Goal: Information Seeking & Learning: Check status

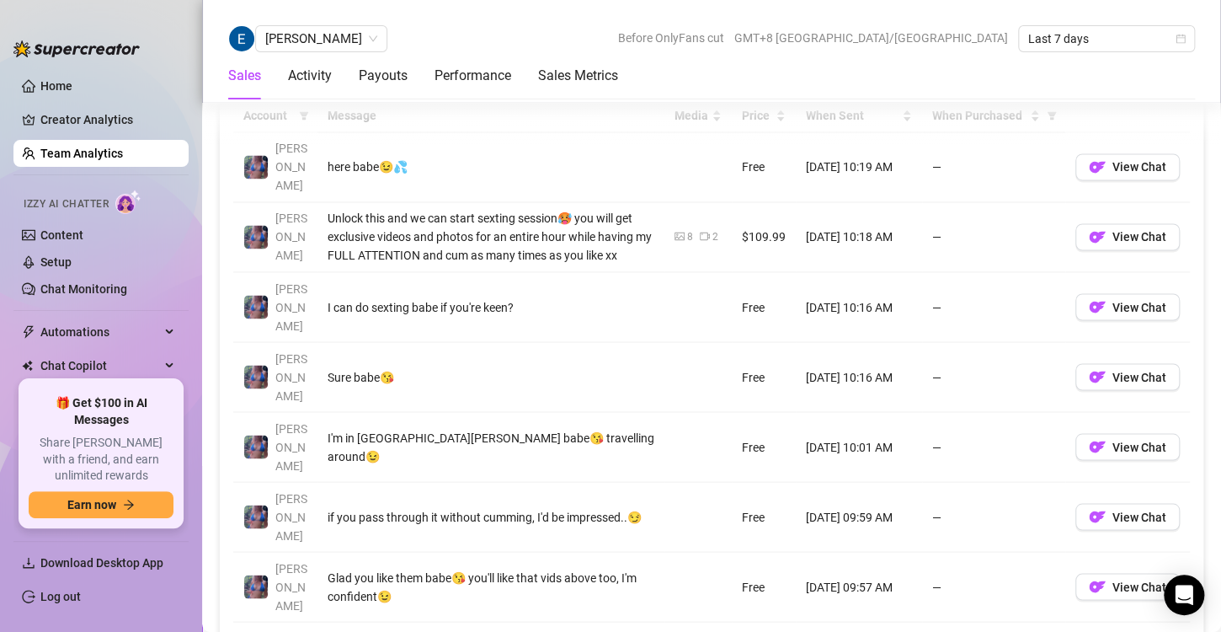
scroll to position [1246, 0]
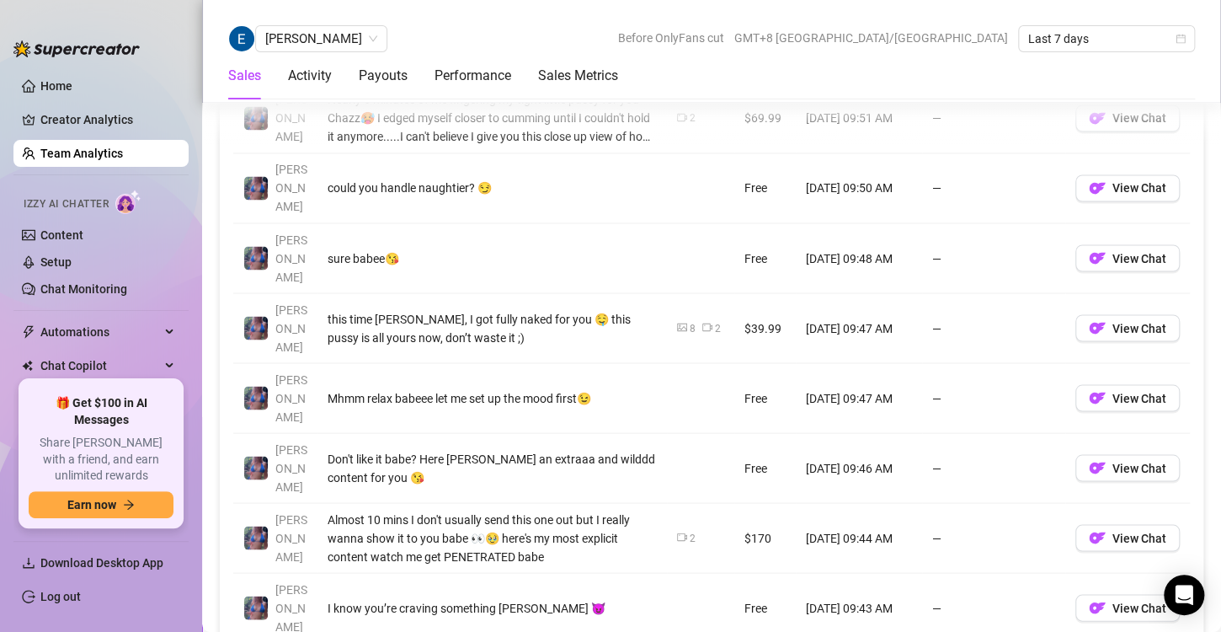
scroll to position [1300, 0]
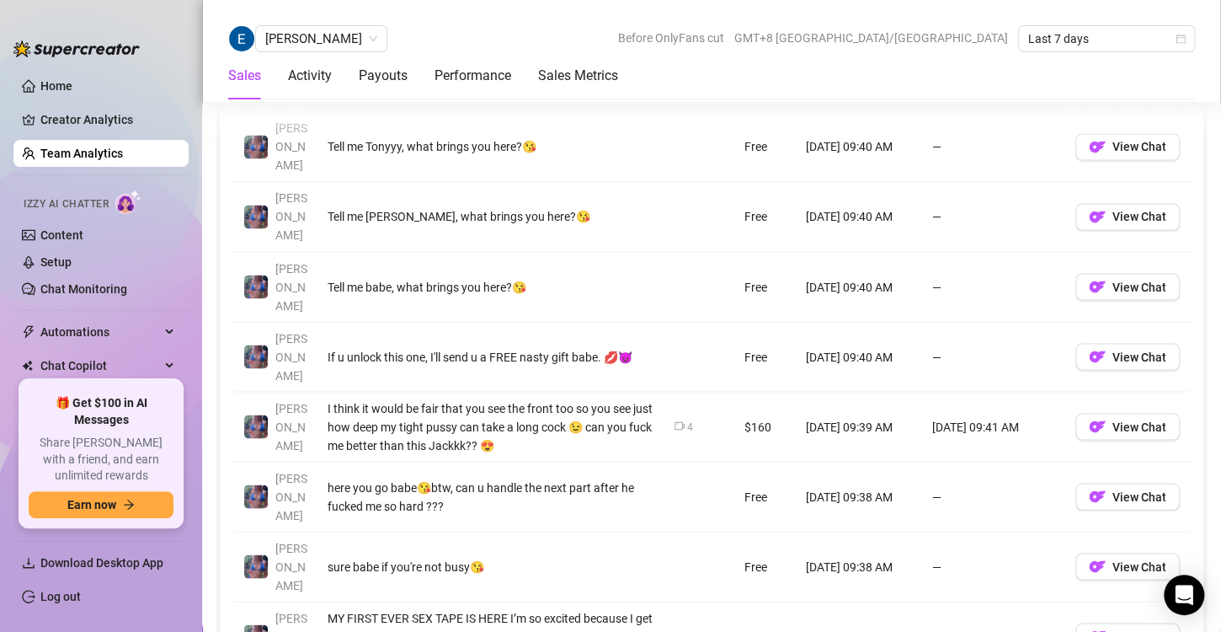
scroll to position [1280, 0]
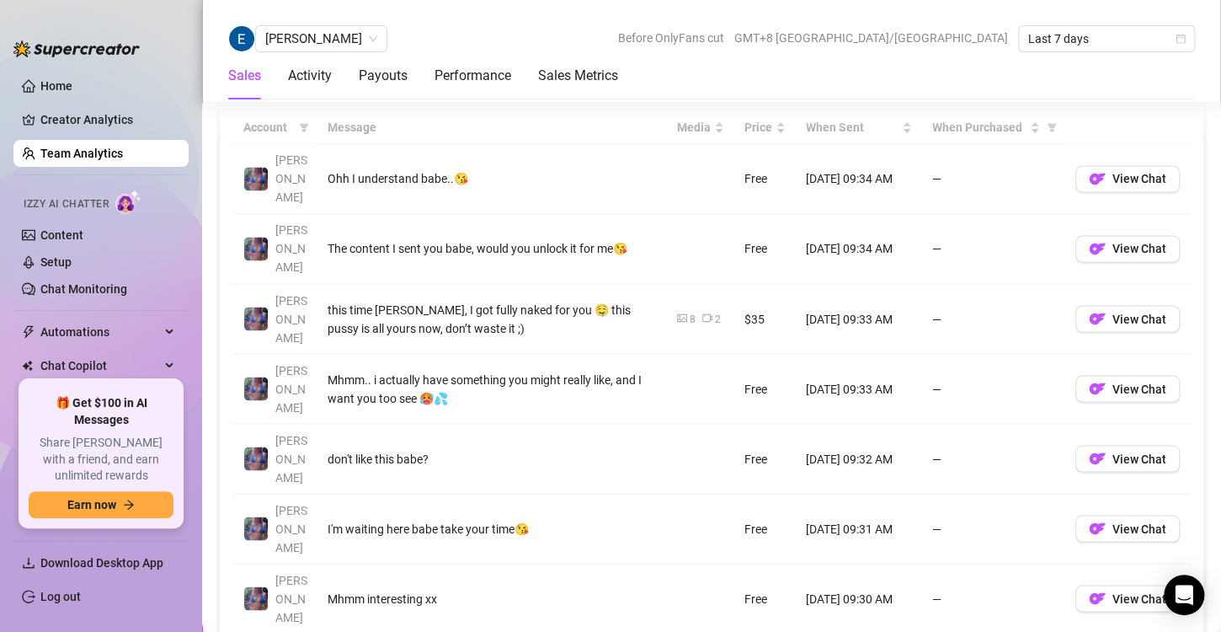
scroll to position [1238, 0]
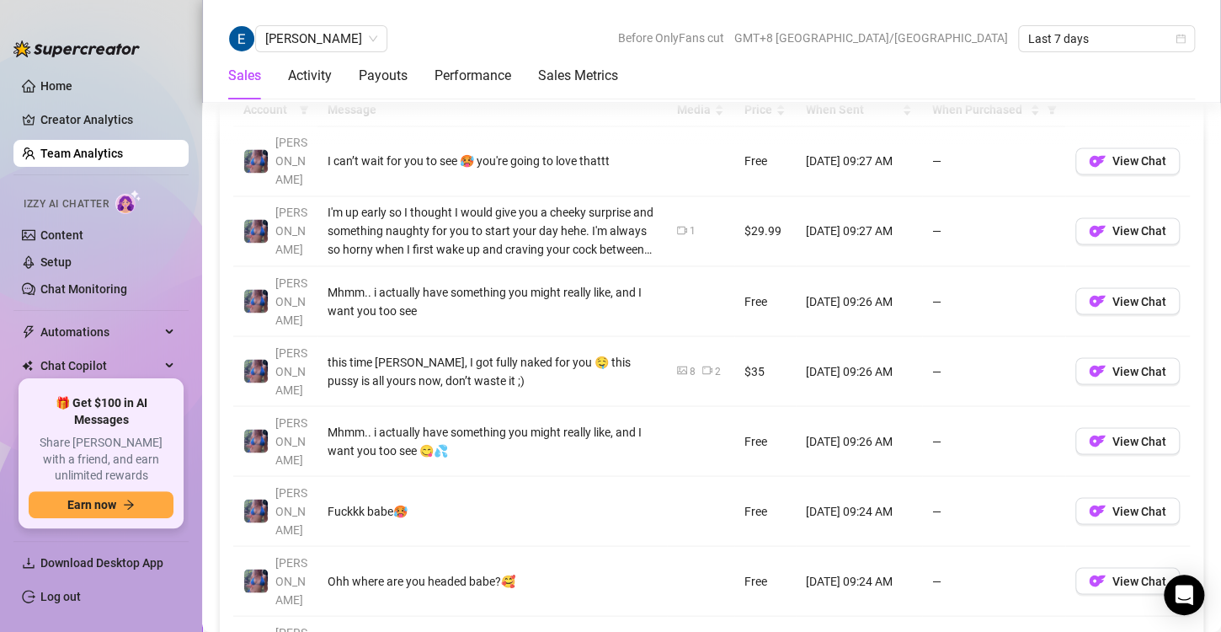
scroll to position [1253, 0]
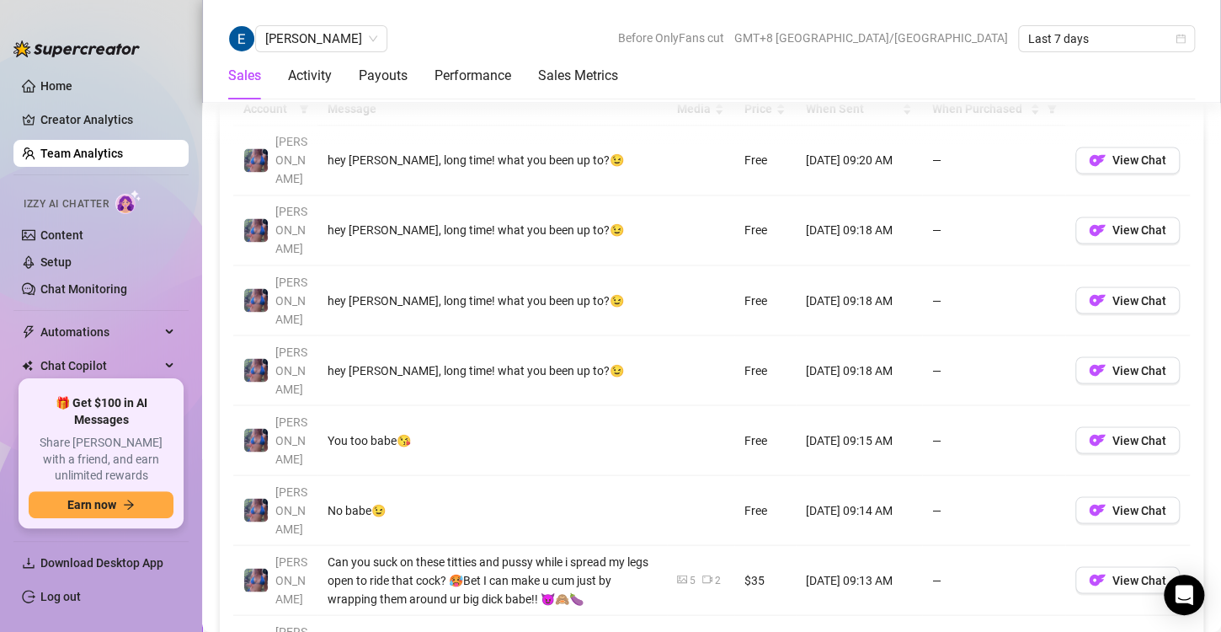
scroll to position [1256, 0]
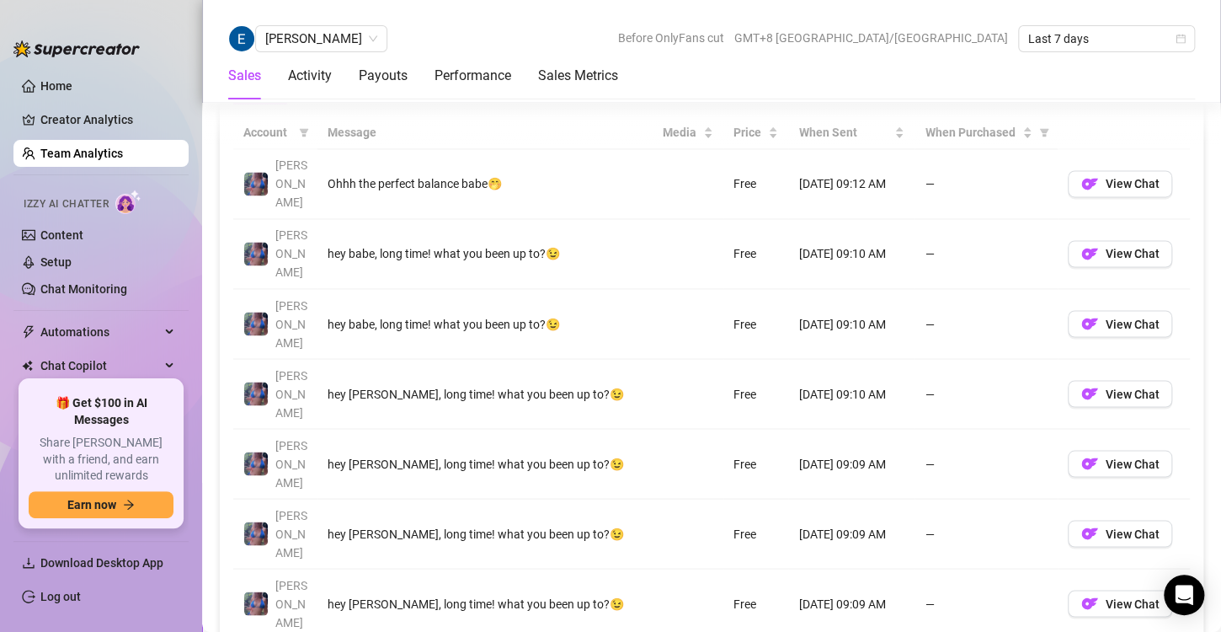
scroll to position [1263, 0]
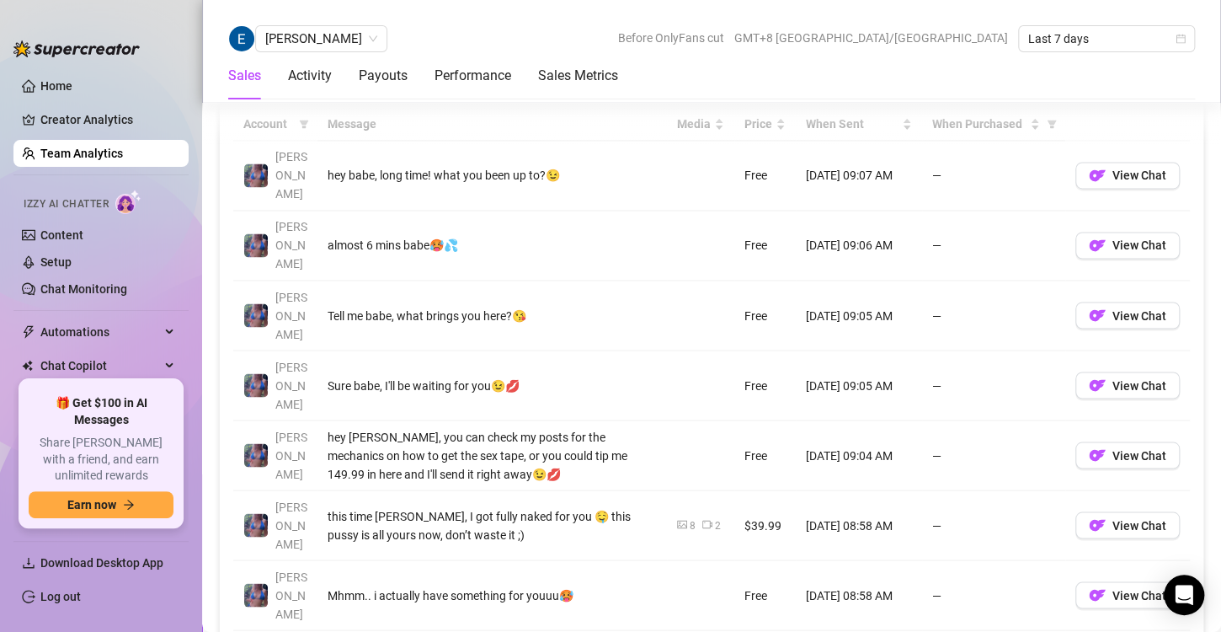
scroll to position [1272, 0]
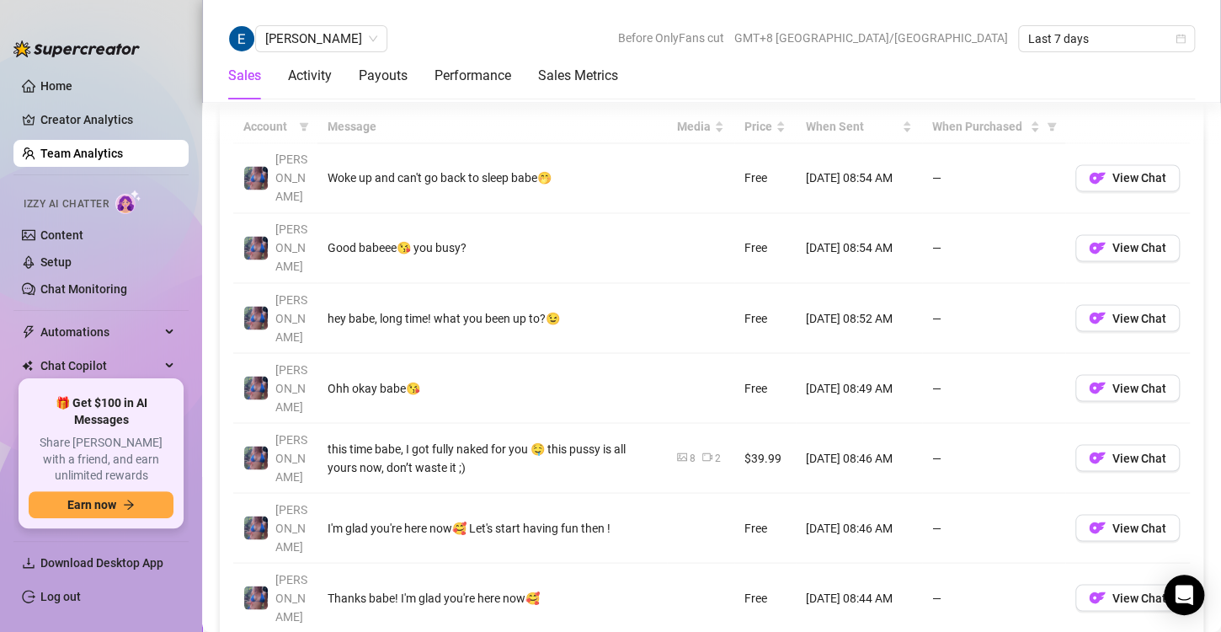
scroll to position [1280, 0]
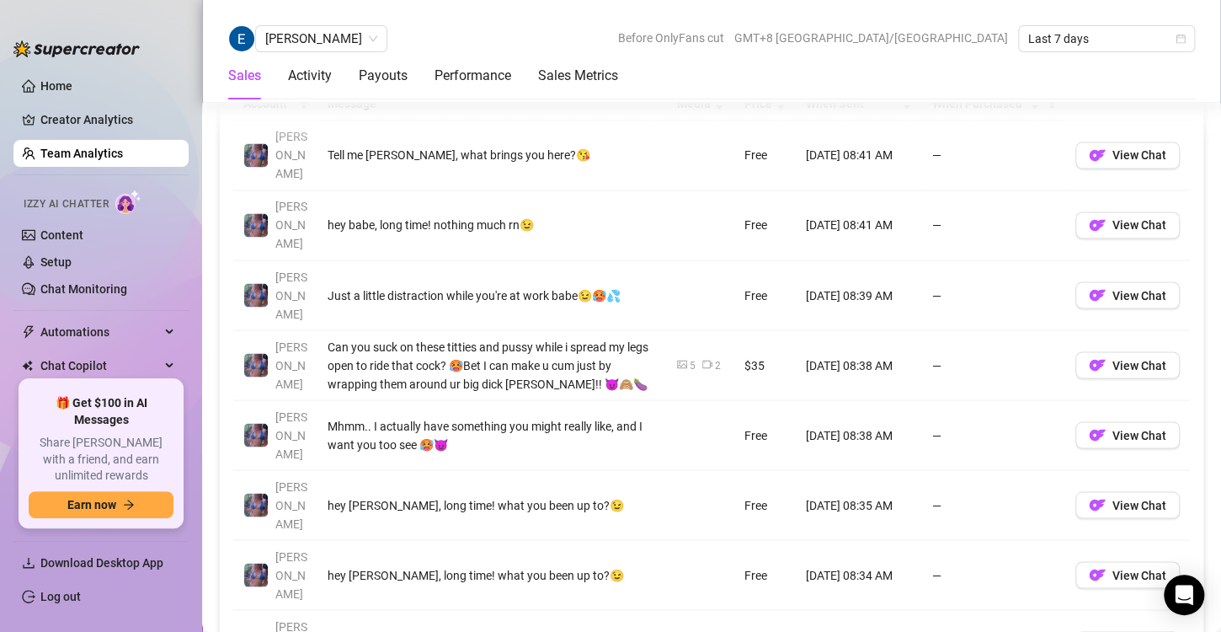
scroll to position [1262, 0]
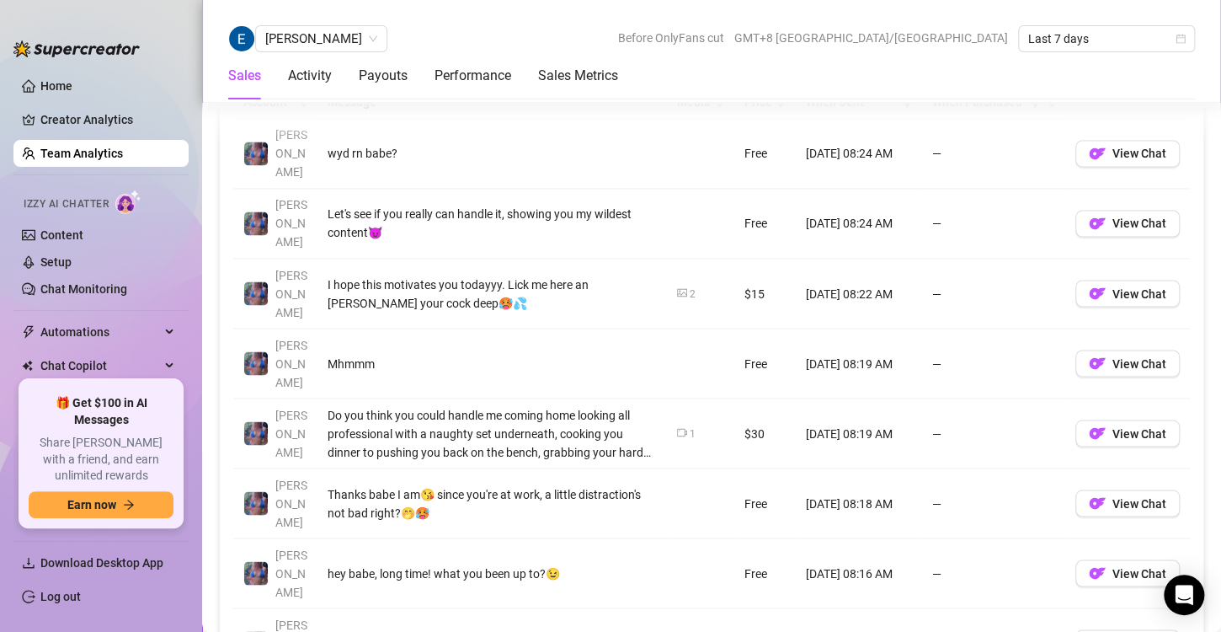
scroll to position [1273, 0]
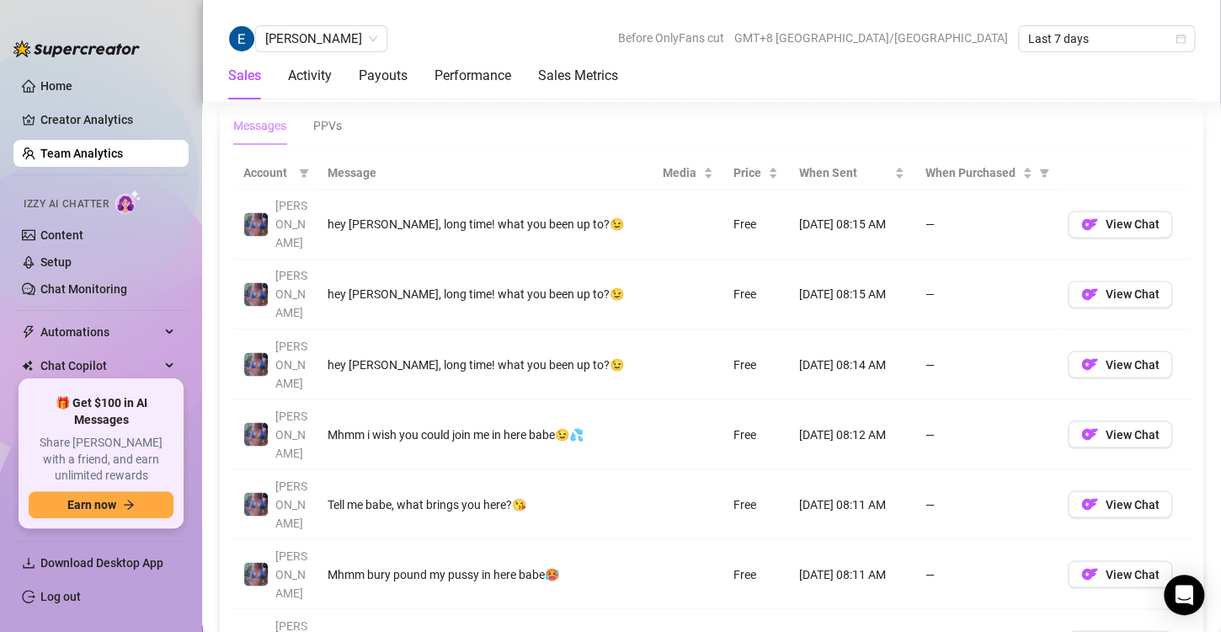
scroll to position [1250, 0]
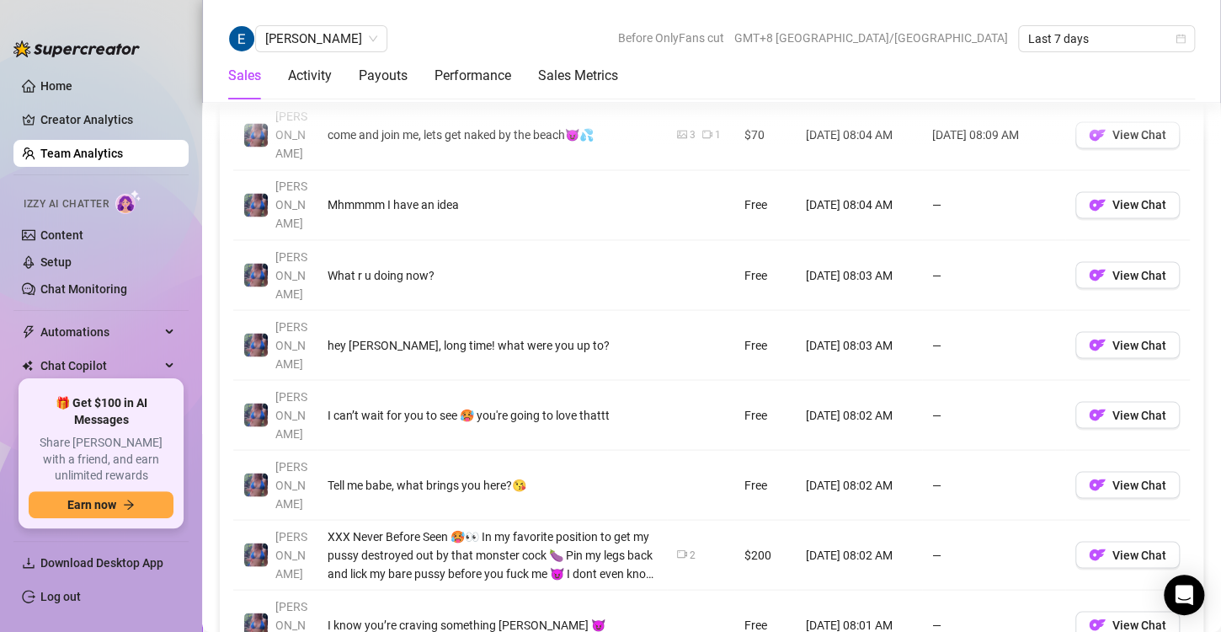
scroll to position [1280, 0]
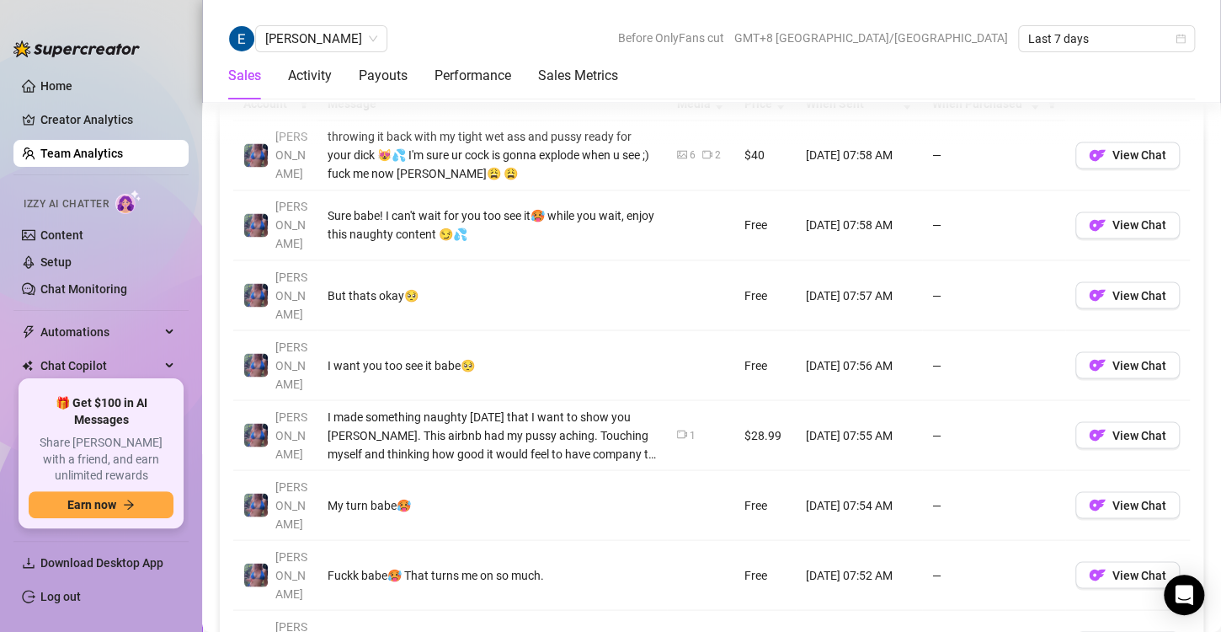
scroll to position [1287, 0]
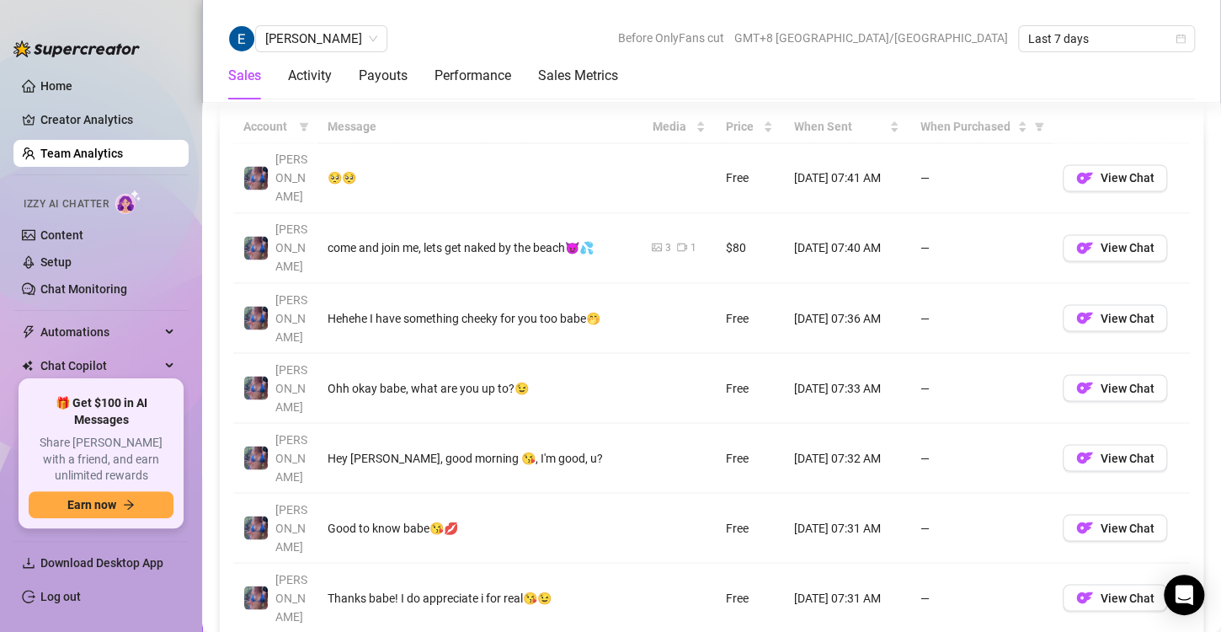
scroll to position [1232, 0]
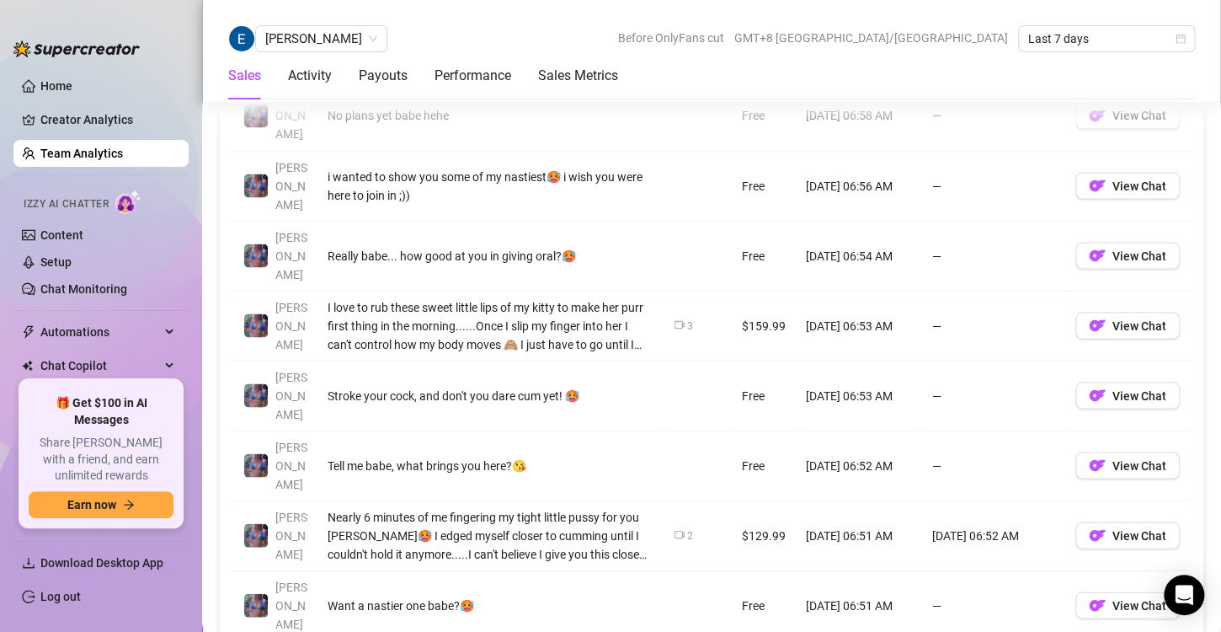
scroll to position [1367, 0]
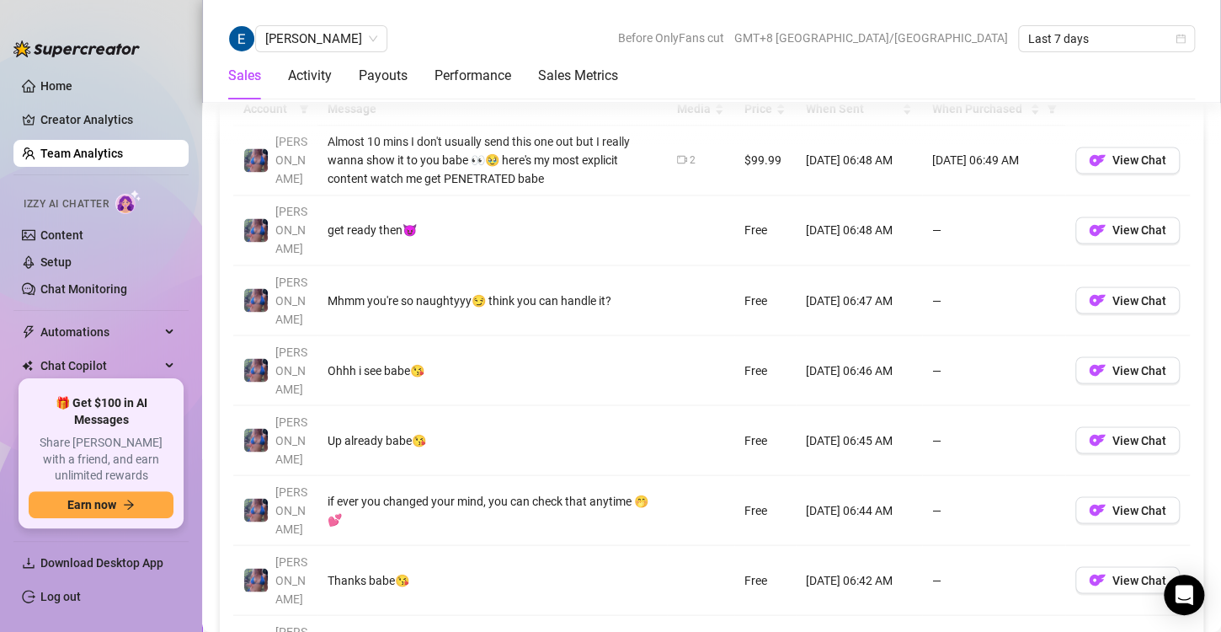
scroll to position [1255, 0]
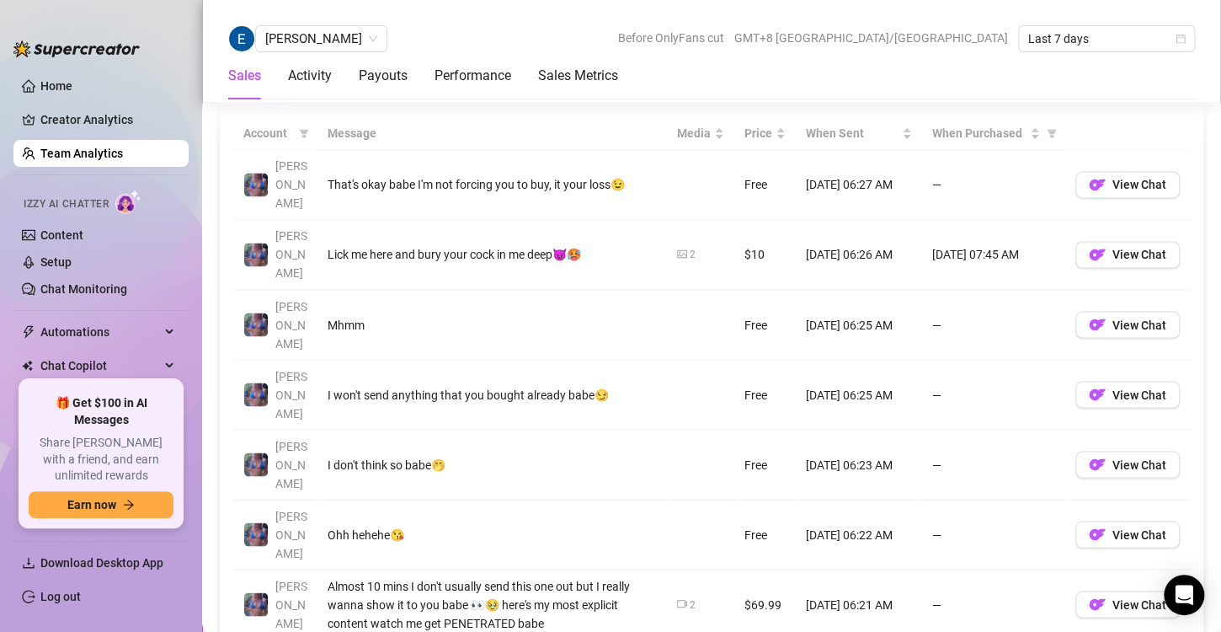
scroll to position [1242, 0]
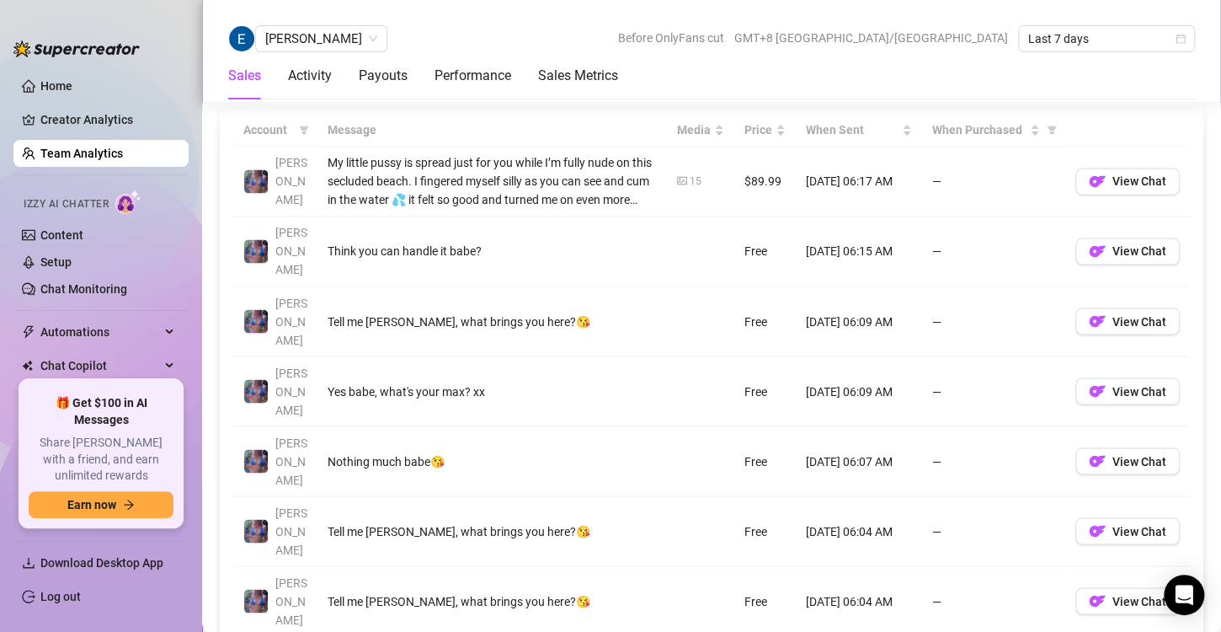
scroll to position [1273, 0]
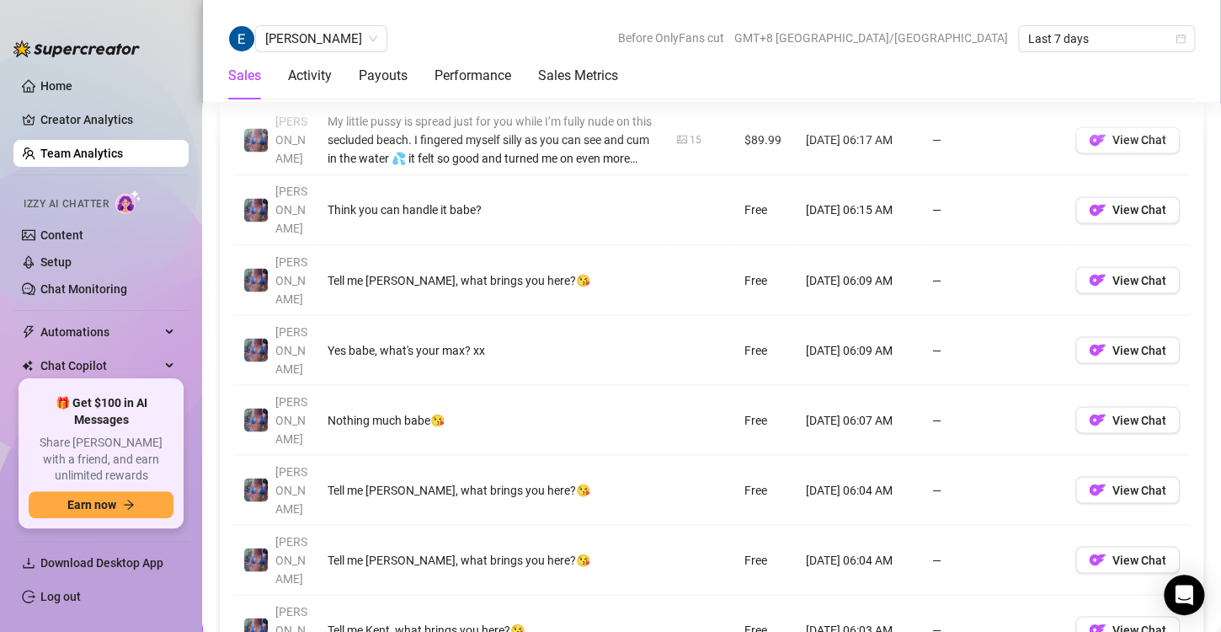
click at [123, 148] on link "Team Analytics" at bounding box center [81, 153] width 83 height 13
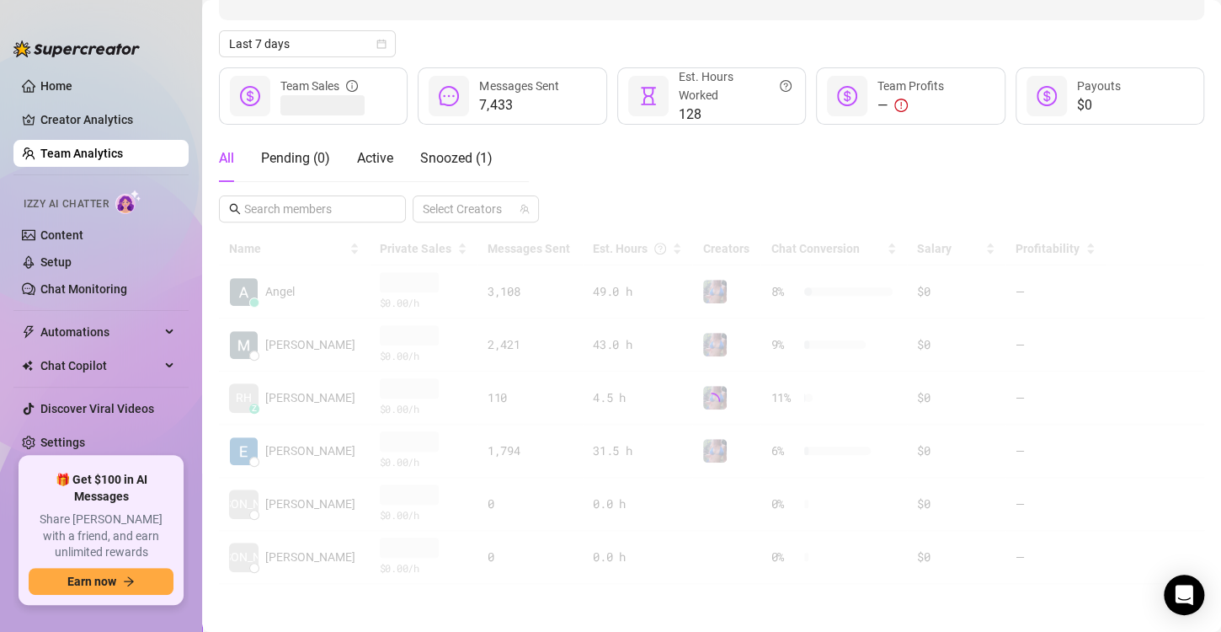
scroll to position [168, 0]
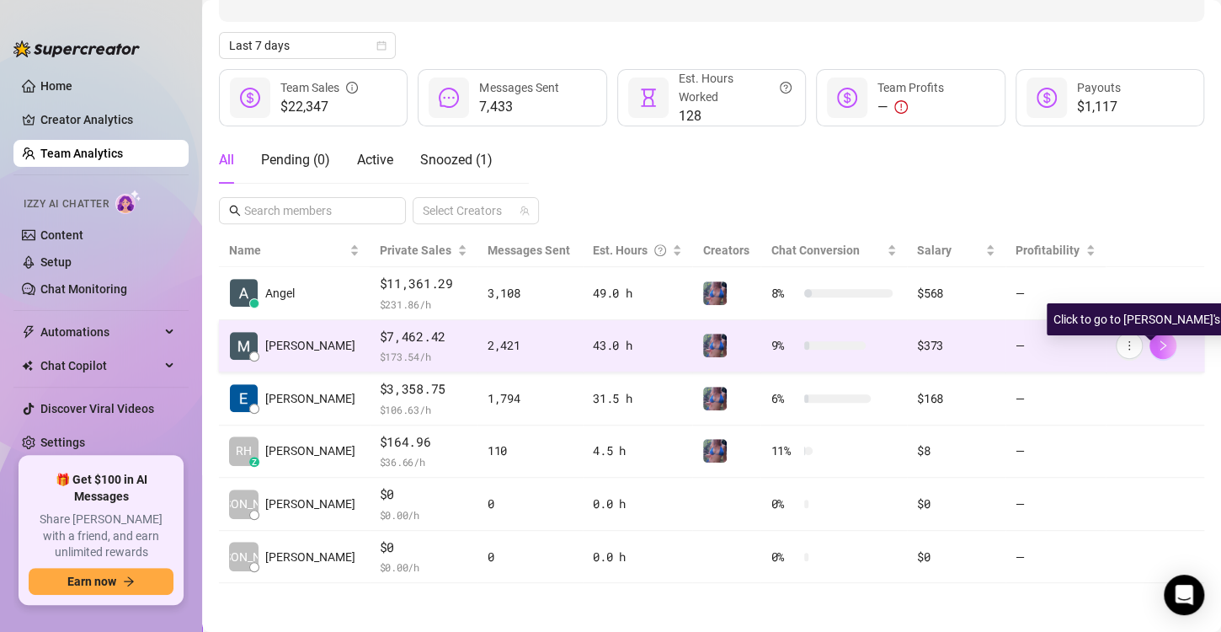
click at [1157, 343] on icon "right" at bounding box center [1163, 345] width 12 height 12
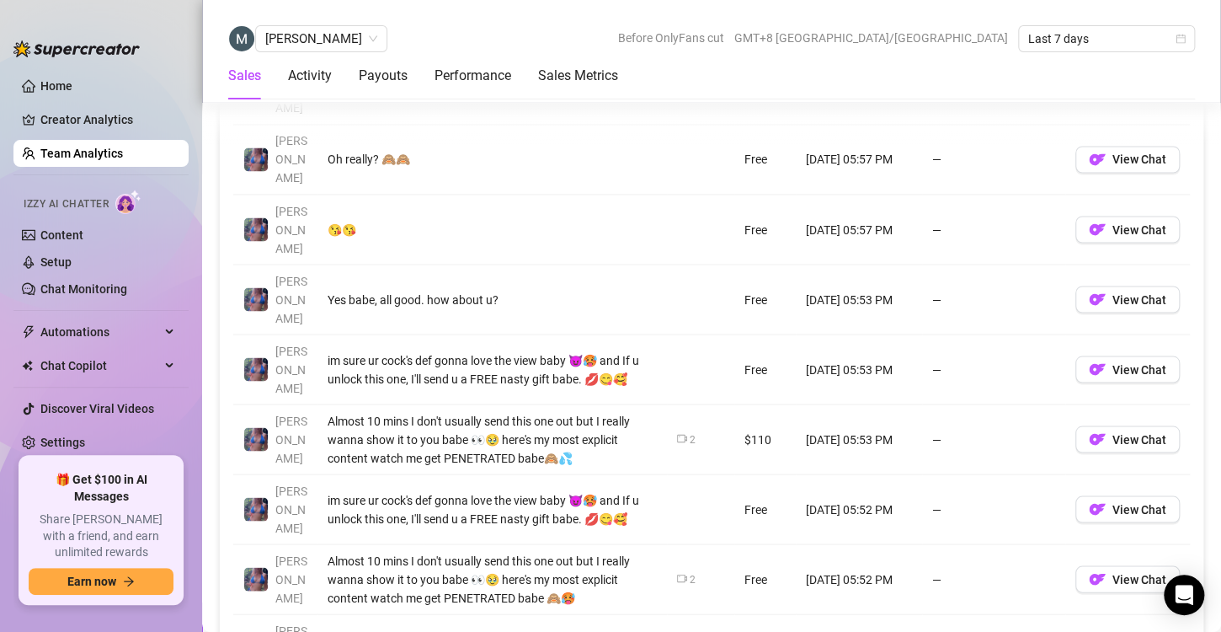
scroll to position [1339, 0]
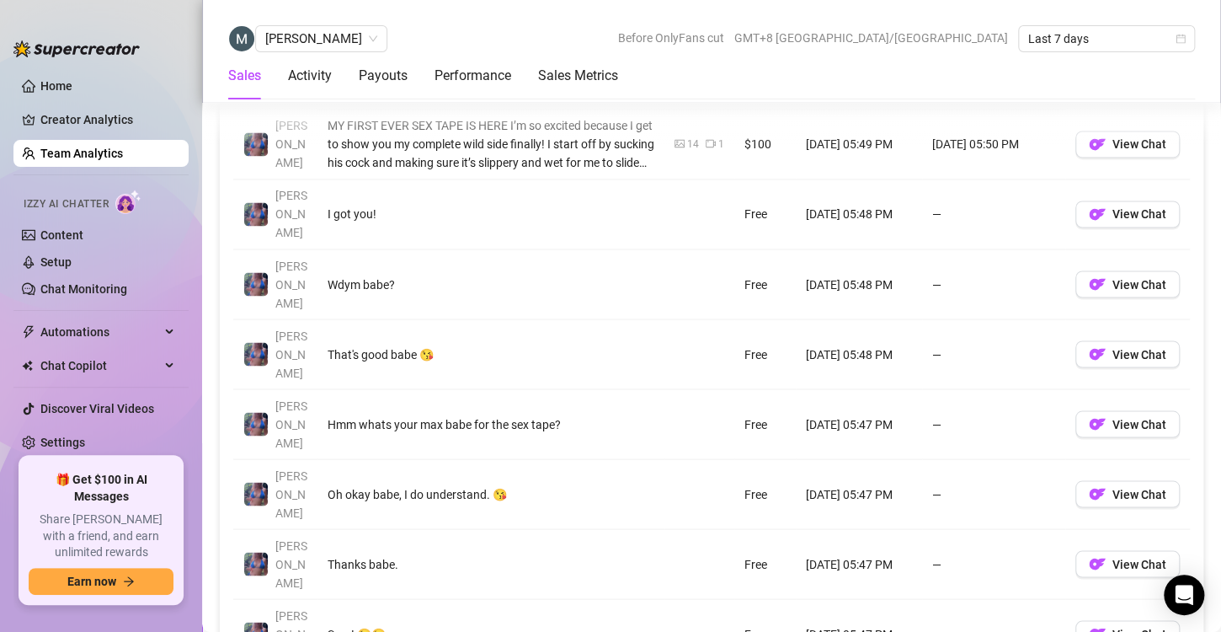
scroll to position [1271, 0]
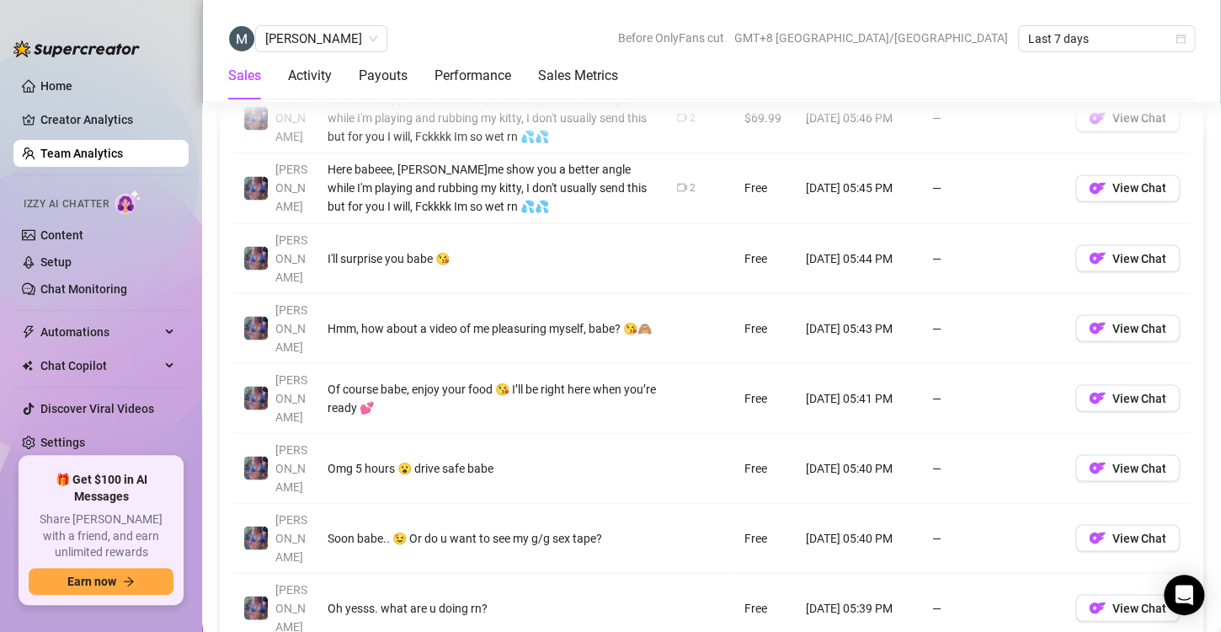
scroll to position [1307, 0]
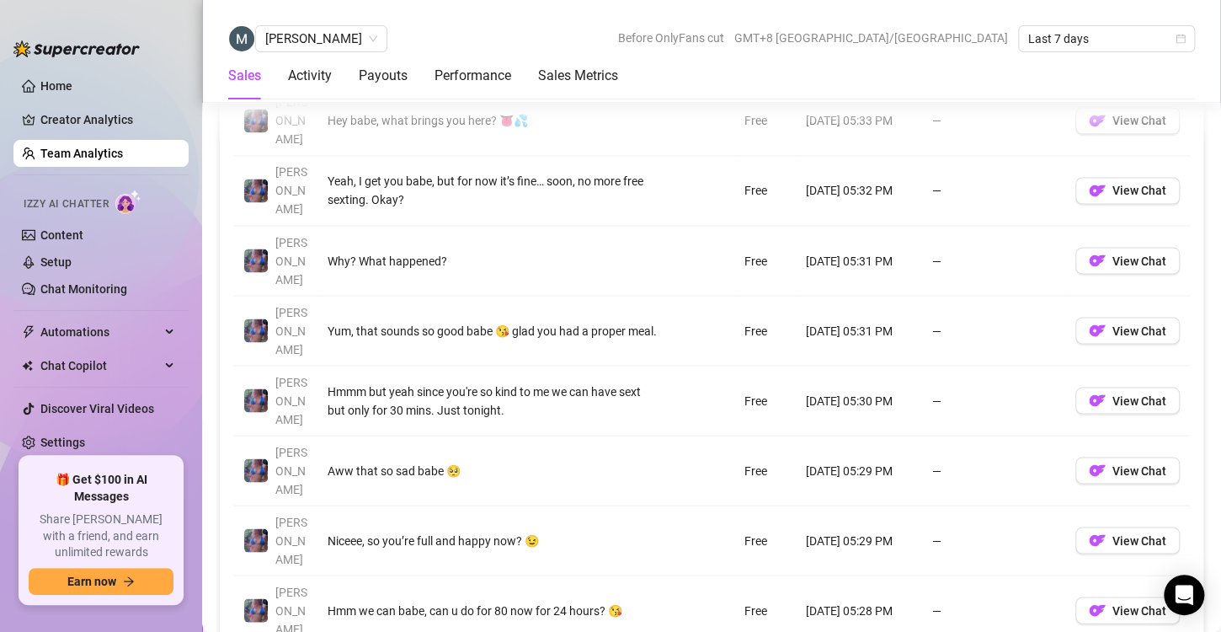
scroll to position [1294, 0]
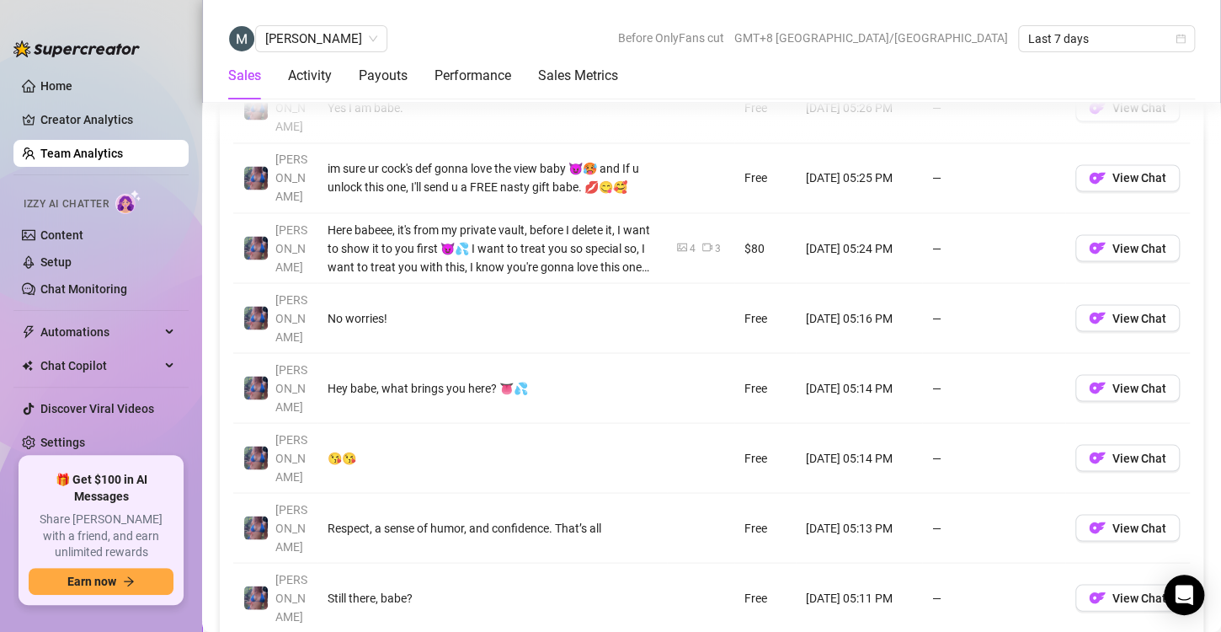
scroll to position [1313, 0]
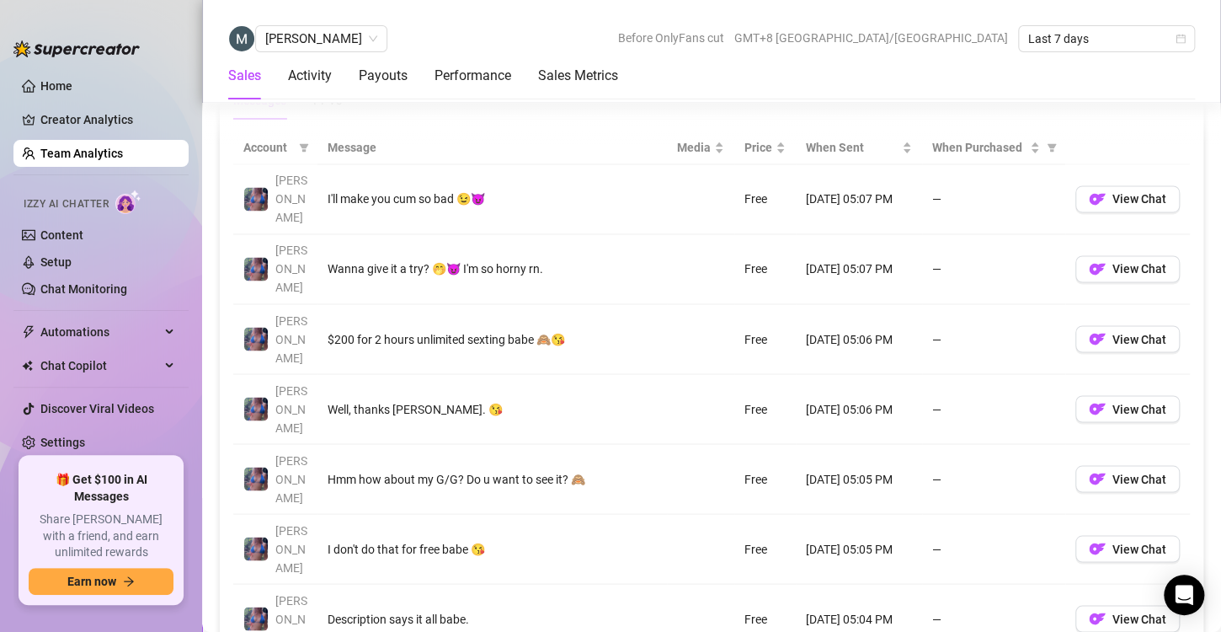
scroll to position [1215, 0]
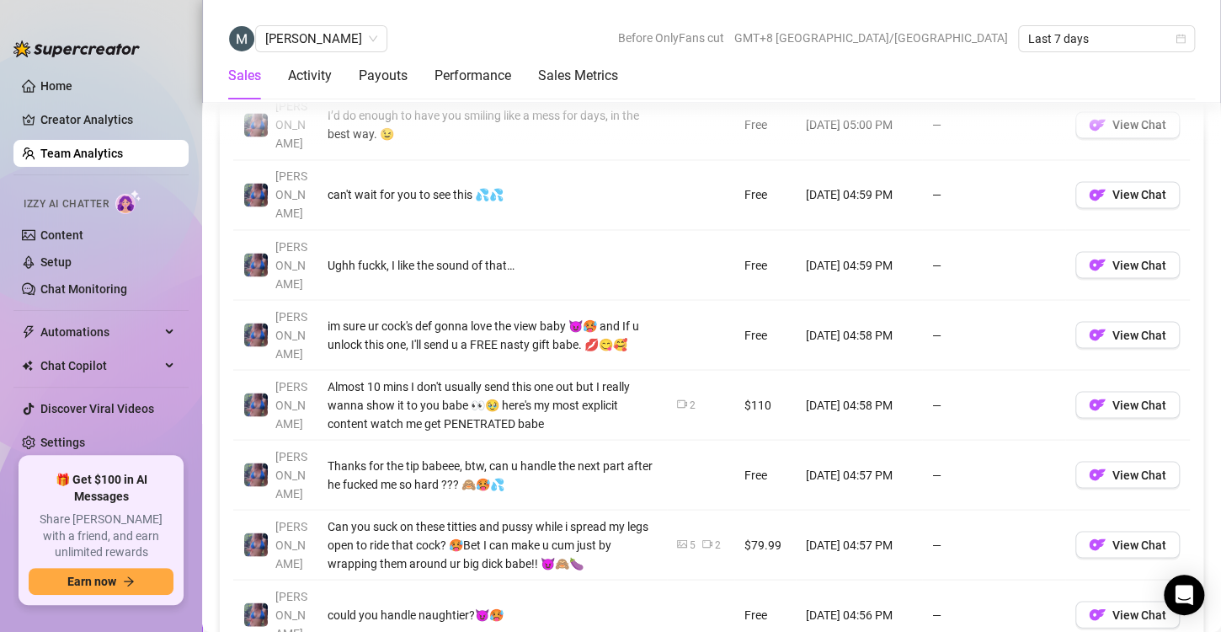
scroll to position [1368, 0]
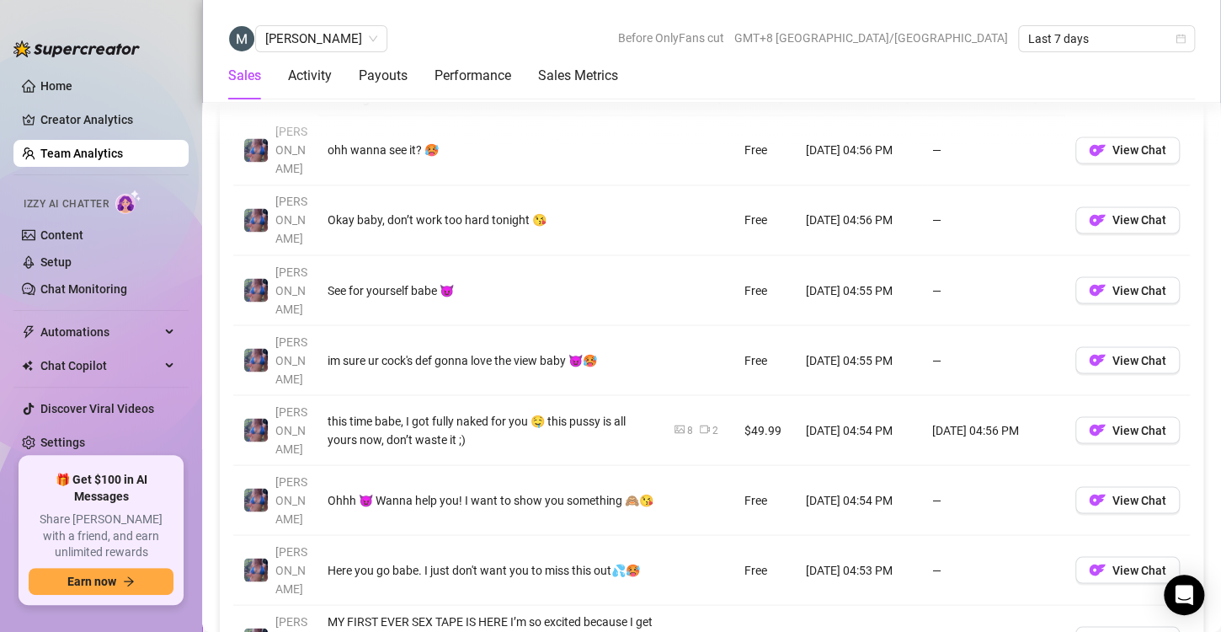
scroll to position [1274, 0]
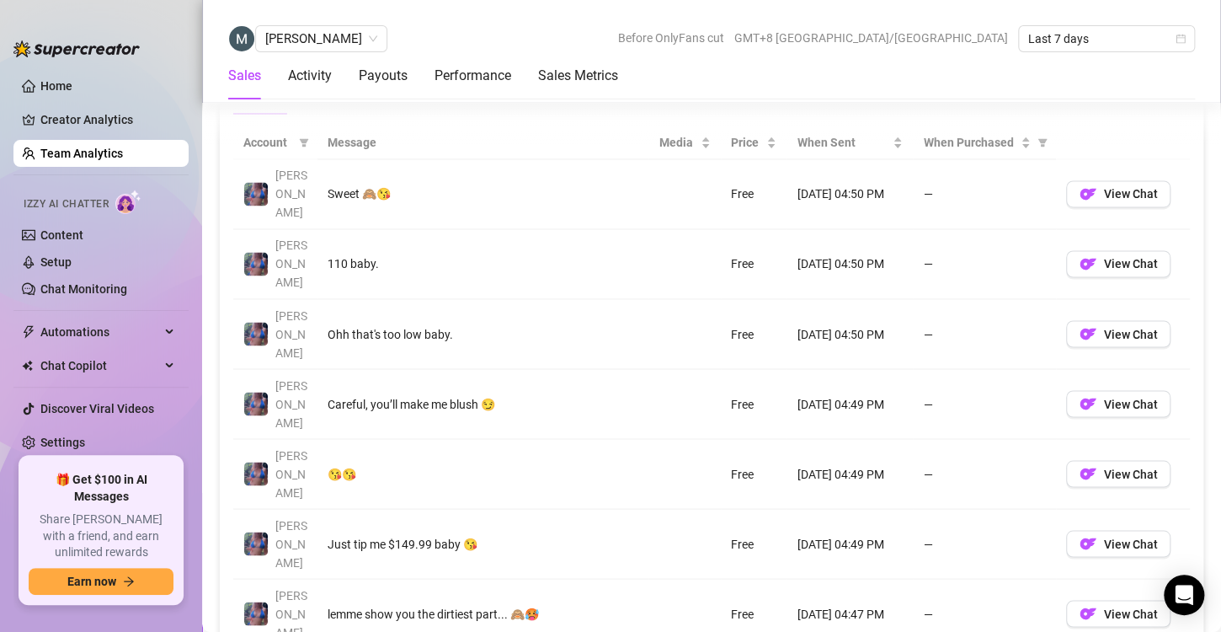
scroll to position [1226, 0]
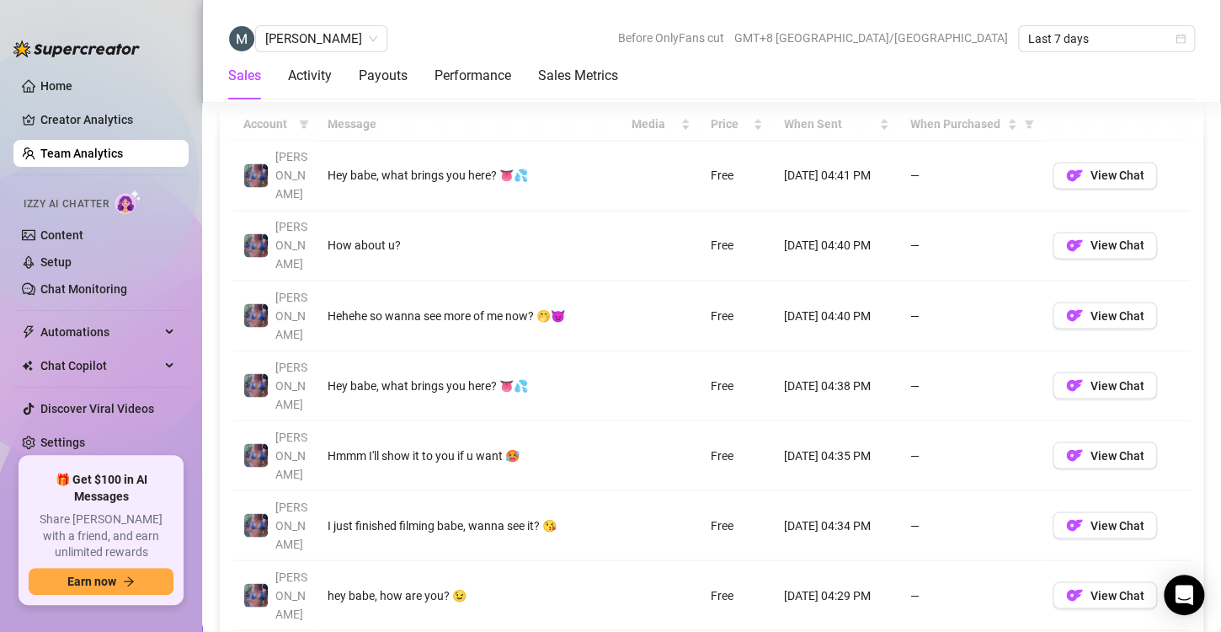
scroll to position [1239, 0]
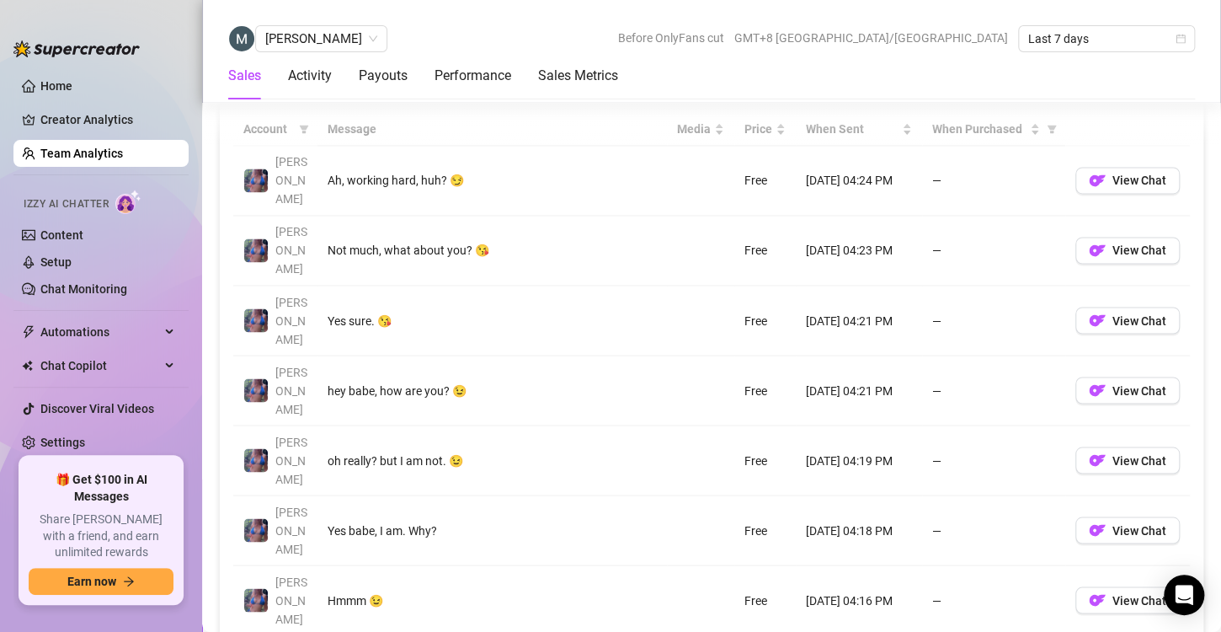
scroll to position [1234, 0]
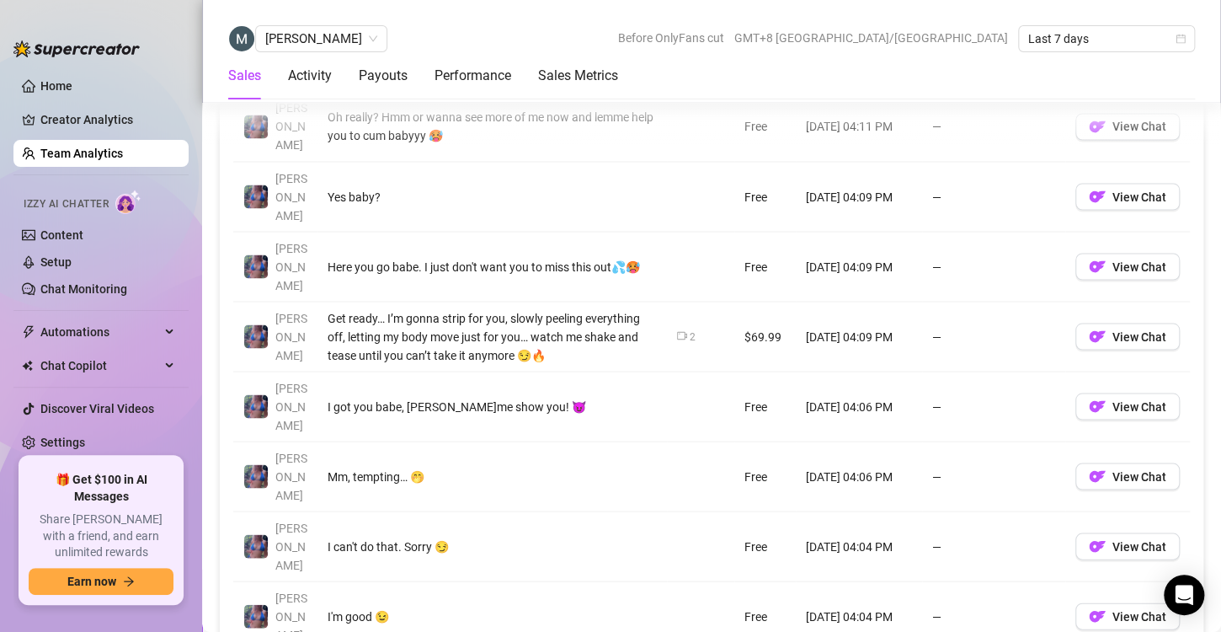
scroll to position [1358, 0]
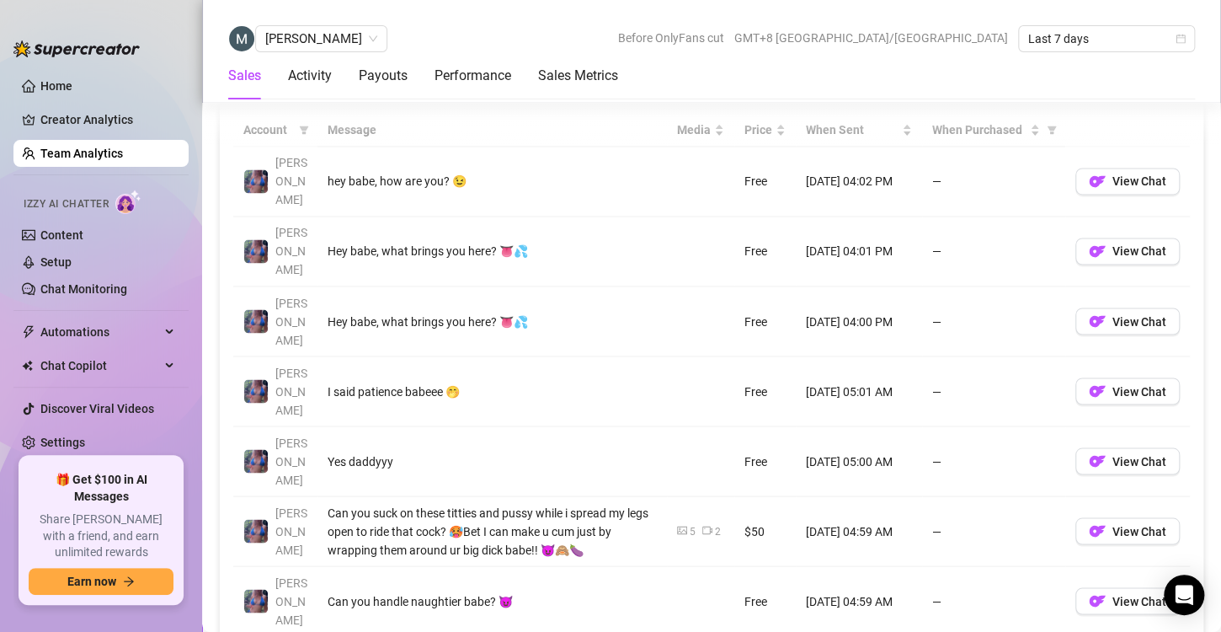
scroll to position [1267, 0]
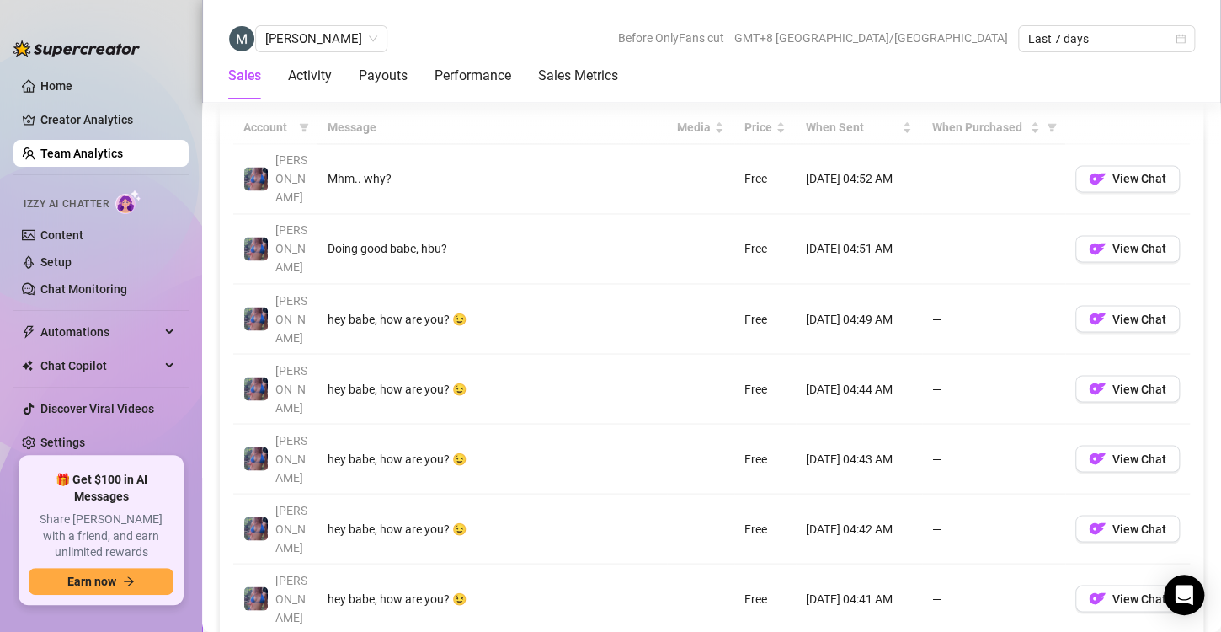
scroll to position [1262, 0]
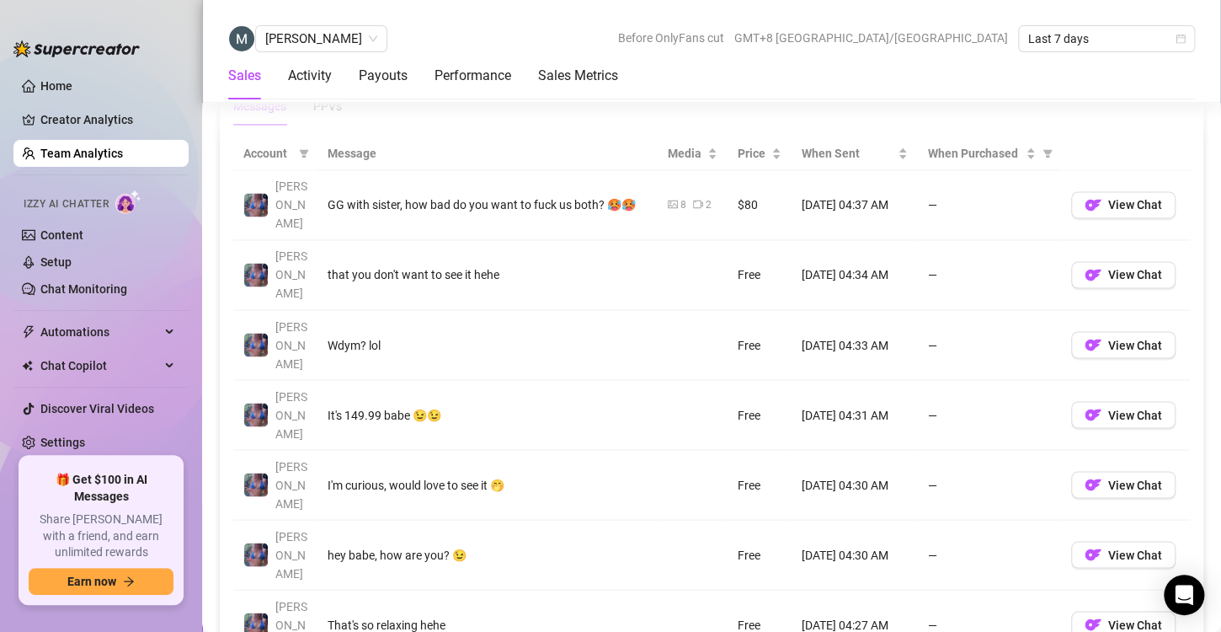
scroll to position [1211, 0]
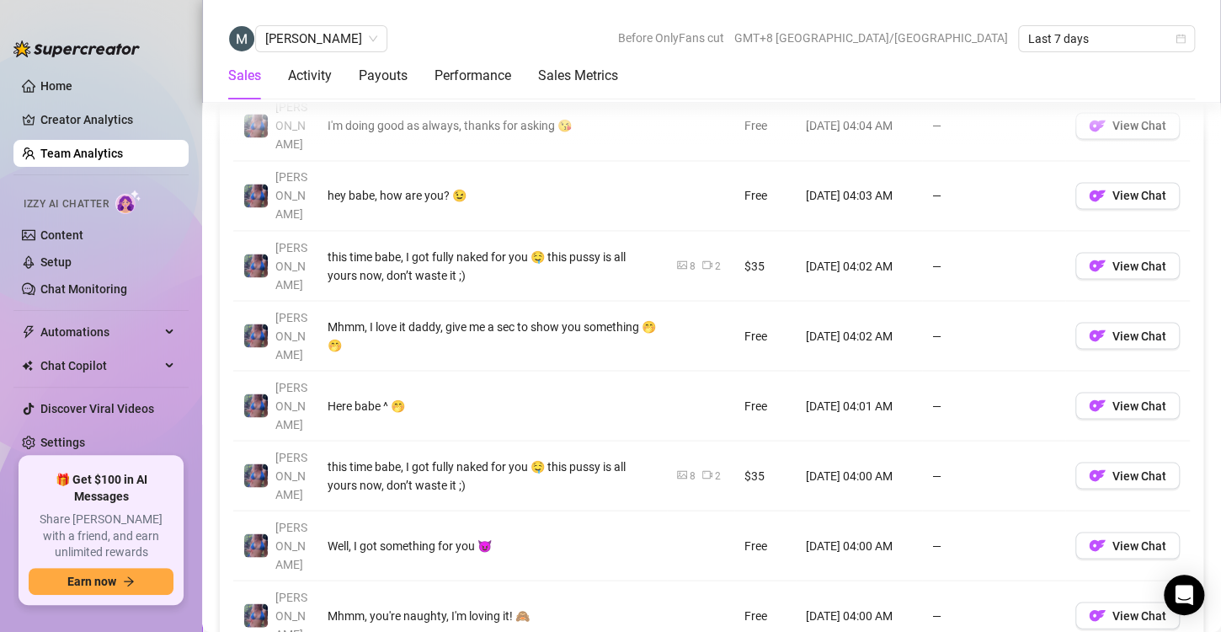
scroll to position [1289, 0]
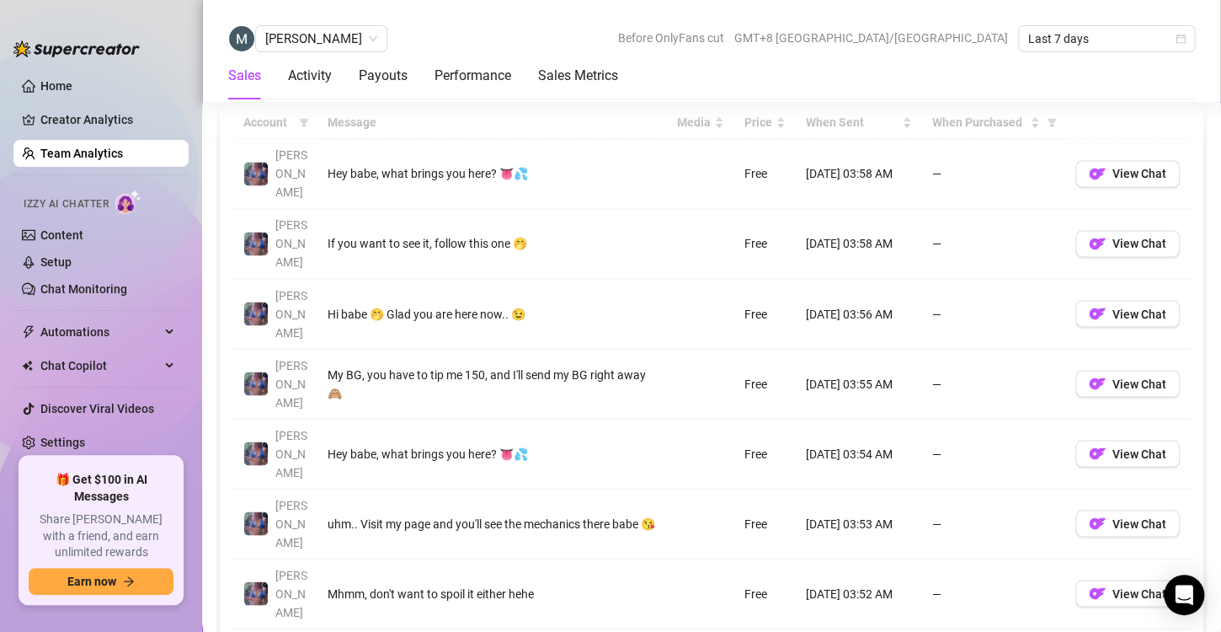
scroll to position [1244, 0]
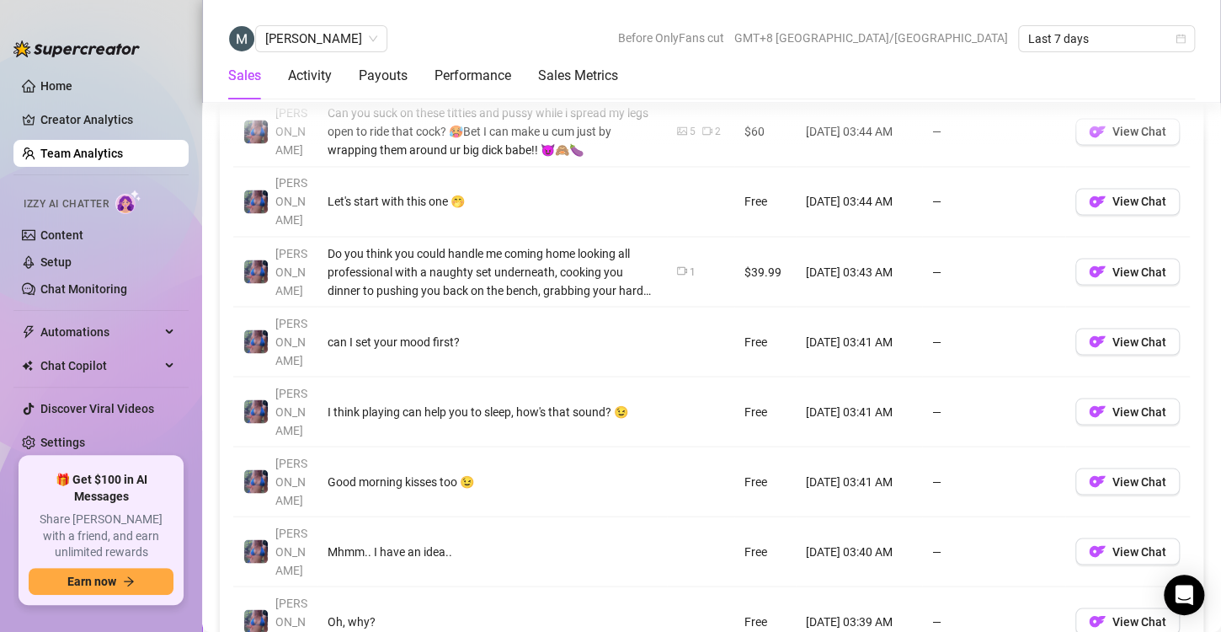
scroll to position [1301, 0]
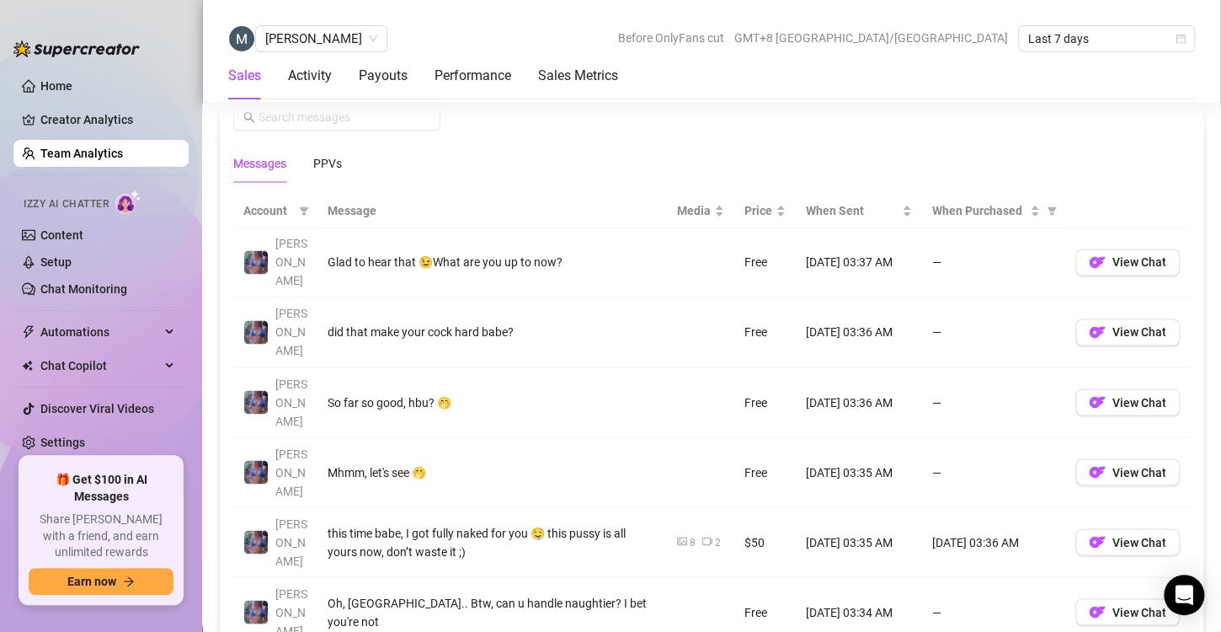
scroll to position [1221, 0]
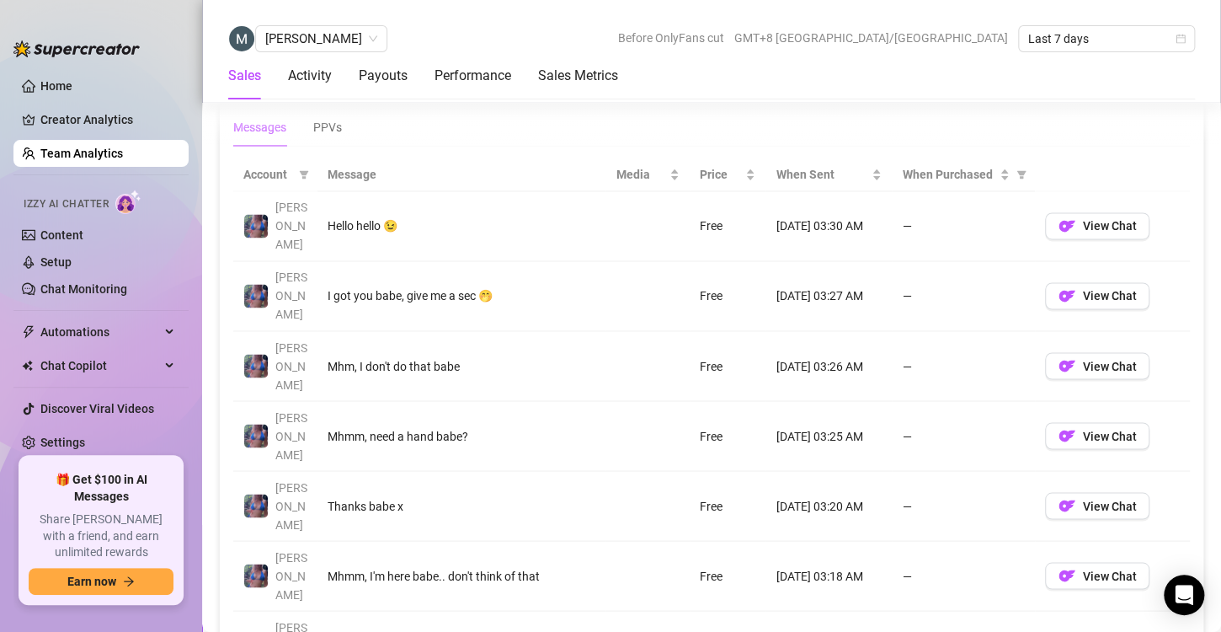
scroll to position [1251, 0]
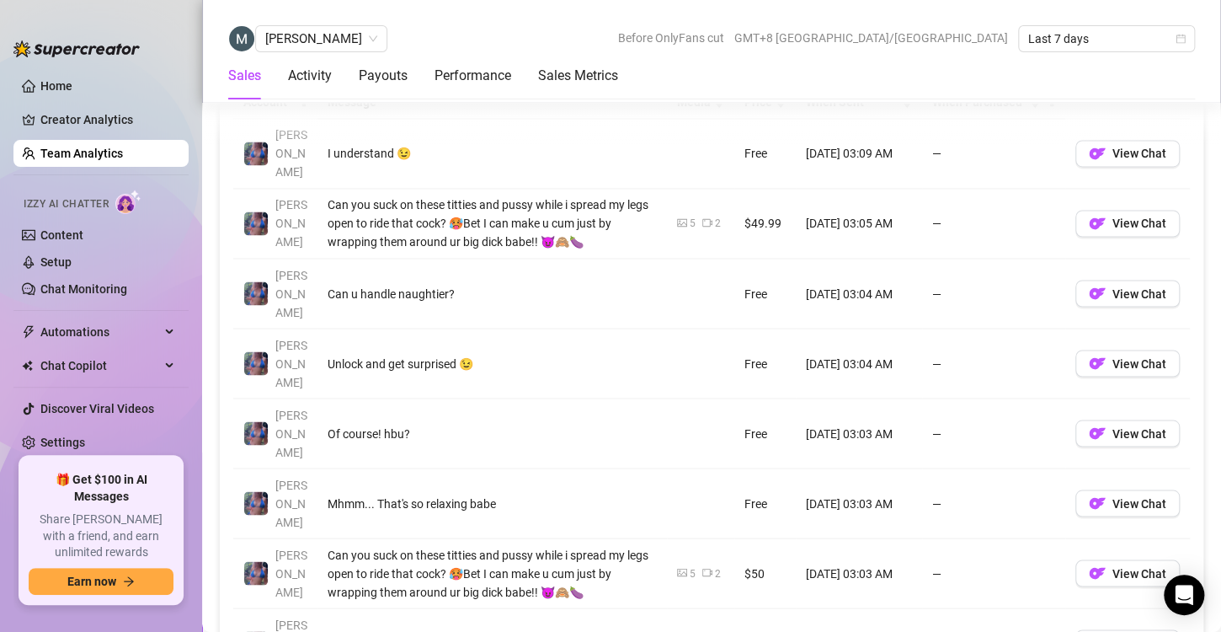
scroll to position [1261, 0]
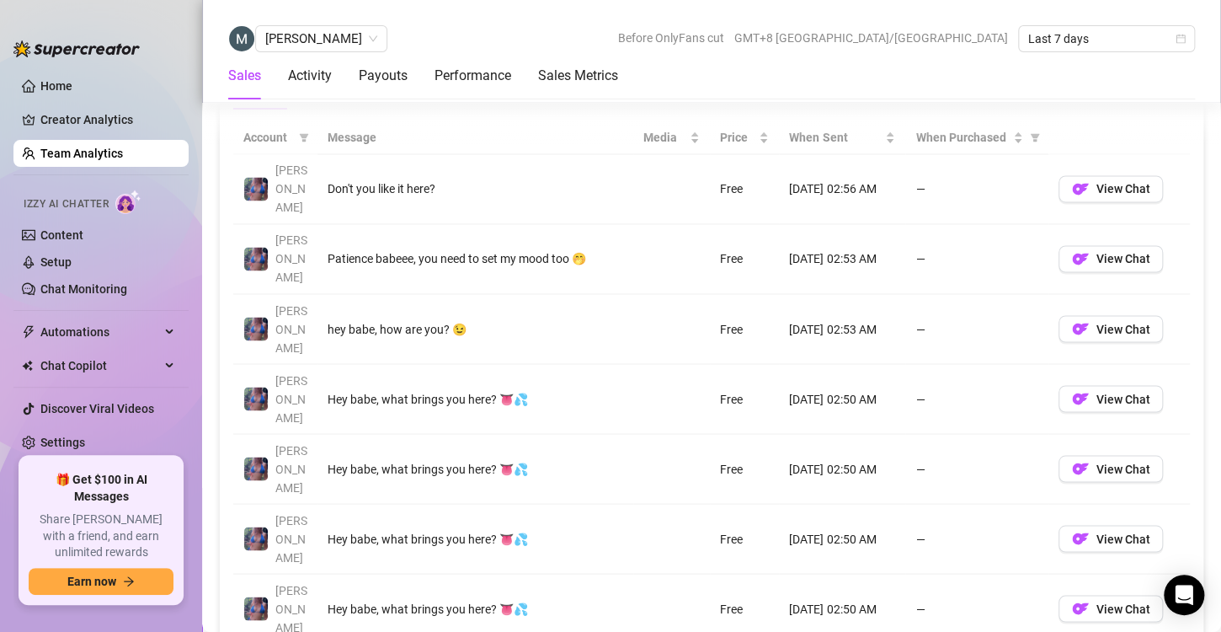
scroll to position [1225, 0]
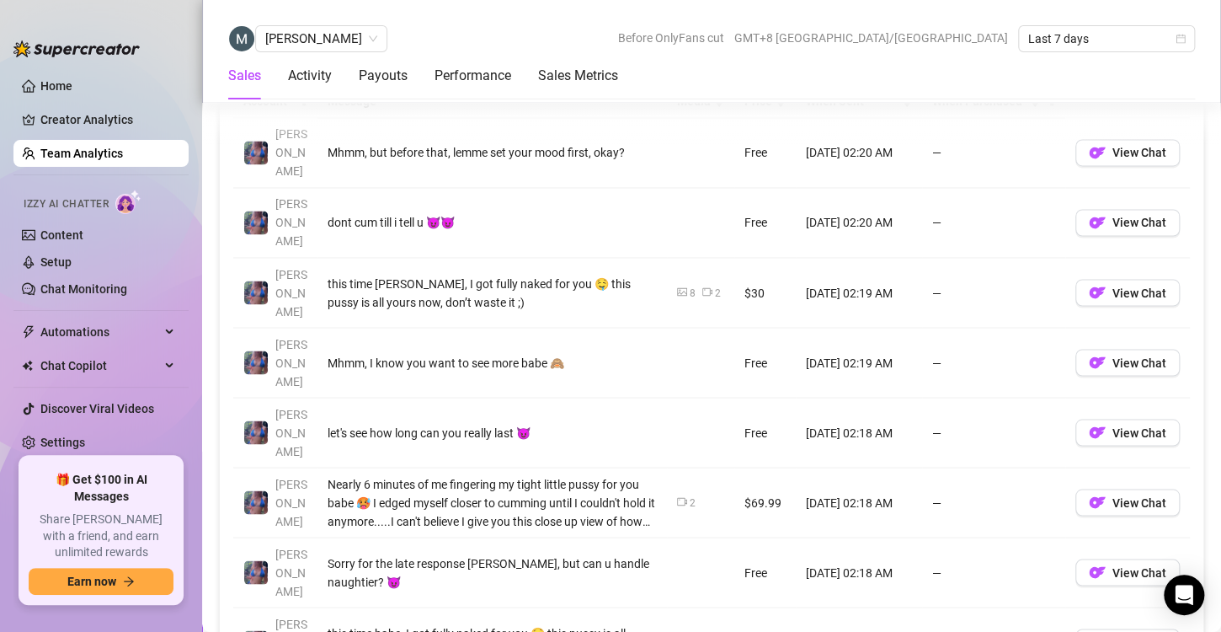
scroll to position [1281, 0]
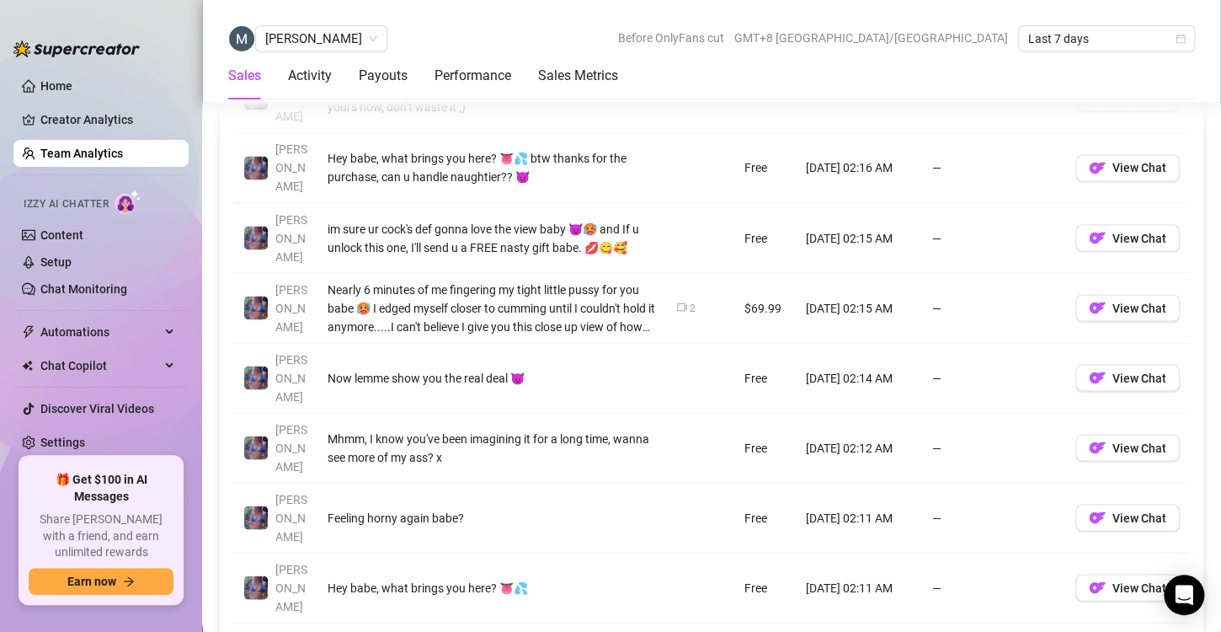
scroll to position [1321, 0]
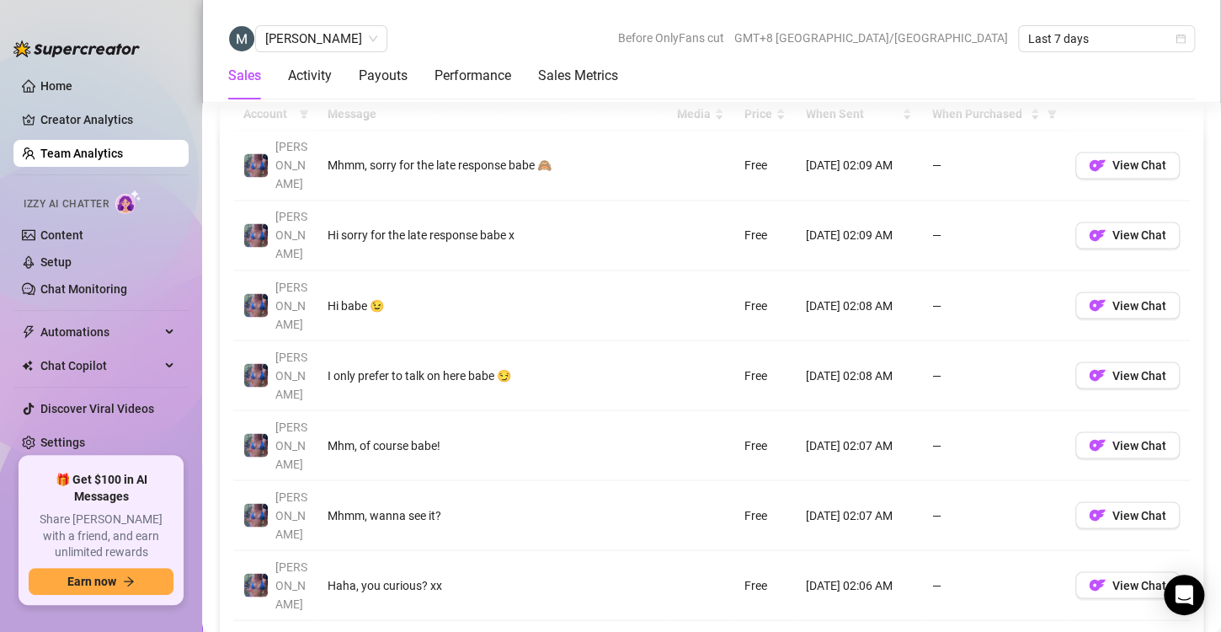
scroll to position [1294, 0]
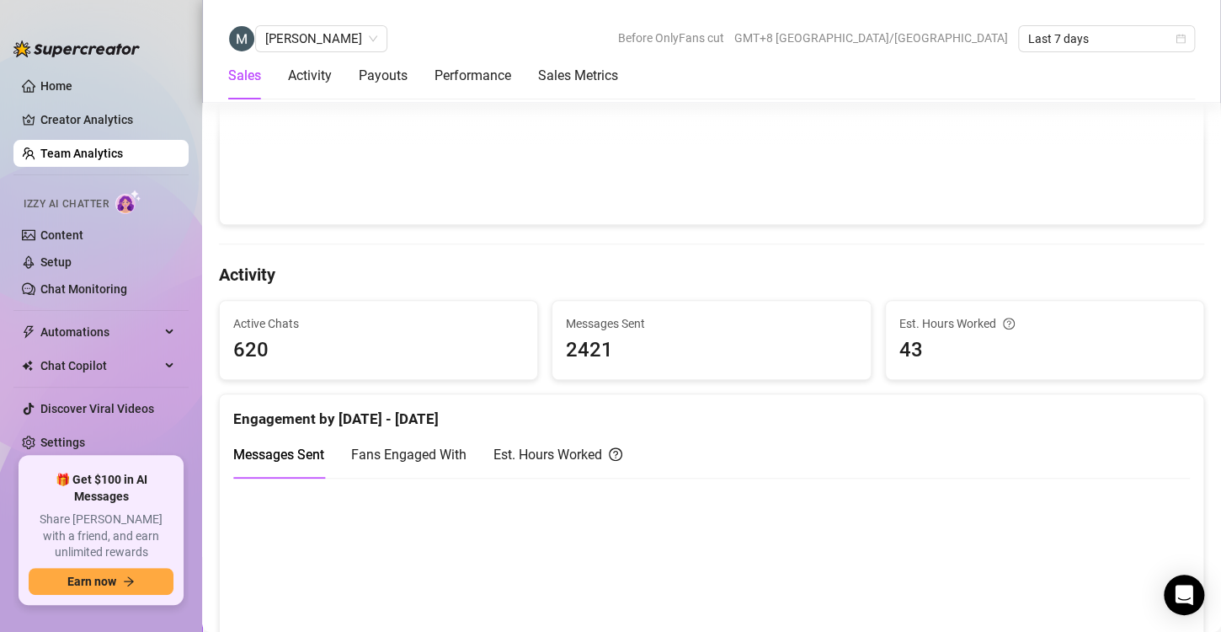
scroll to position [471, 0]
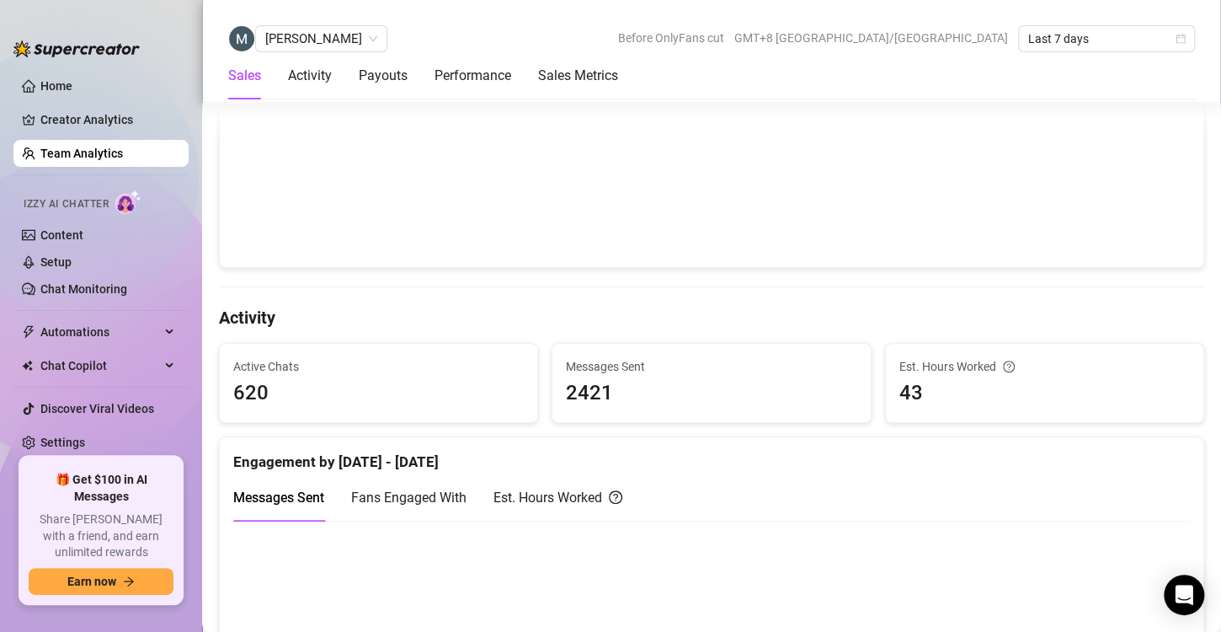
click at [40, 149] on link "Team Analytics" at bounding box center [81, 153] width 83 height 13
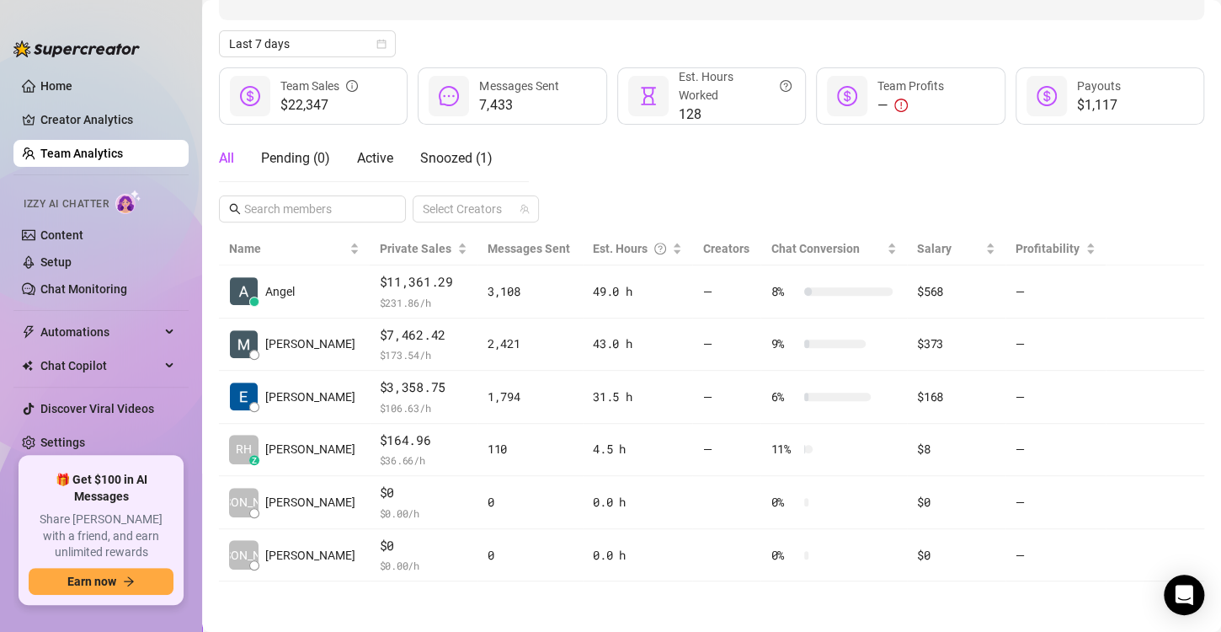
scroll to position [168, 0]
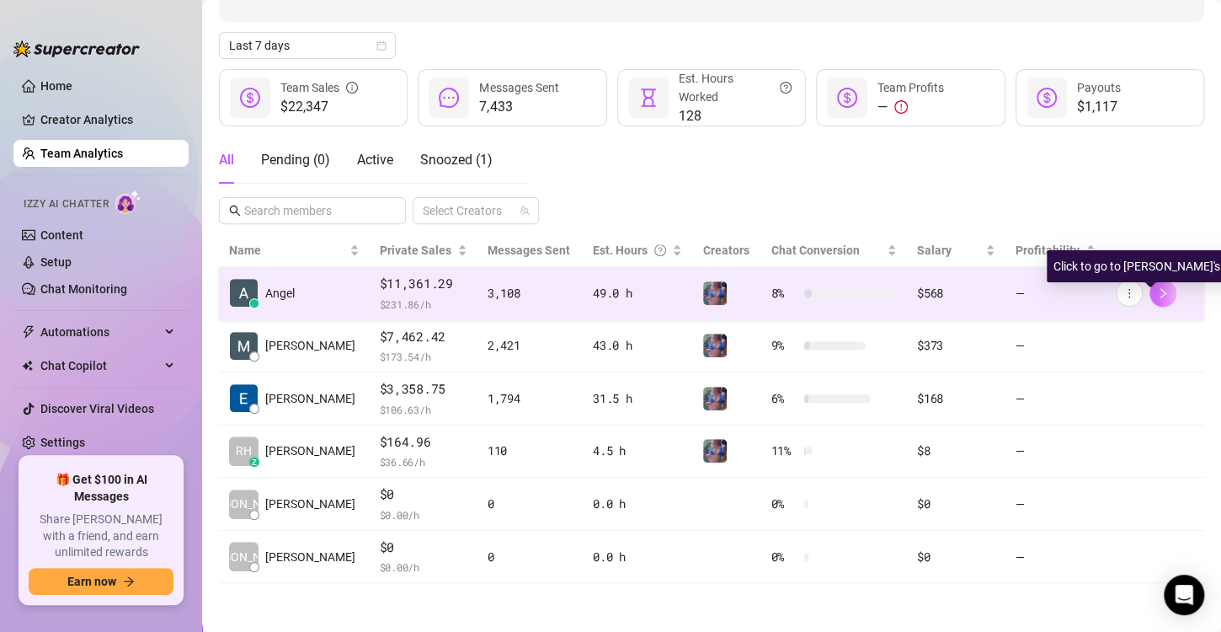
click at [1157, 293] on icon "right" at bounding box center [1163, 293] width 12 height 12
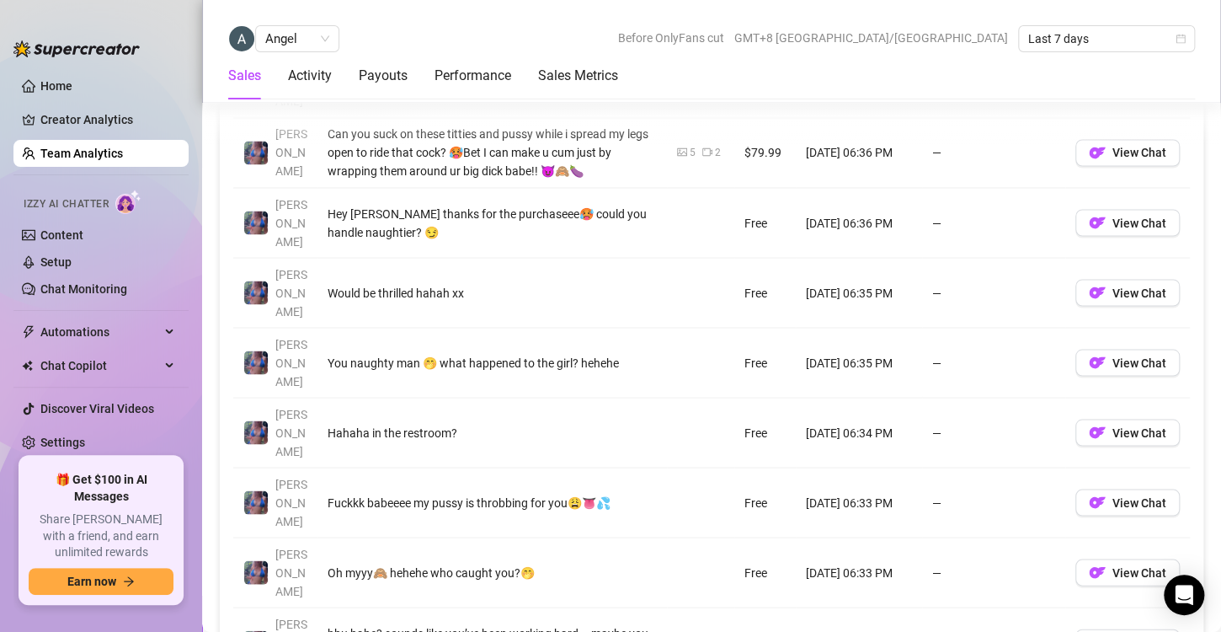
scroll to position [1332, 0]
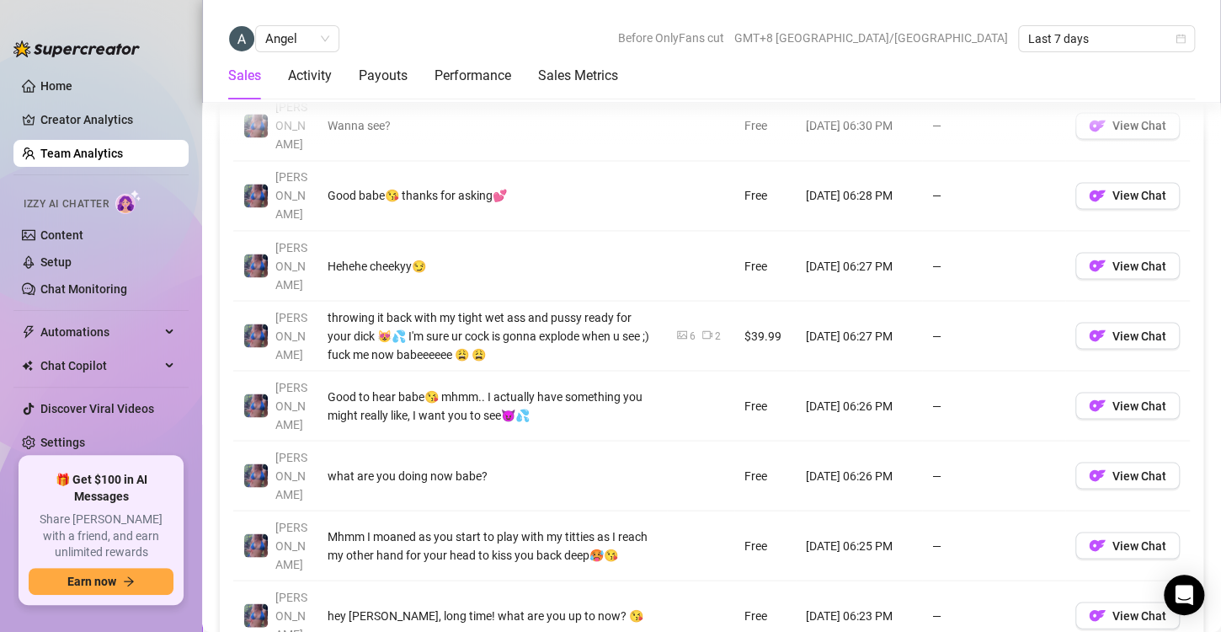
scroll to position [1299, 0]
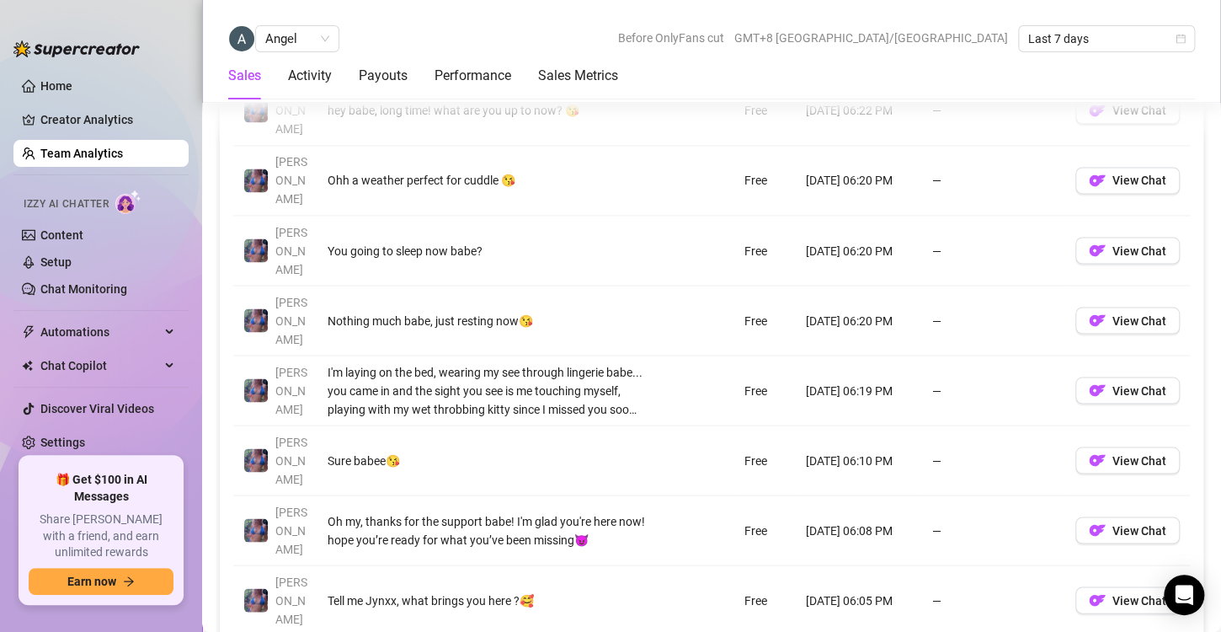
scroll to position [1306, 0]
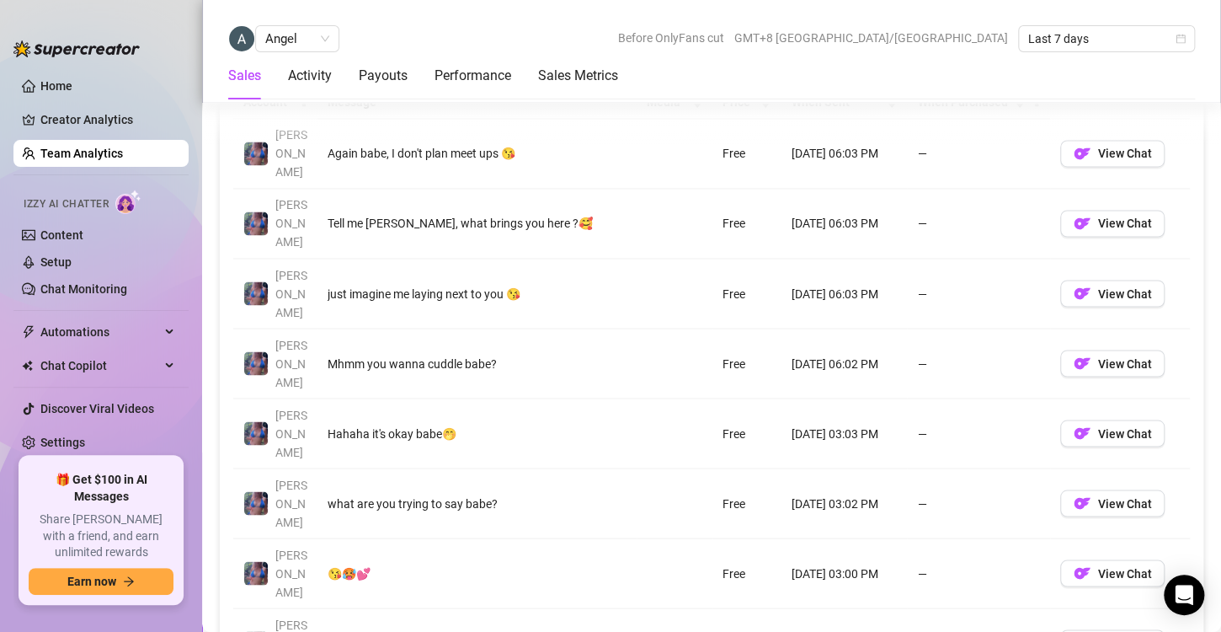
scroll to position [1267, 0]
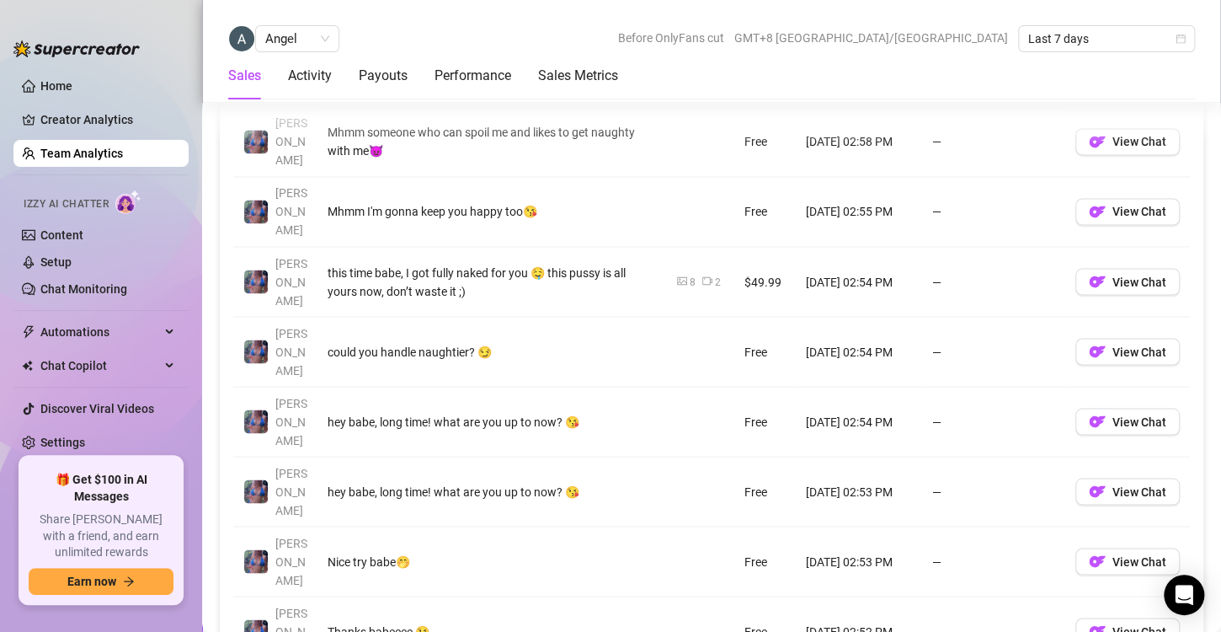
scroll to position [1273, 0]
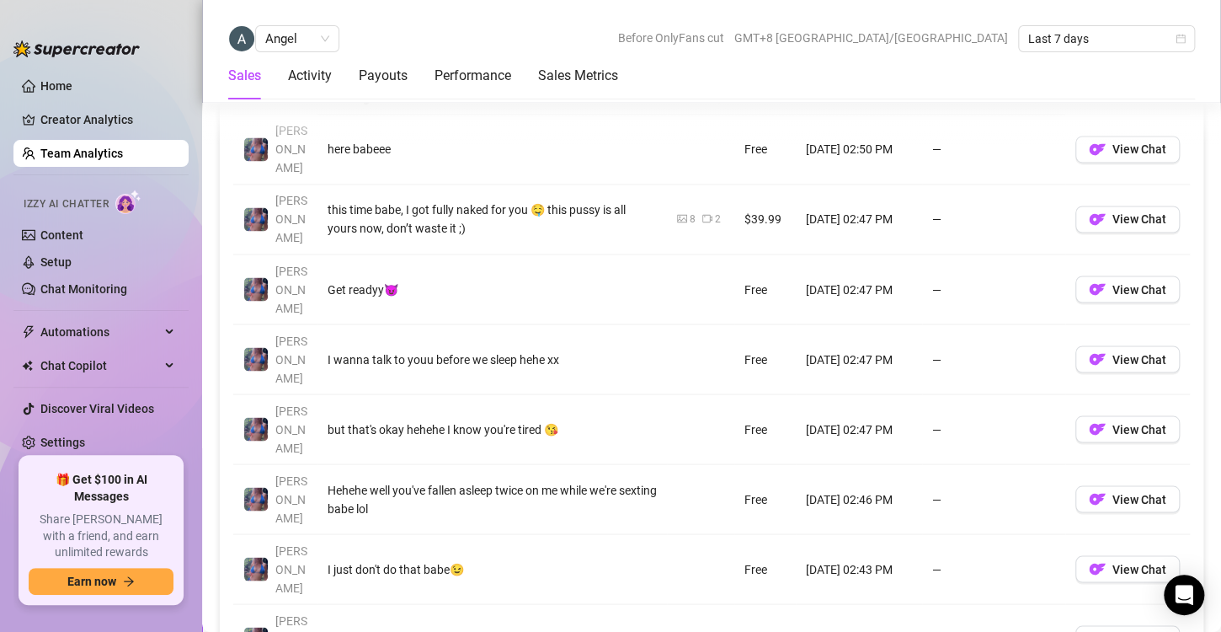
scroll to position [1266, 0]
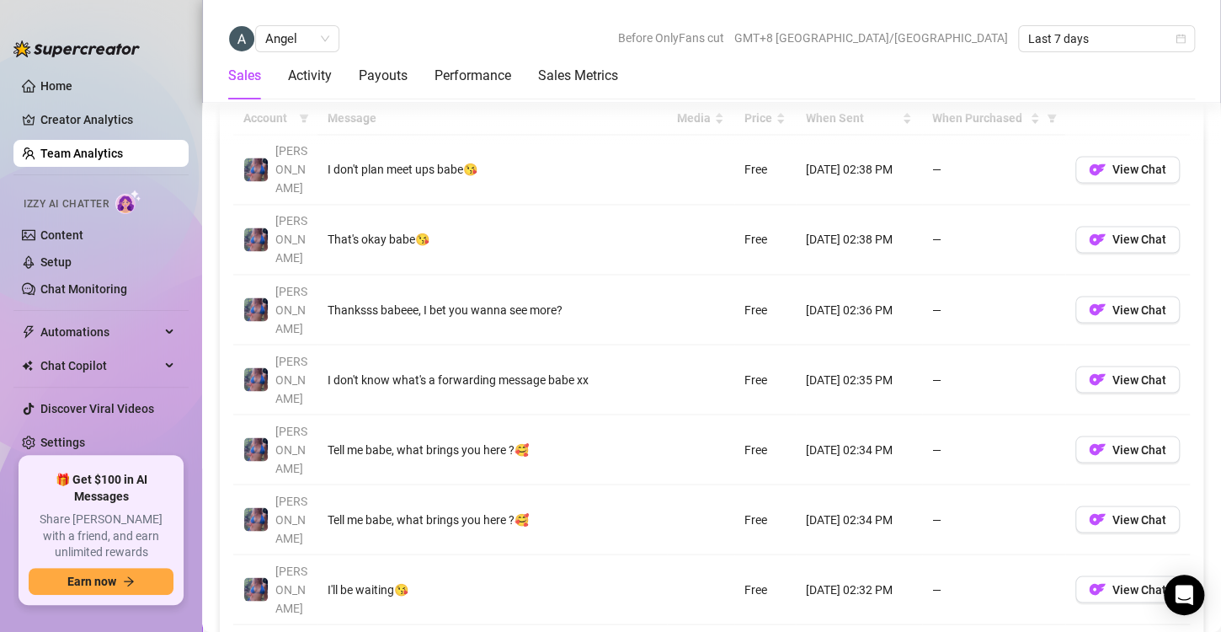
scroll to position [1271, 0]
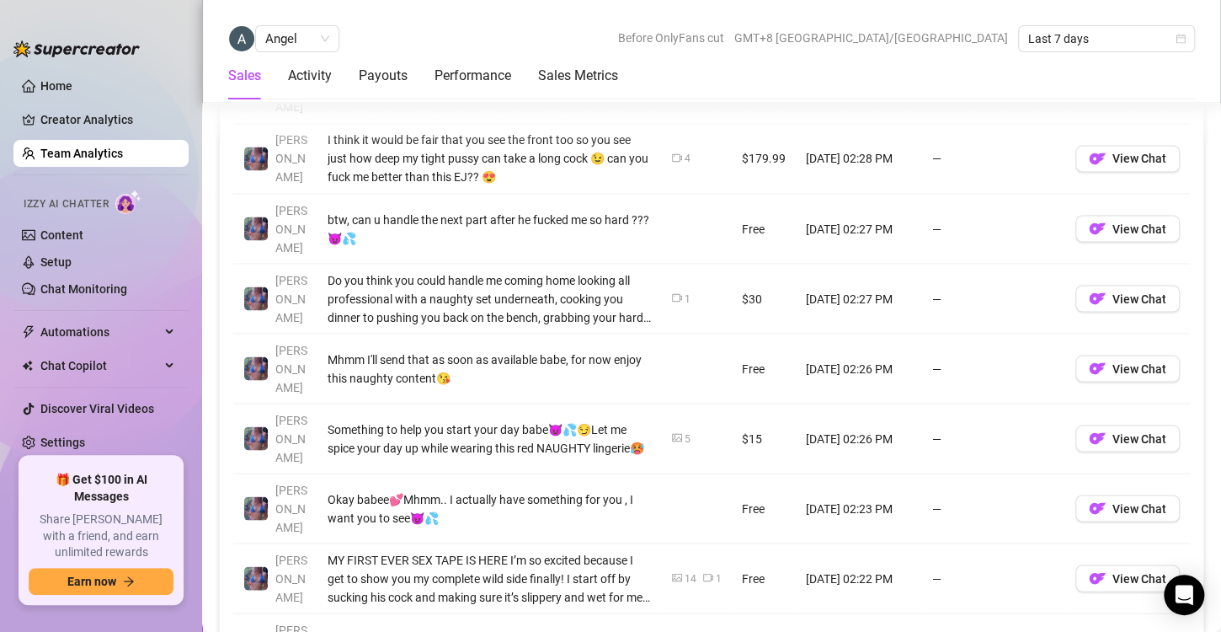
scroll to position [1362, 0]
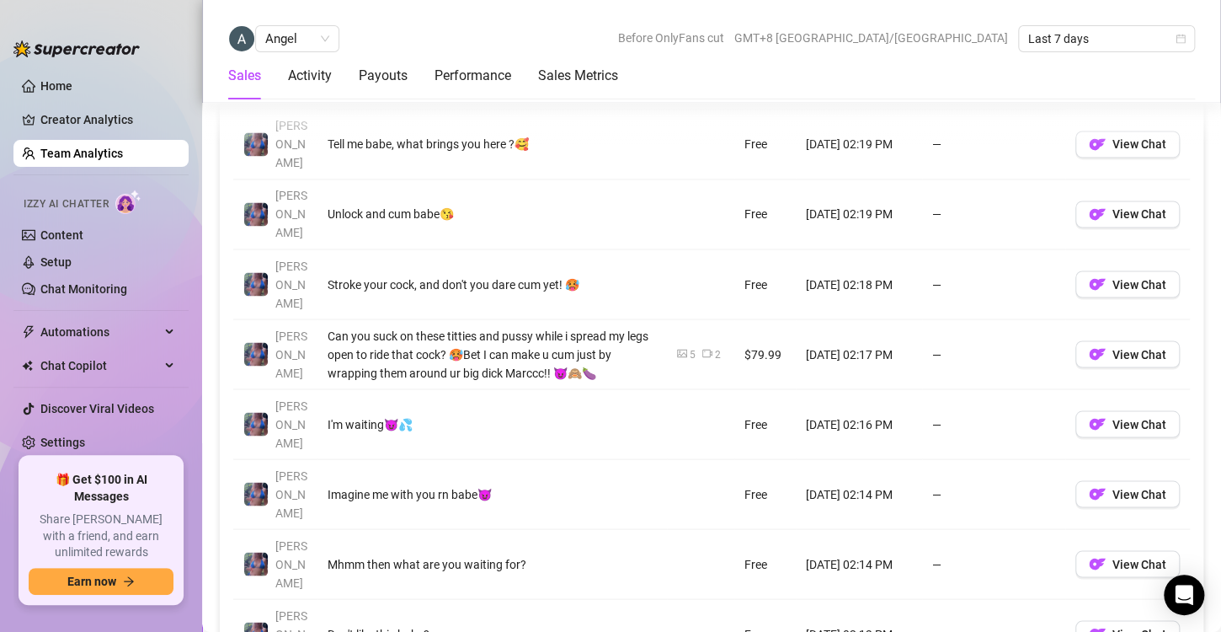
scroll to position [1271, 0]
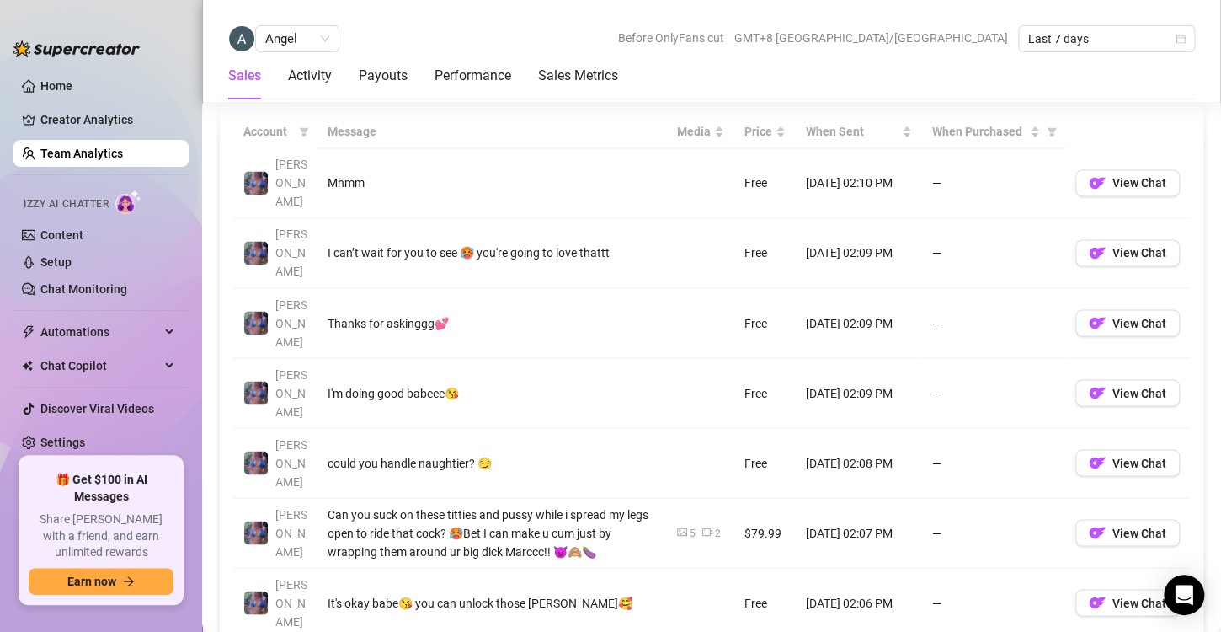
scroll to position [1274, 0]
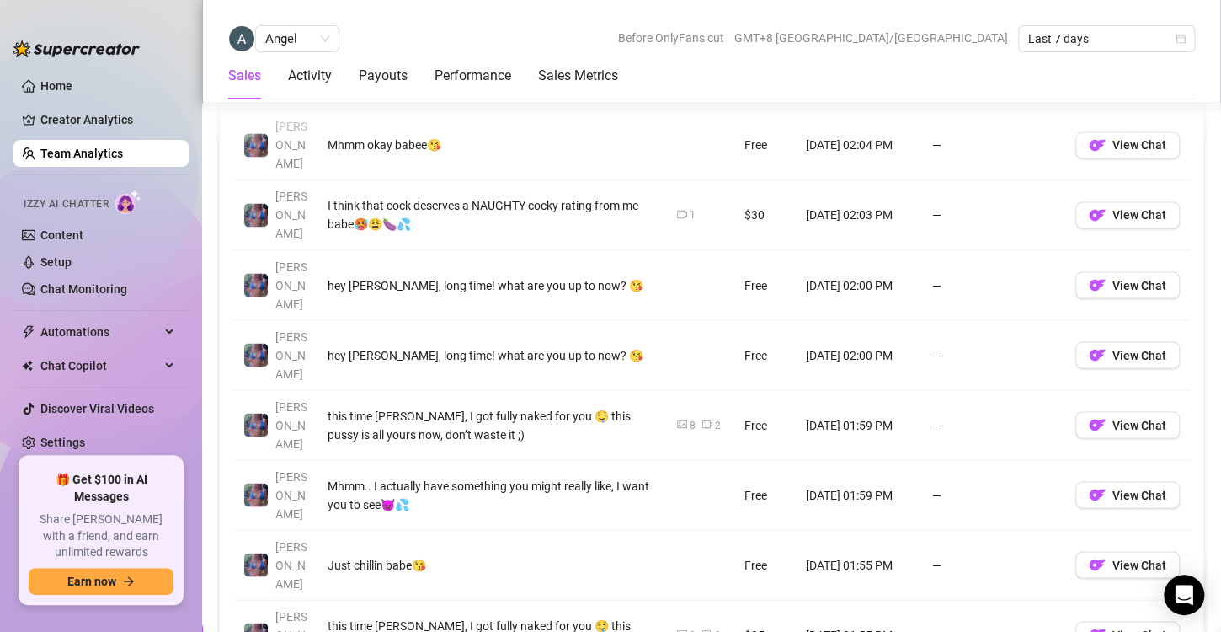
scroll to position [1269, 0]
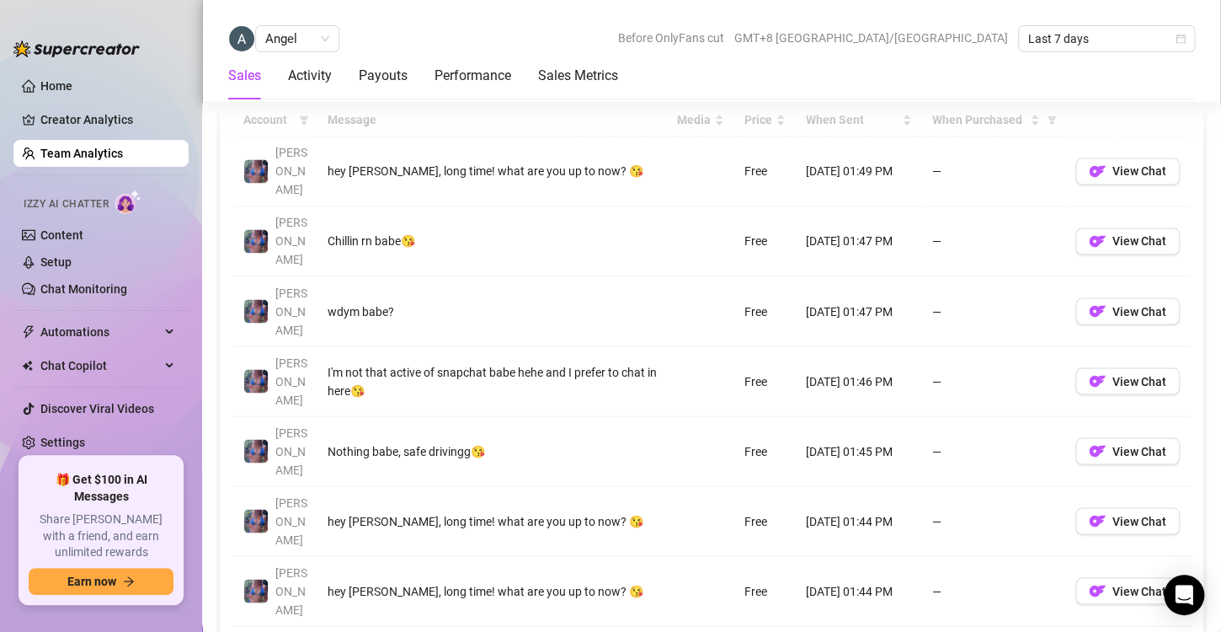
scroll to position [1243, 0]
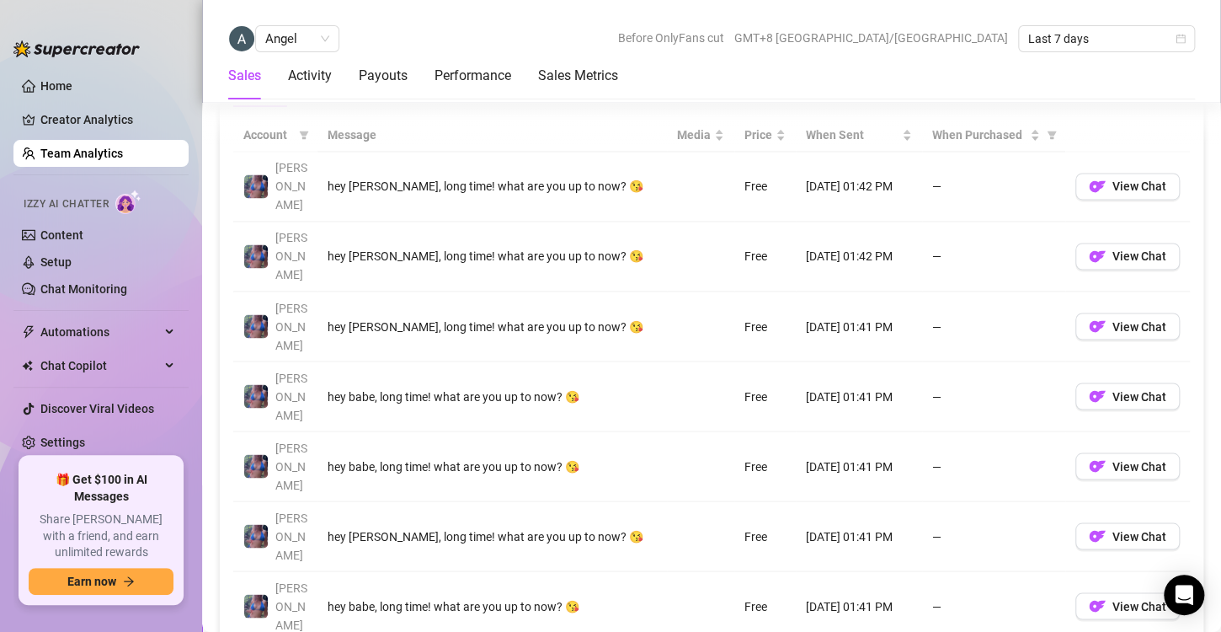
scroll to position [1252, 0]
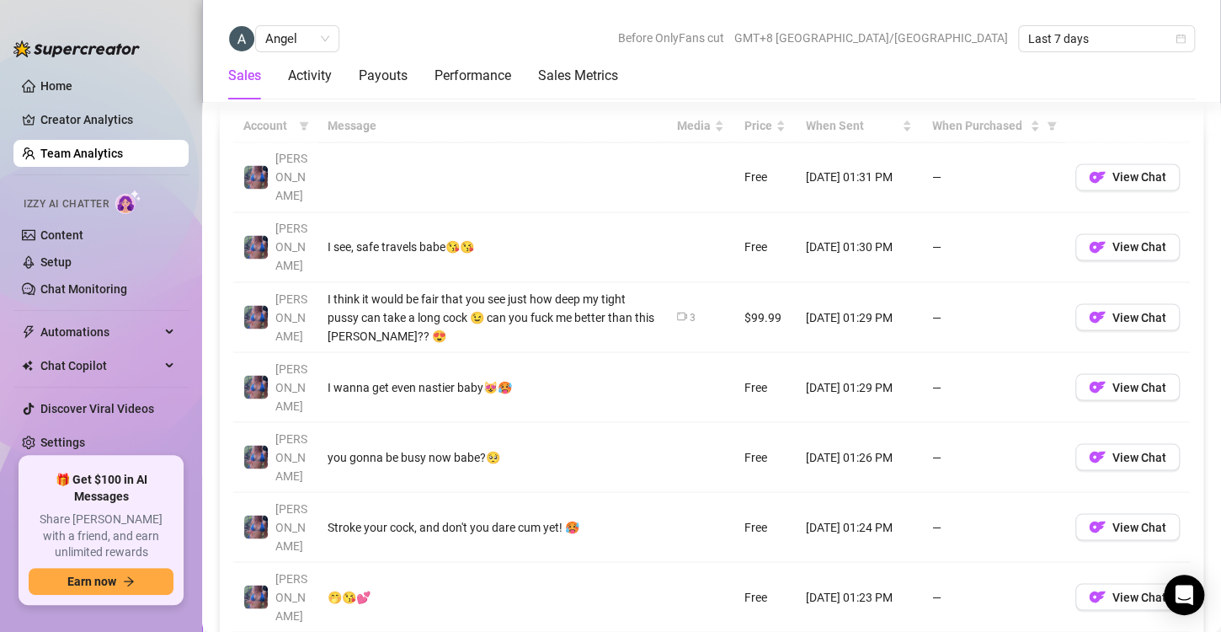
scroll to position [1241, 0]
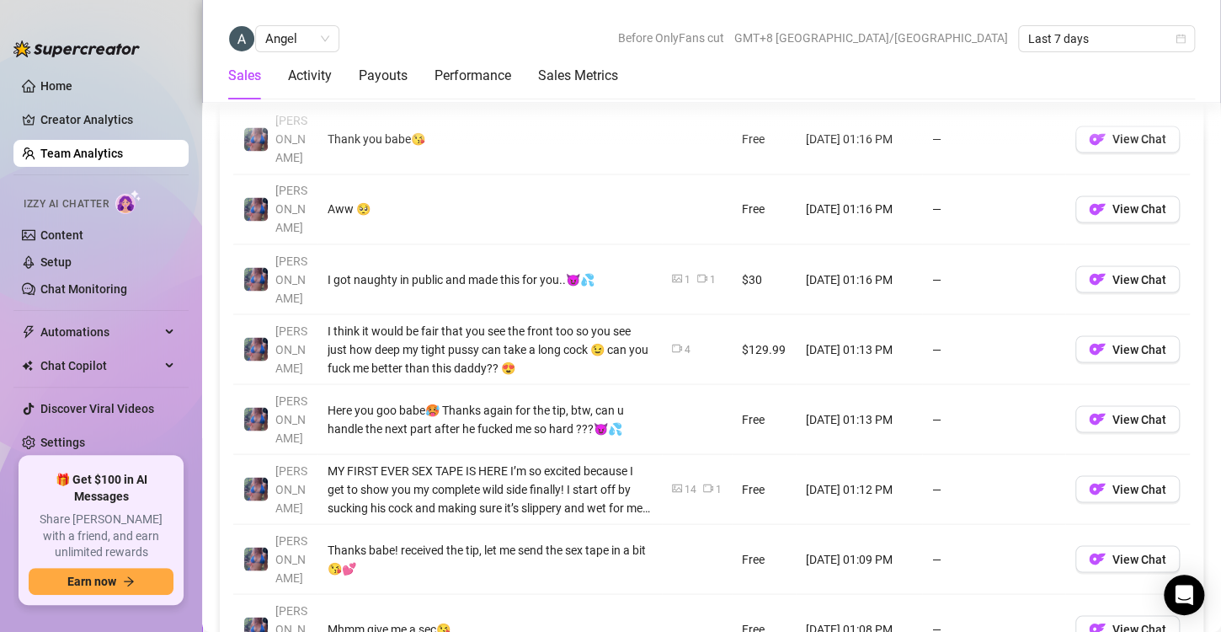
scroll to position [1282, 0]
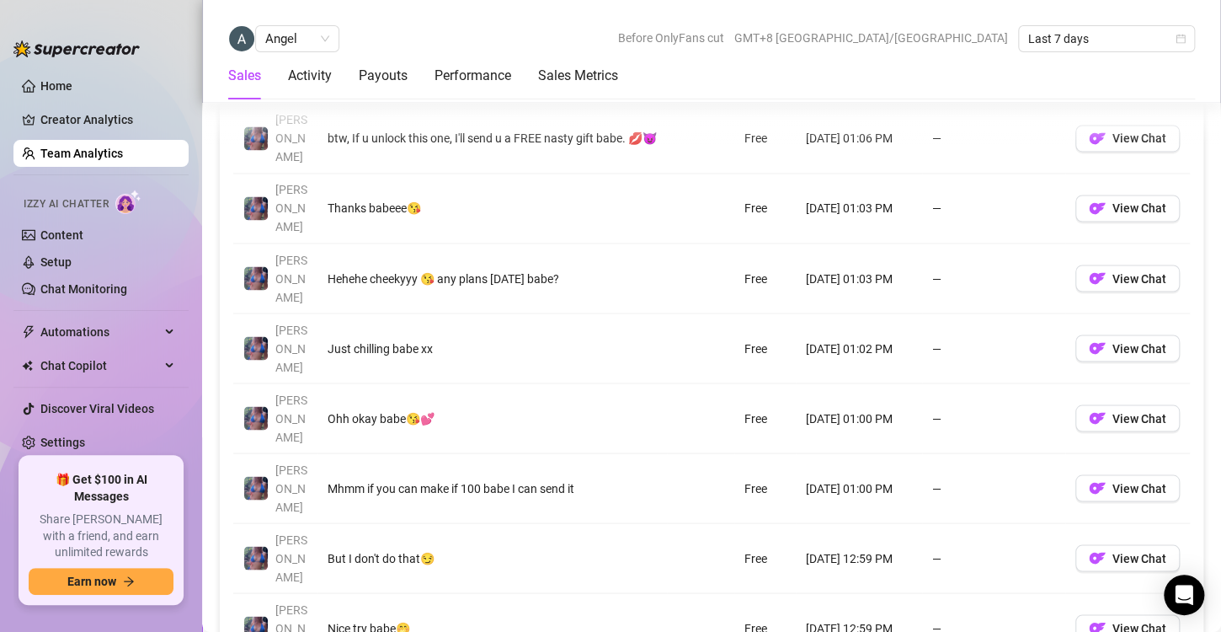
scroll to position [1281, 0]
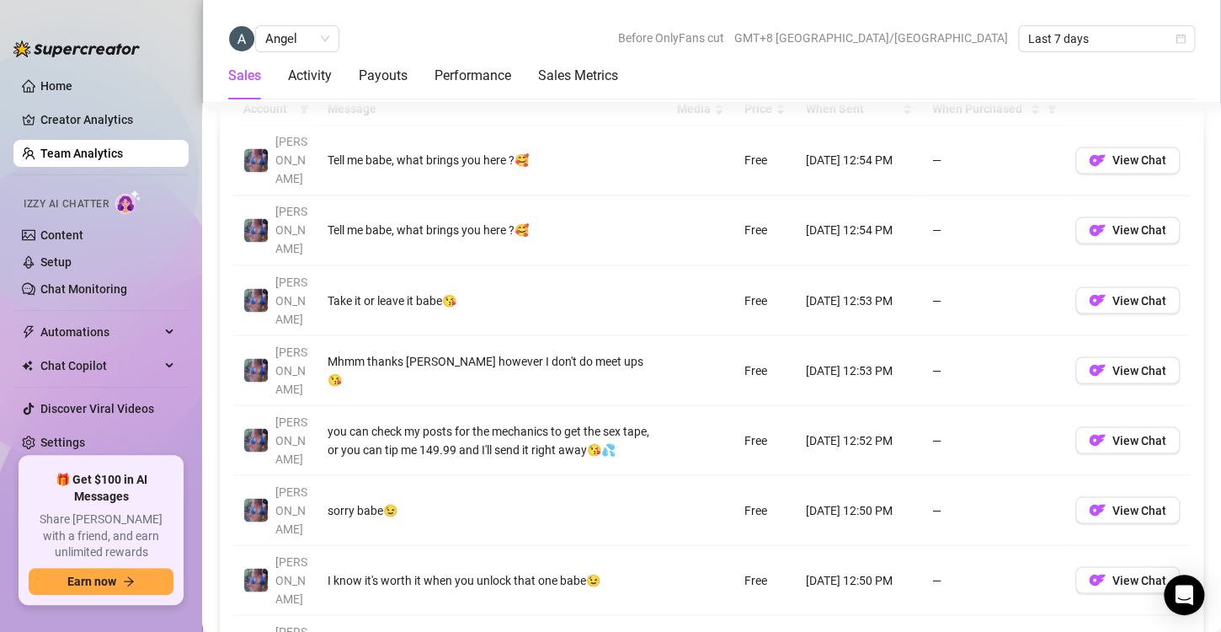
scroll to position [1265, 0]
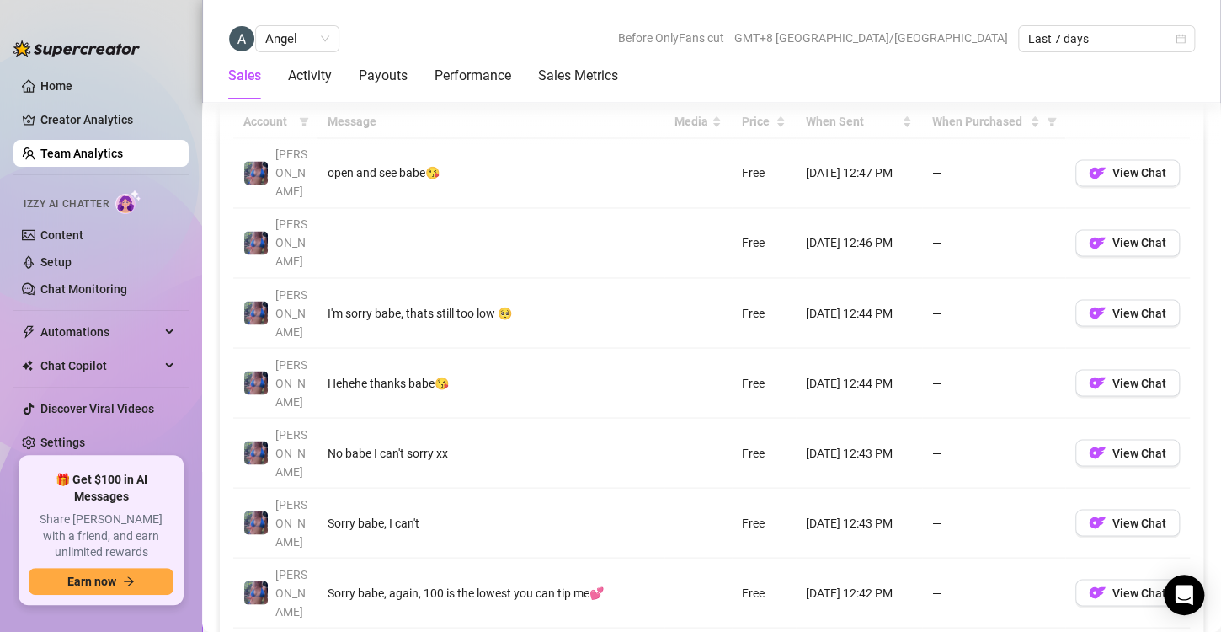
scroll to position [1244, 0]
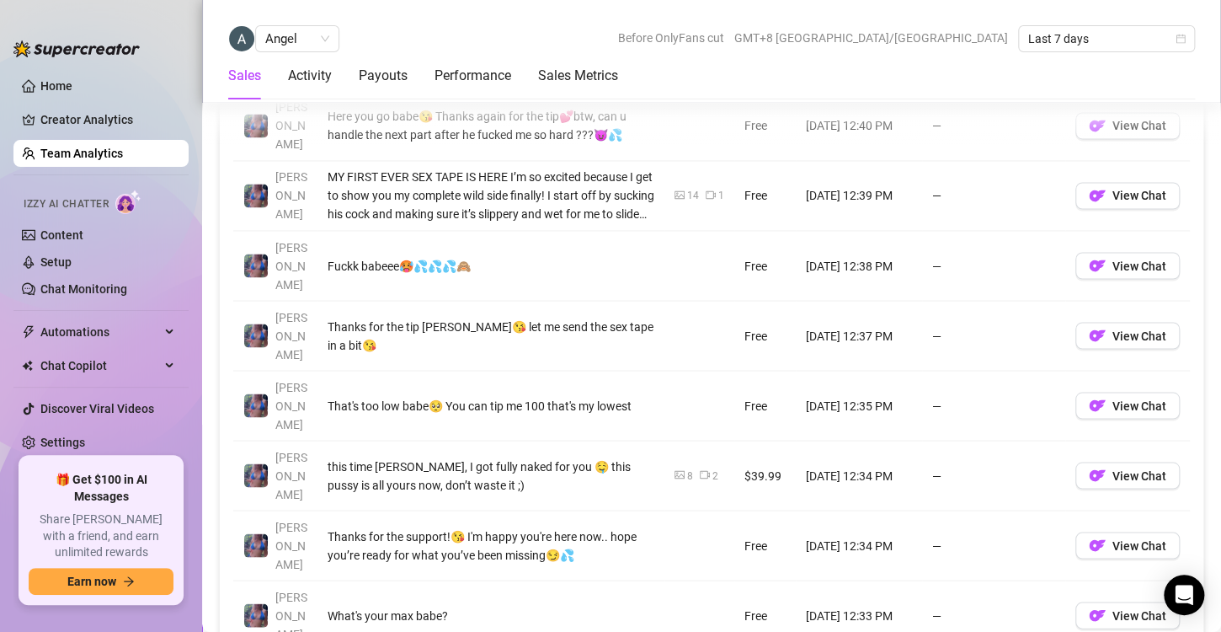
scroll to position [1305, 0]
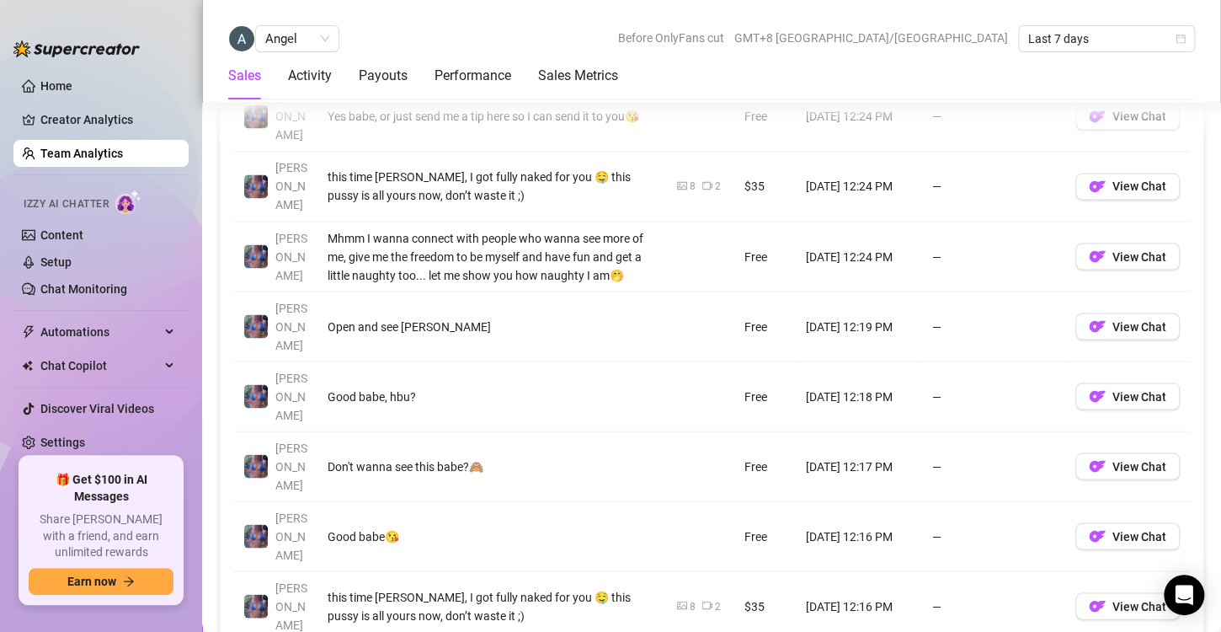
scroll to position [1298, 0]
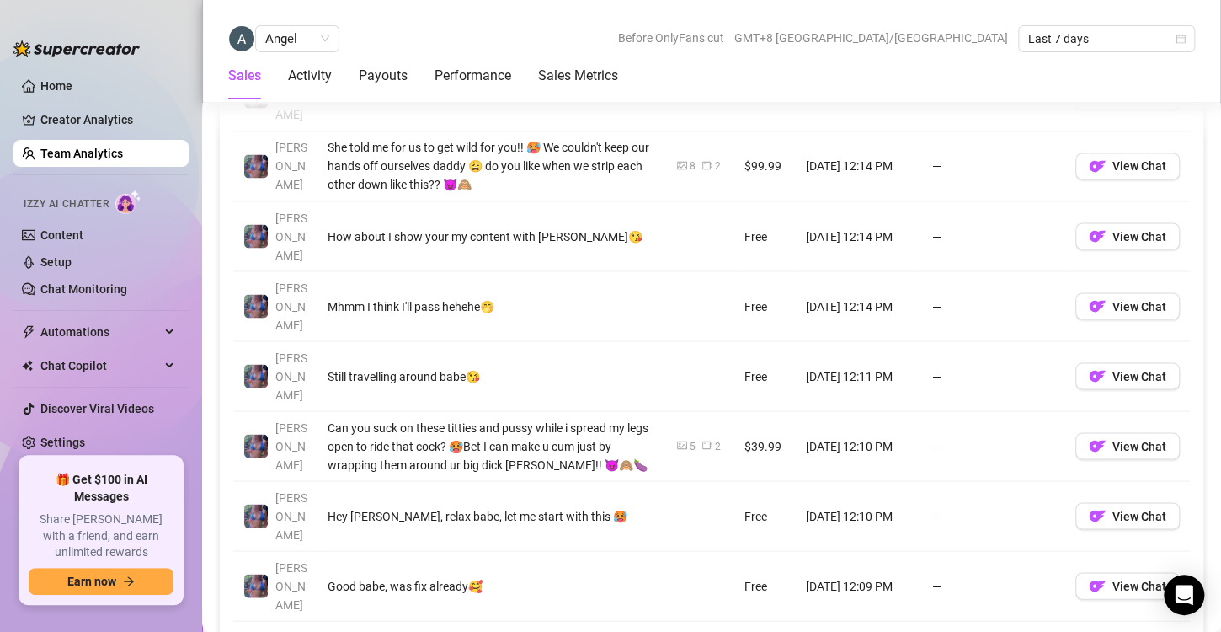
scroll to position [1318, 0]
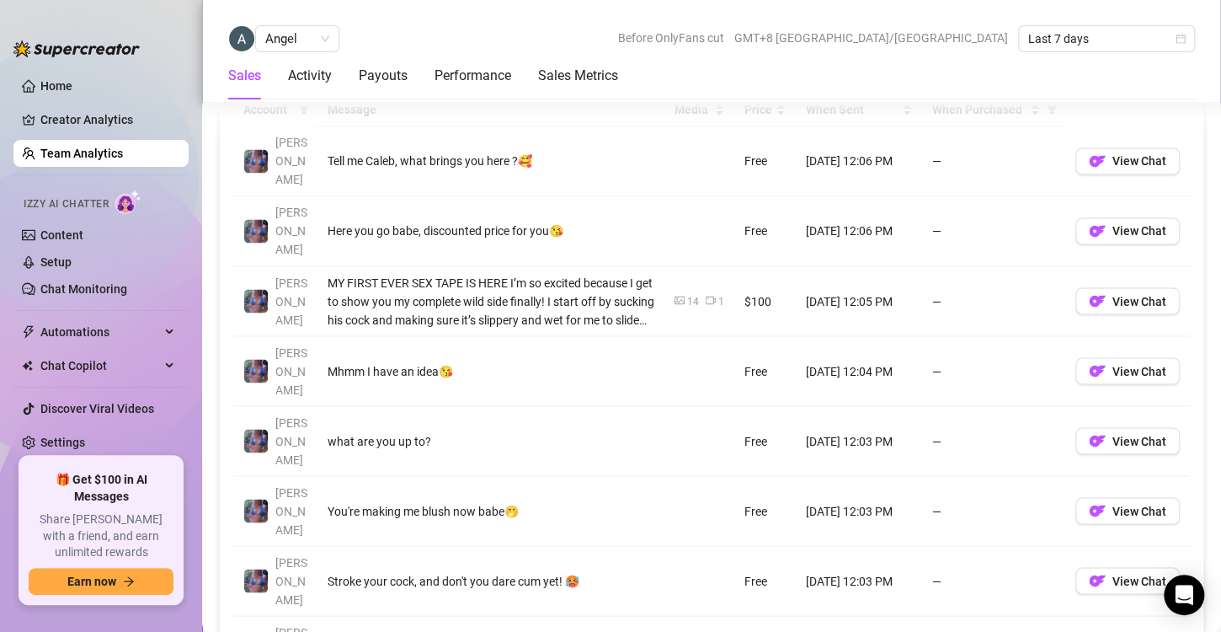
scroll to position [1254, 0]
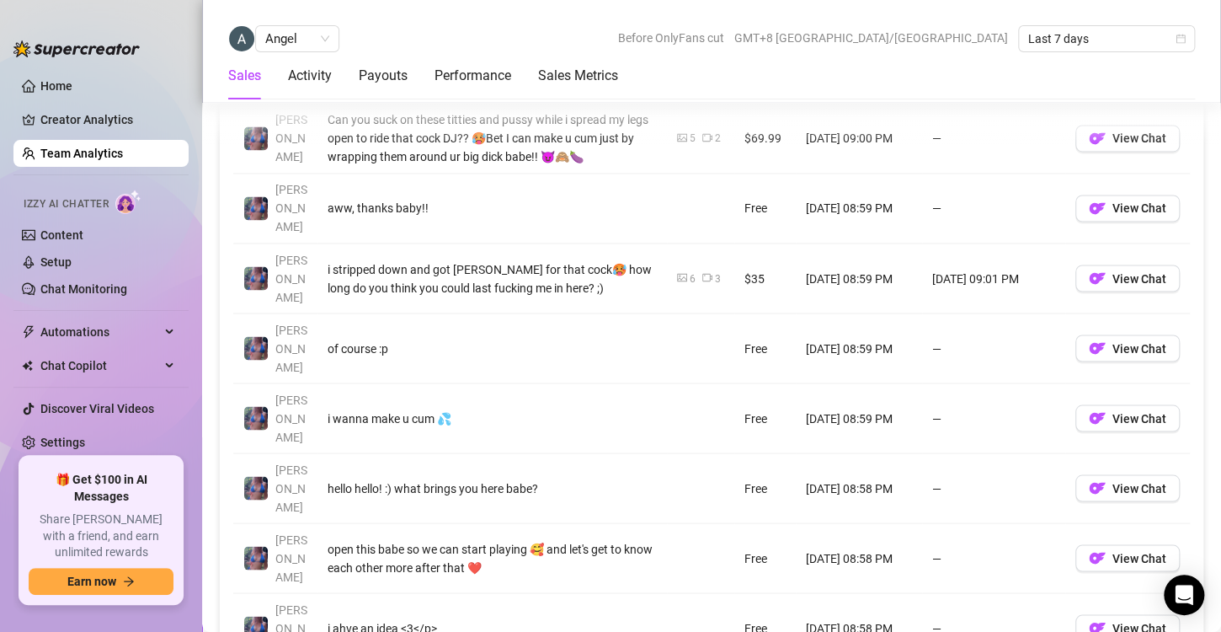
scroll to position [1276, 0]
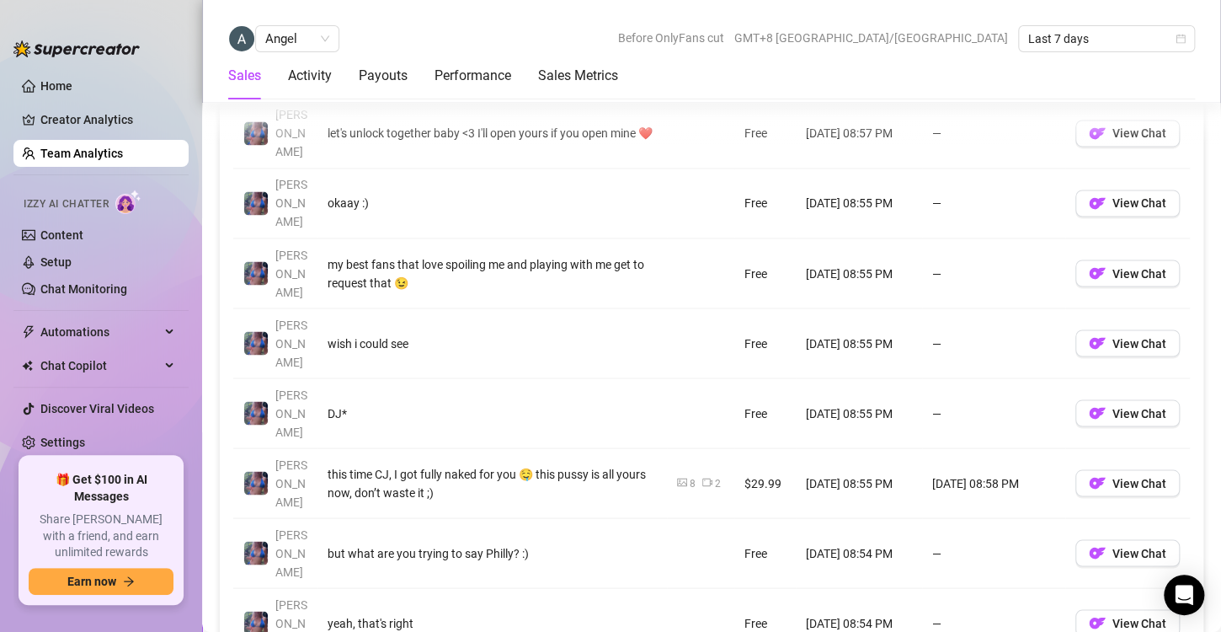
scroll to position [1281, 0]
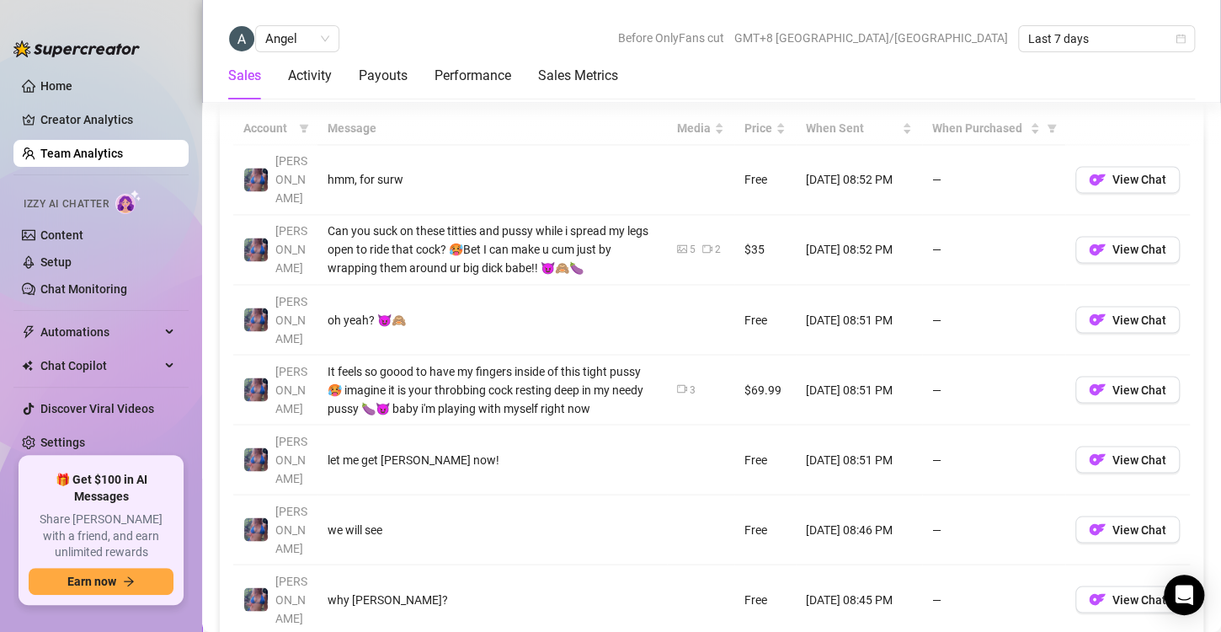
scroll to position [1263, 0]
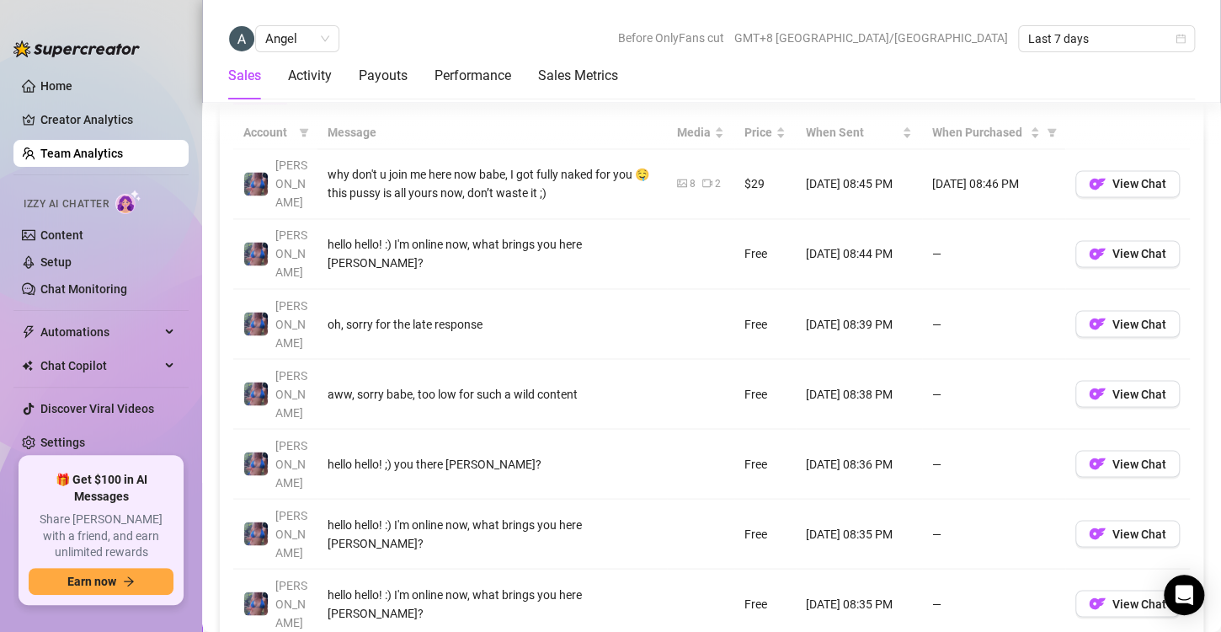
scroll to position [1230, 0]
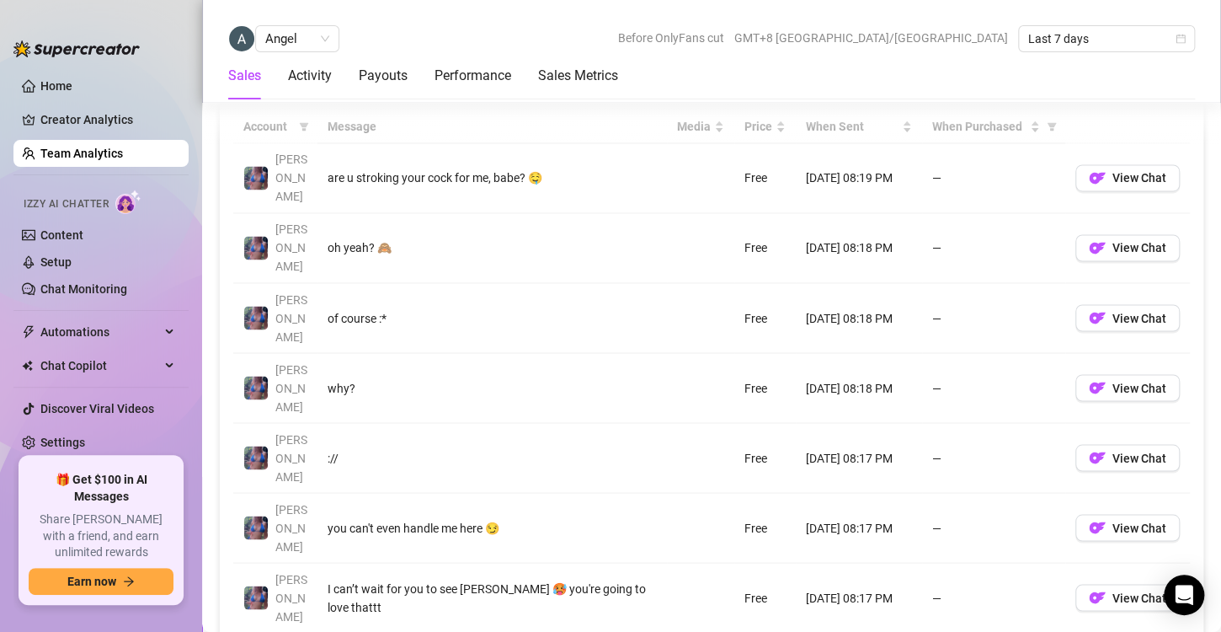
scroll to position [1269, 0]
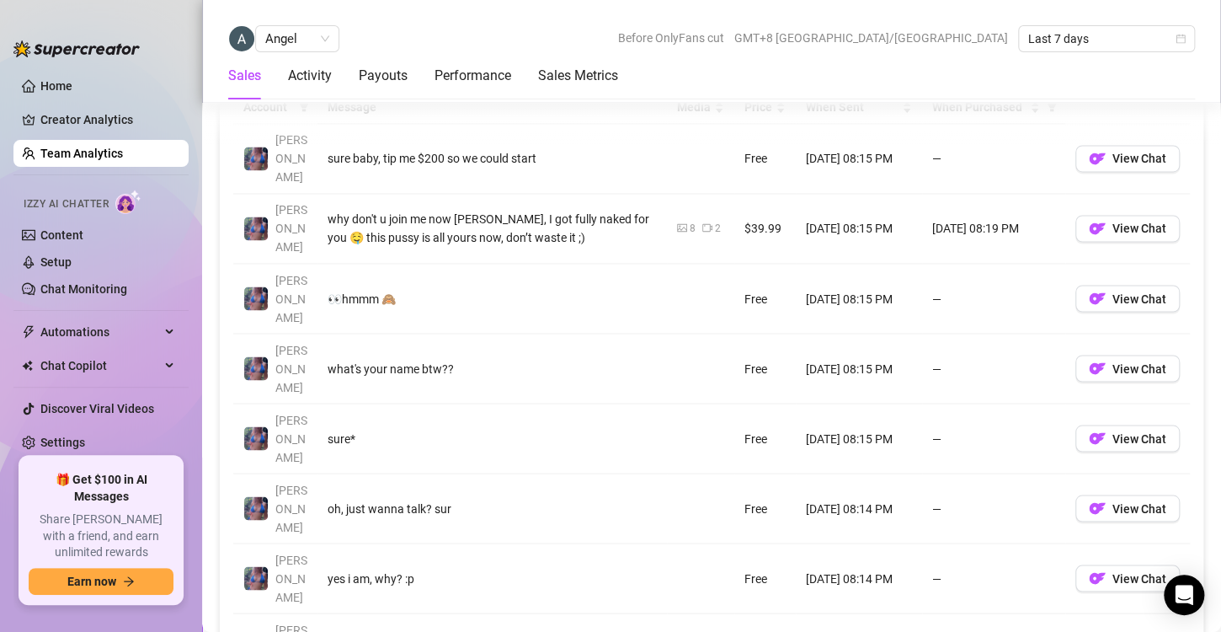
scroll to position [1256, 0]
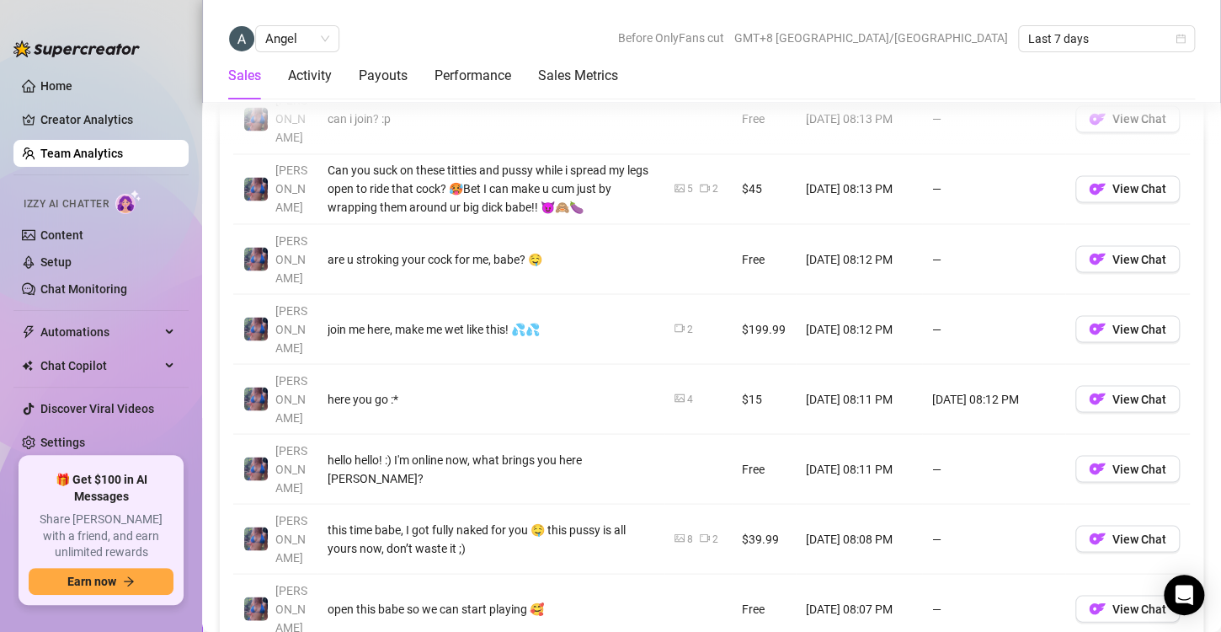
scroll to position [1296, 0]
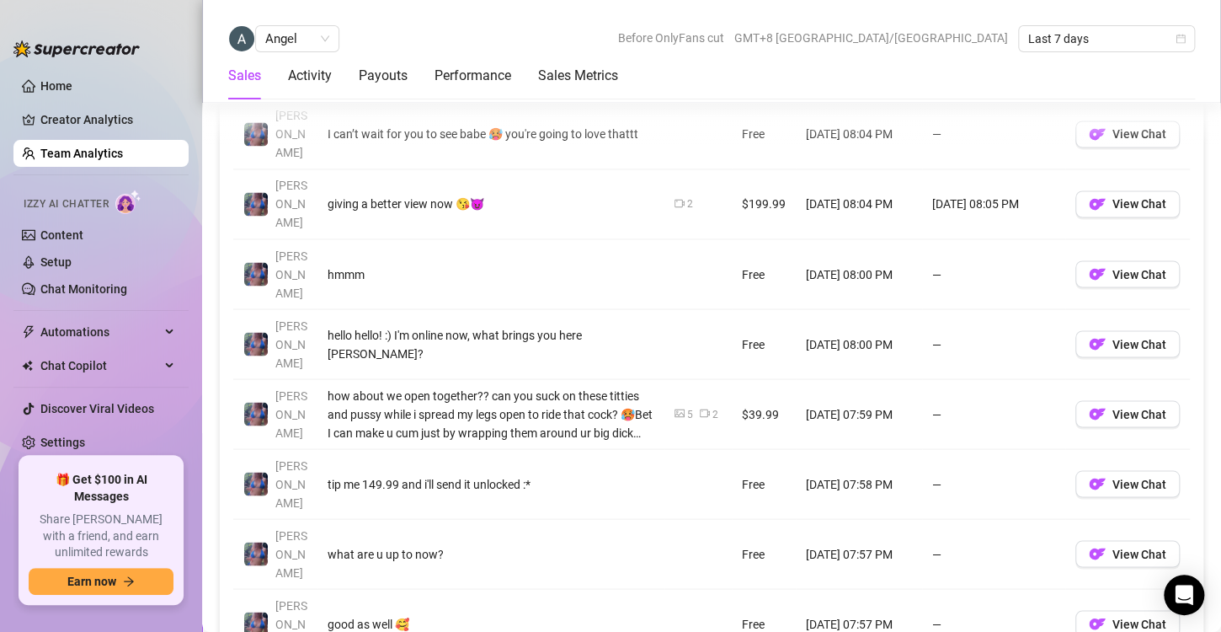
scroll to position [1310, 0]
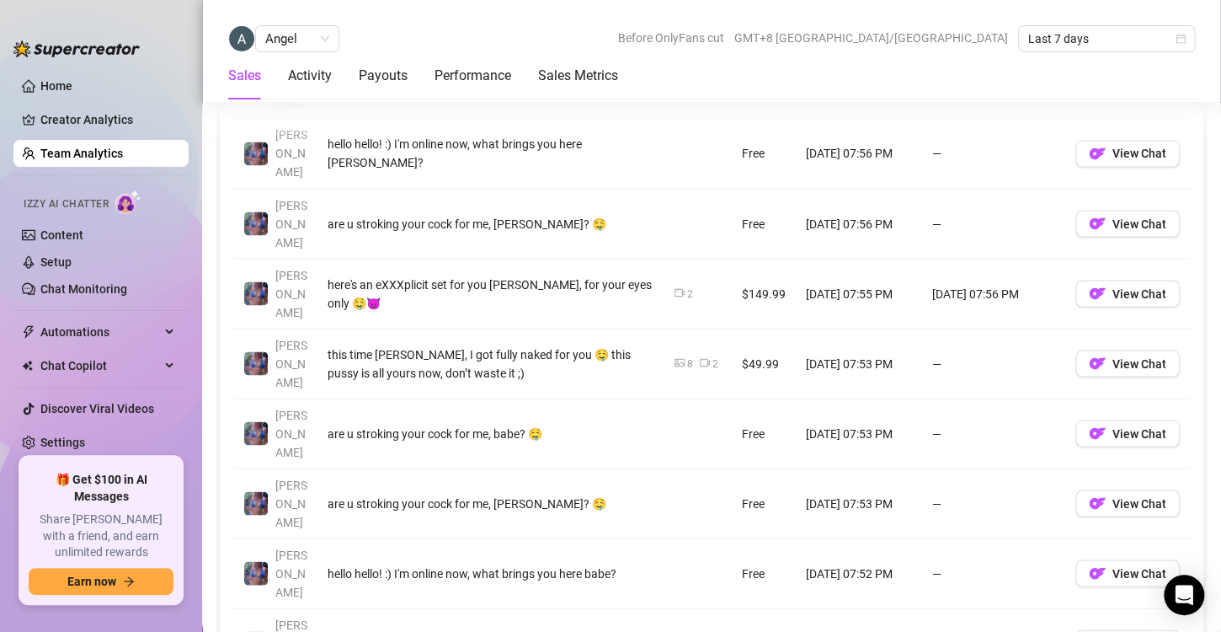
scroll to position [1331, 0]
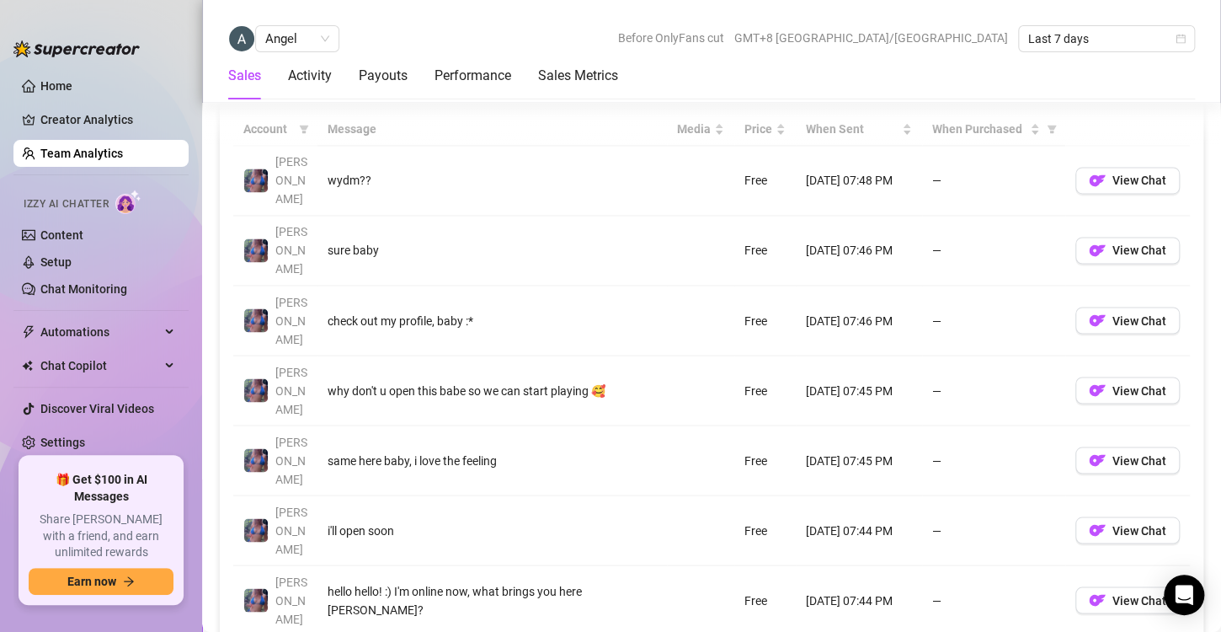
scroll to position [1267, 0]
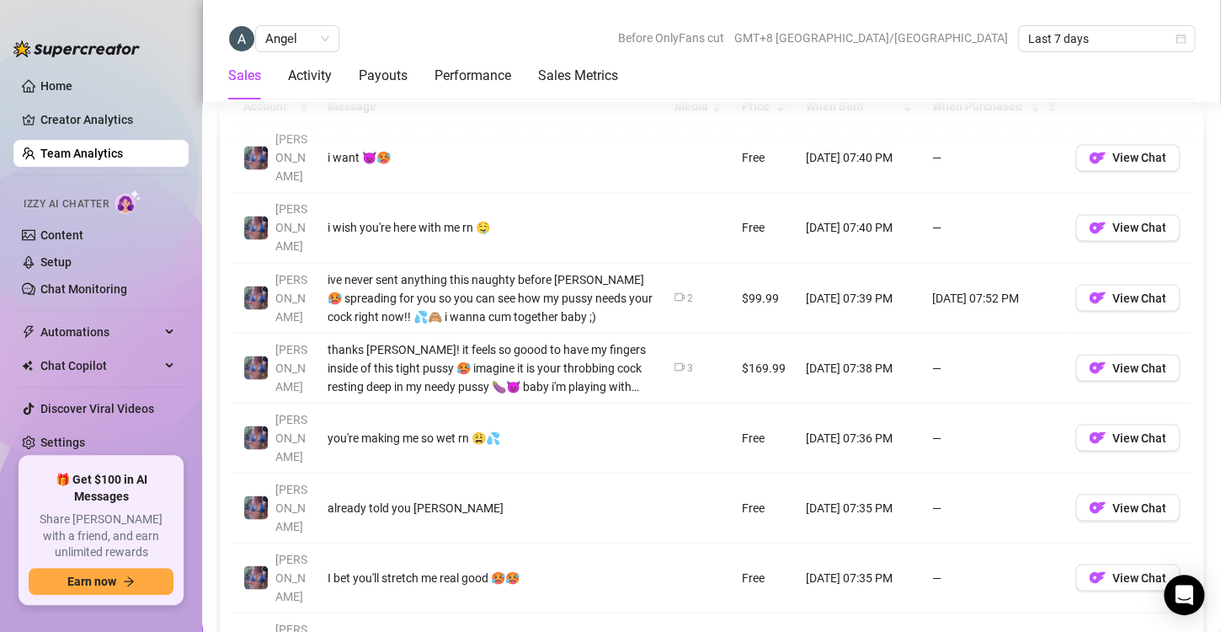
scroll to position [1257, 0]
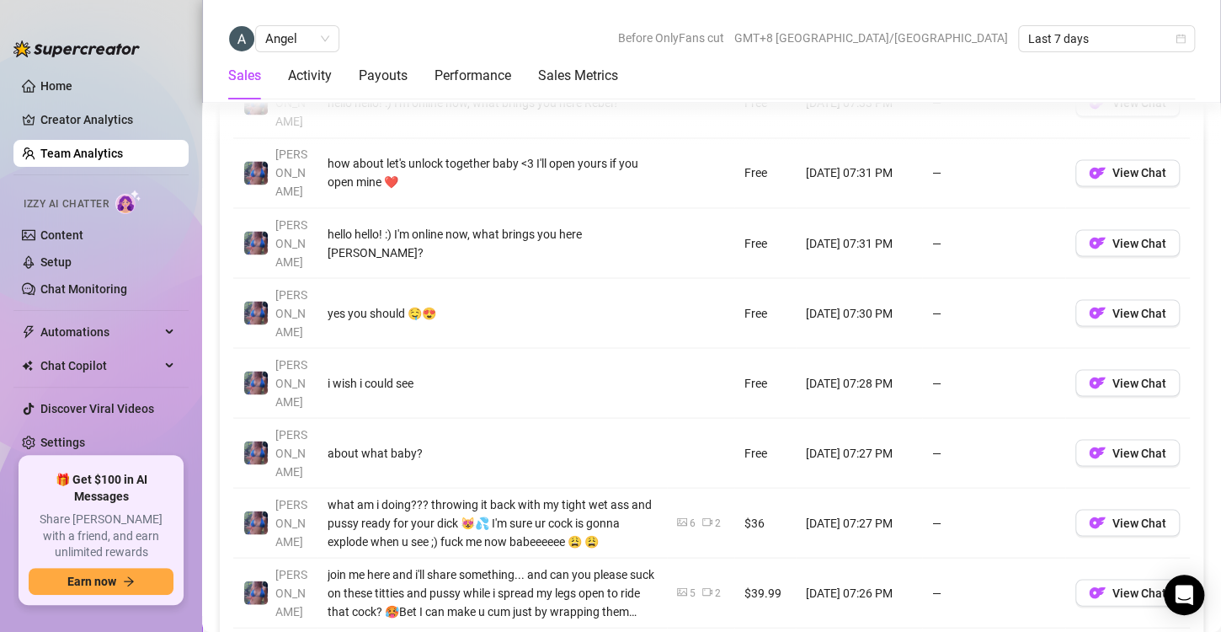
scroll to position [1311, 0]
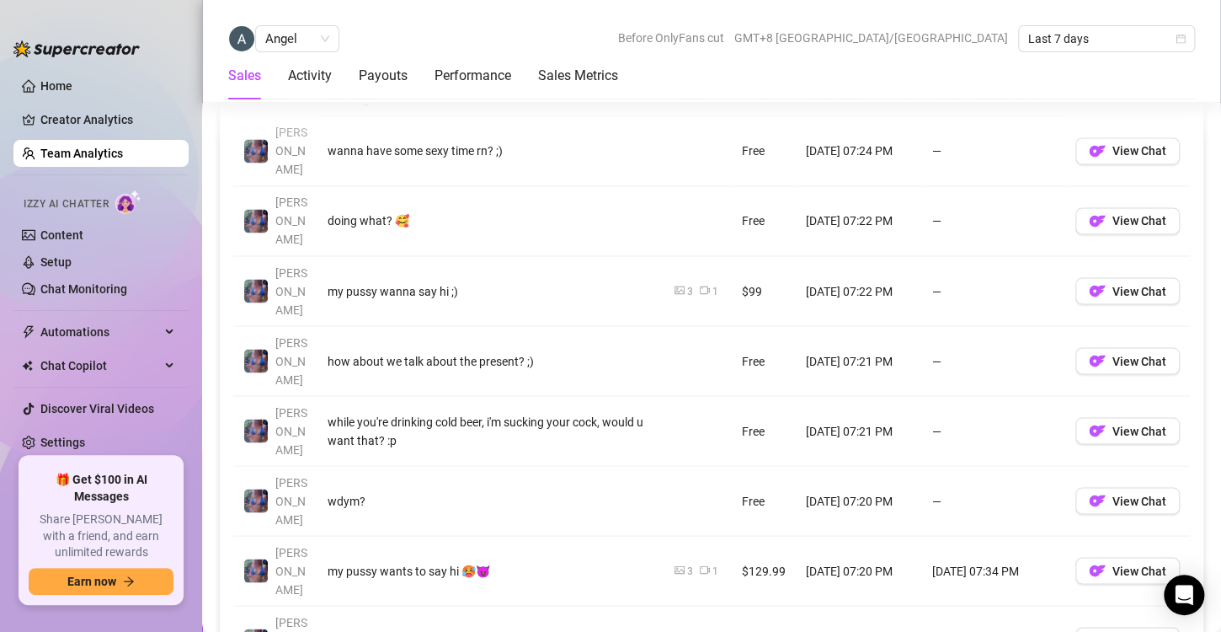
scroll to position [1263, 0]
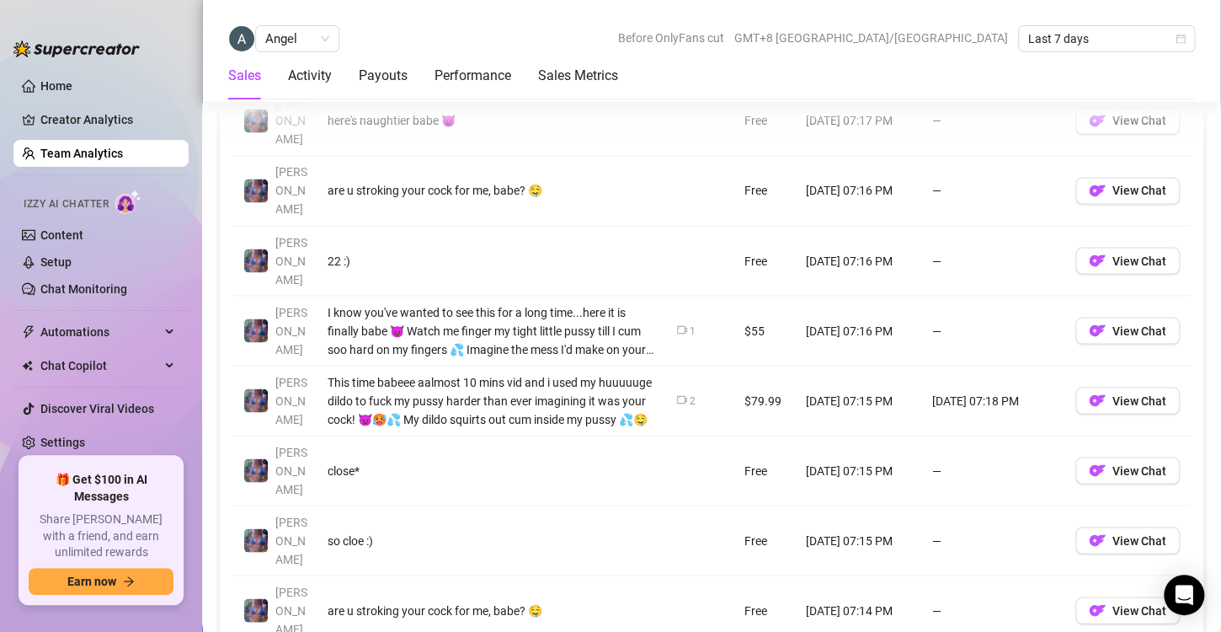
scroll to position [1310, 0]
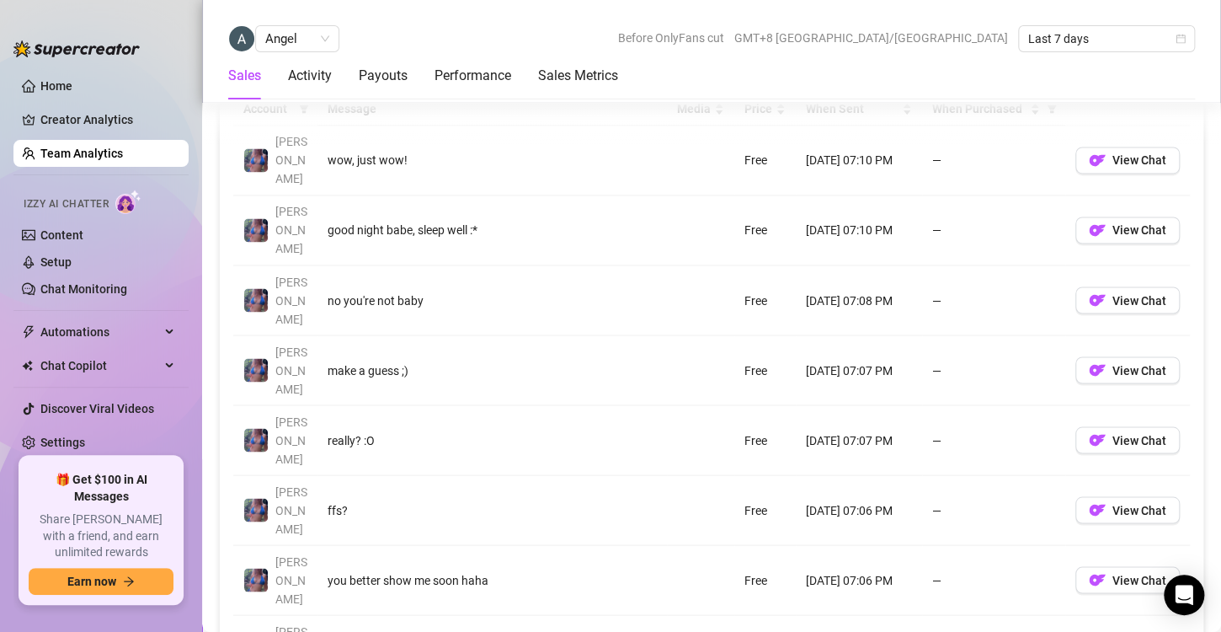
scroll to position [1262, 0]
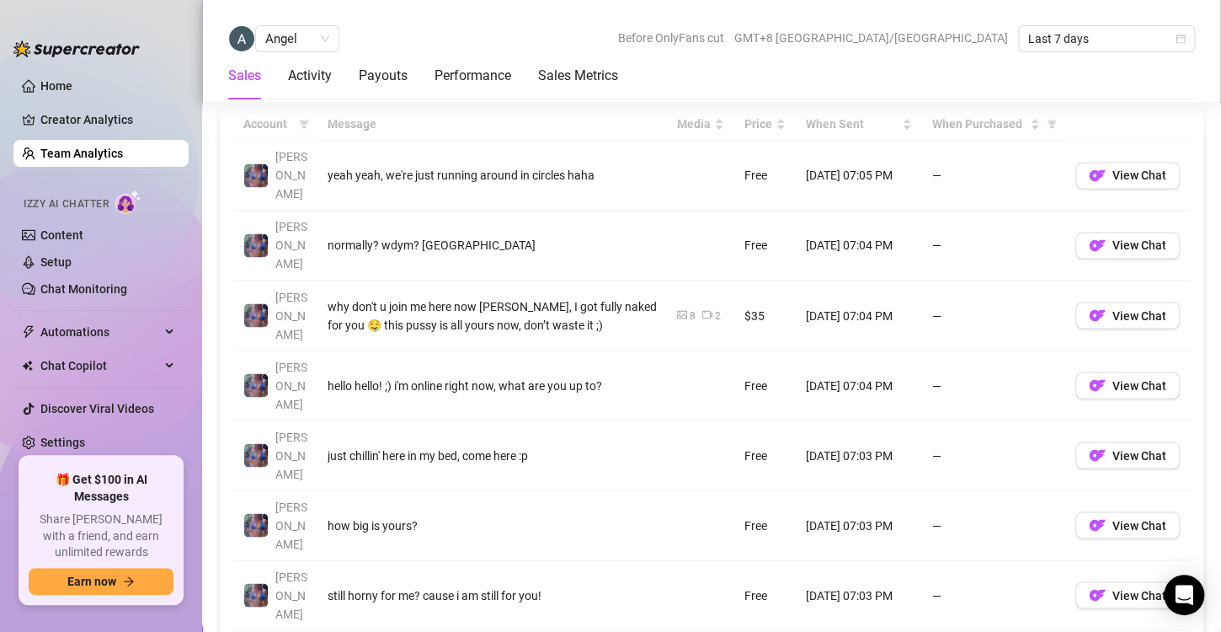
scroll to position [1269, 0]
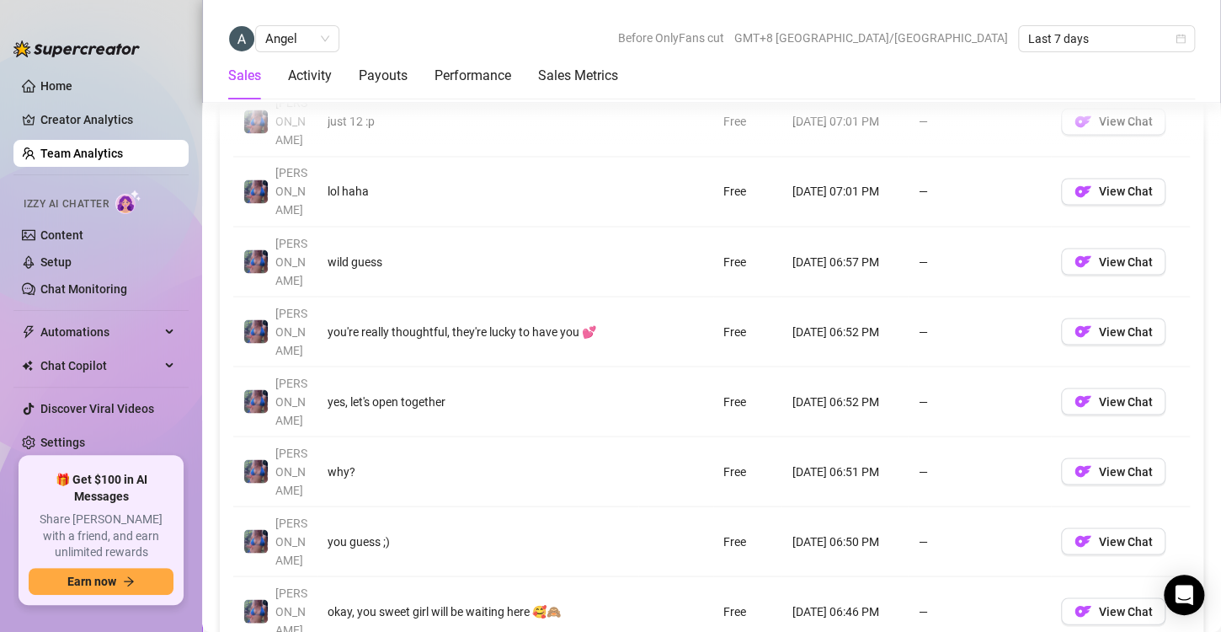
scroll to position [1293, 0]
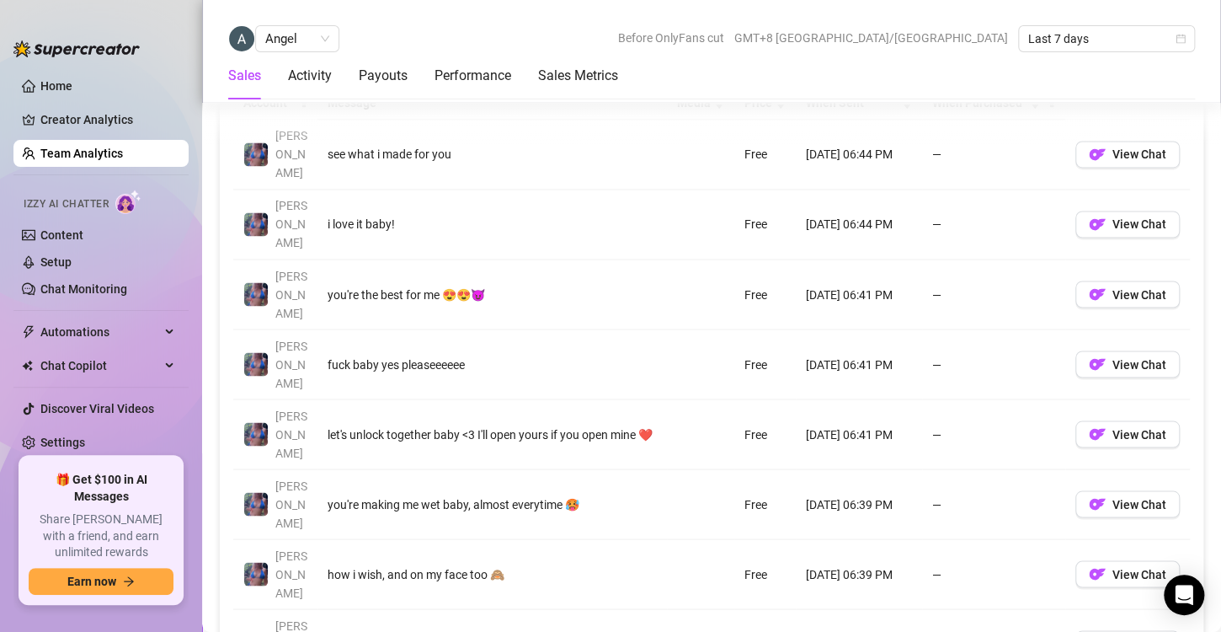
scroll to position [1262, 0]
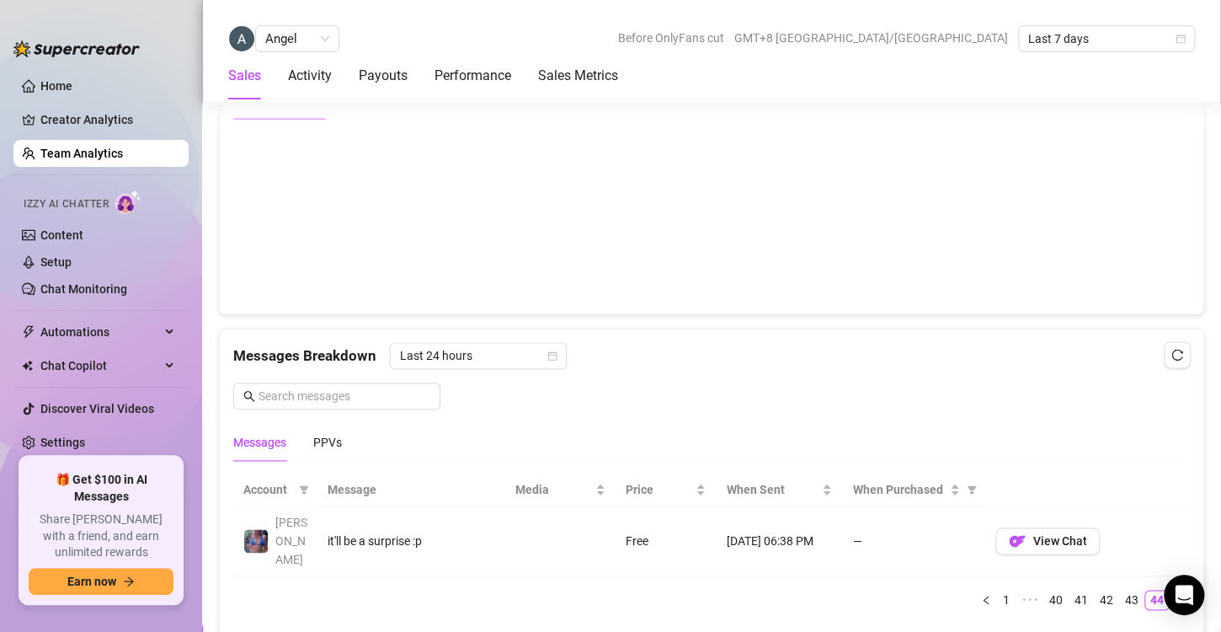
scroll to position [870, 0]
click at [110, 147] on link "Team Analytics" at bounding box center [81, 153] width 83 height 13
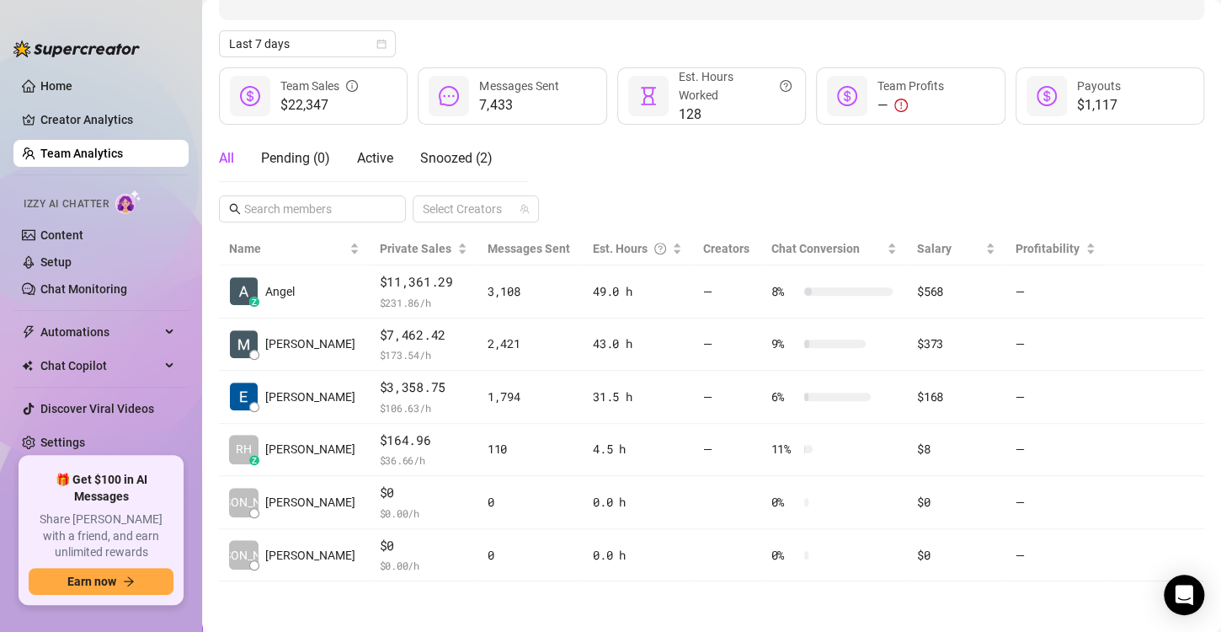
scroll to position [168, 0]
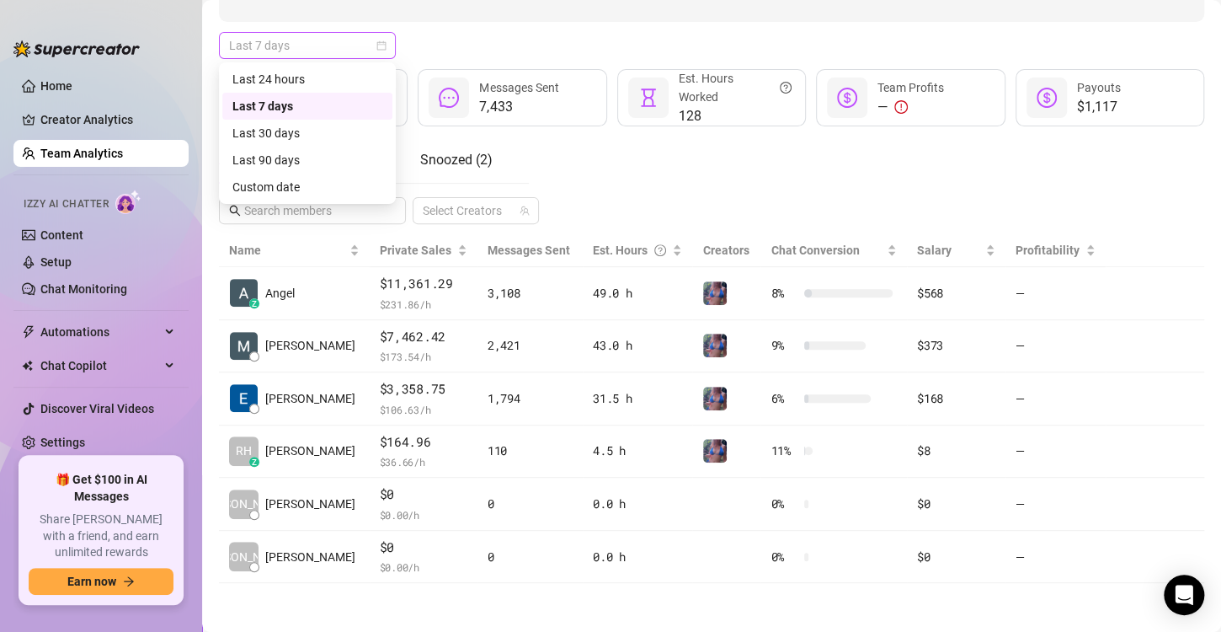
click at [373, 56] on span "Last 7 days" at bounding box center [307, 45] width 157 height 25
click at [287, 188] on div "Custom date" at bounding box center [307, 187] width 150 height 19
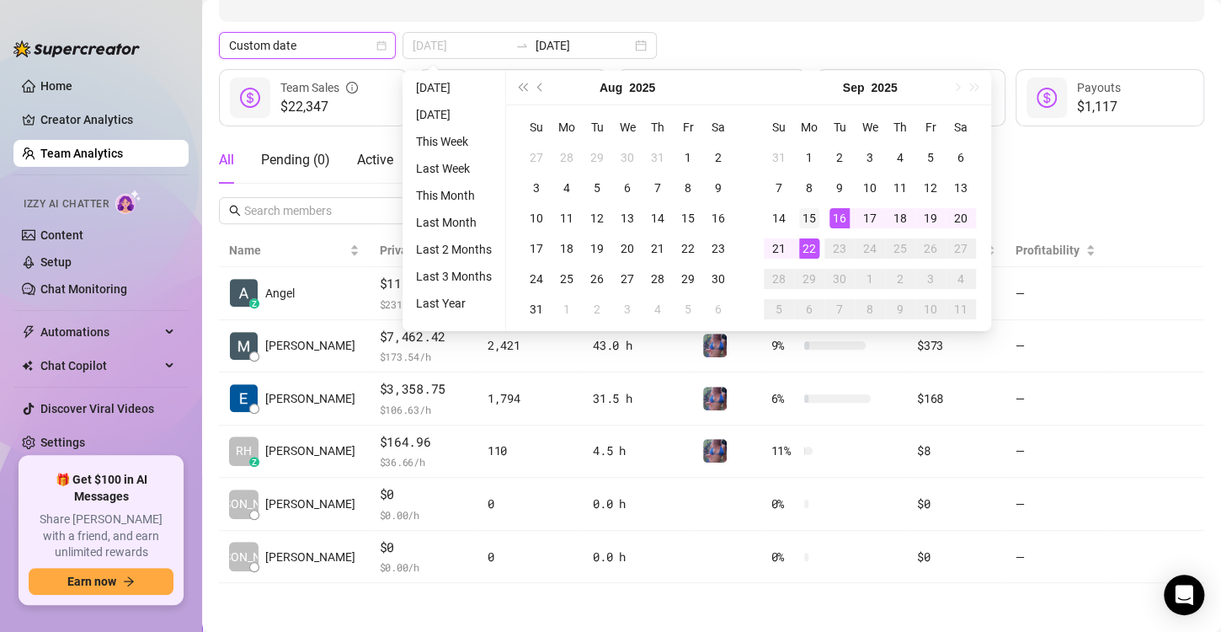
type input "[DATE]"
click at [808, 213] on div "15" at bounding box center [809, 218] width 20 height 20
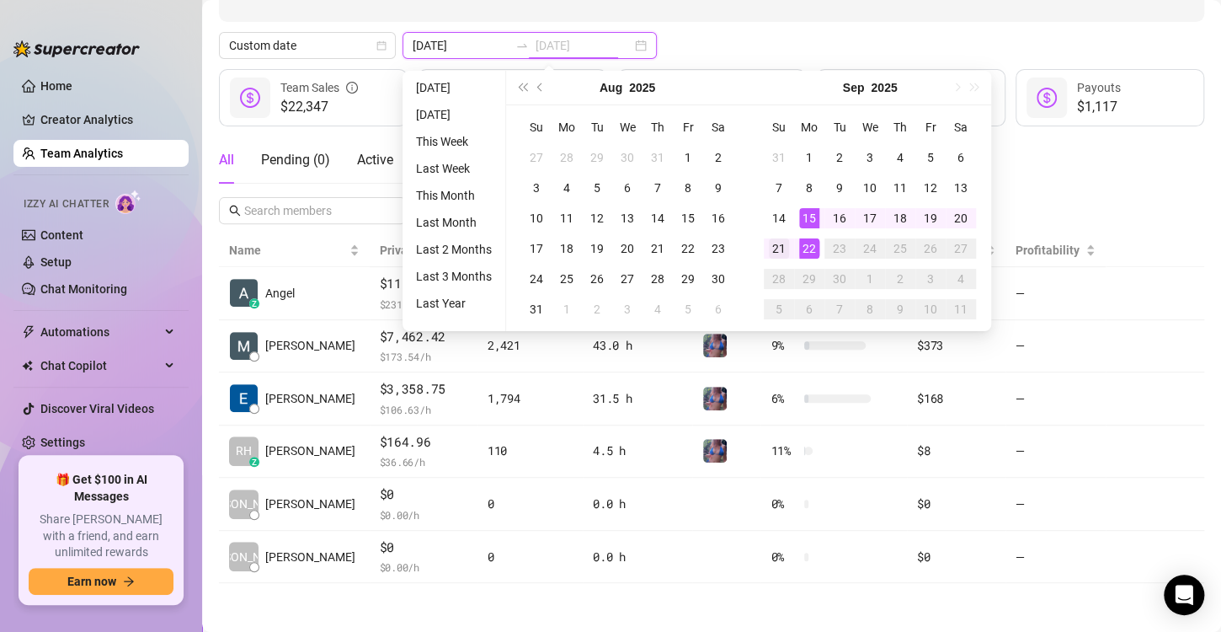
type input "[DATE]"
click at [773, 251] on div "21" at bounding box center [779, 248] width 20 height 20
